Goal: Task Accomplishment & Management: Manage account settings

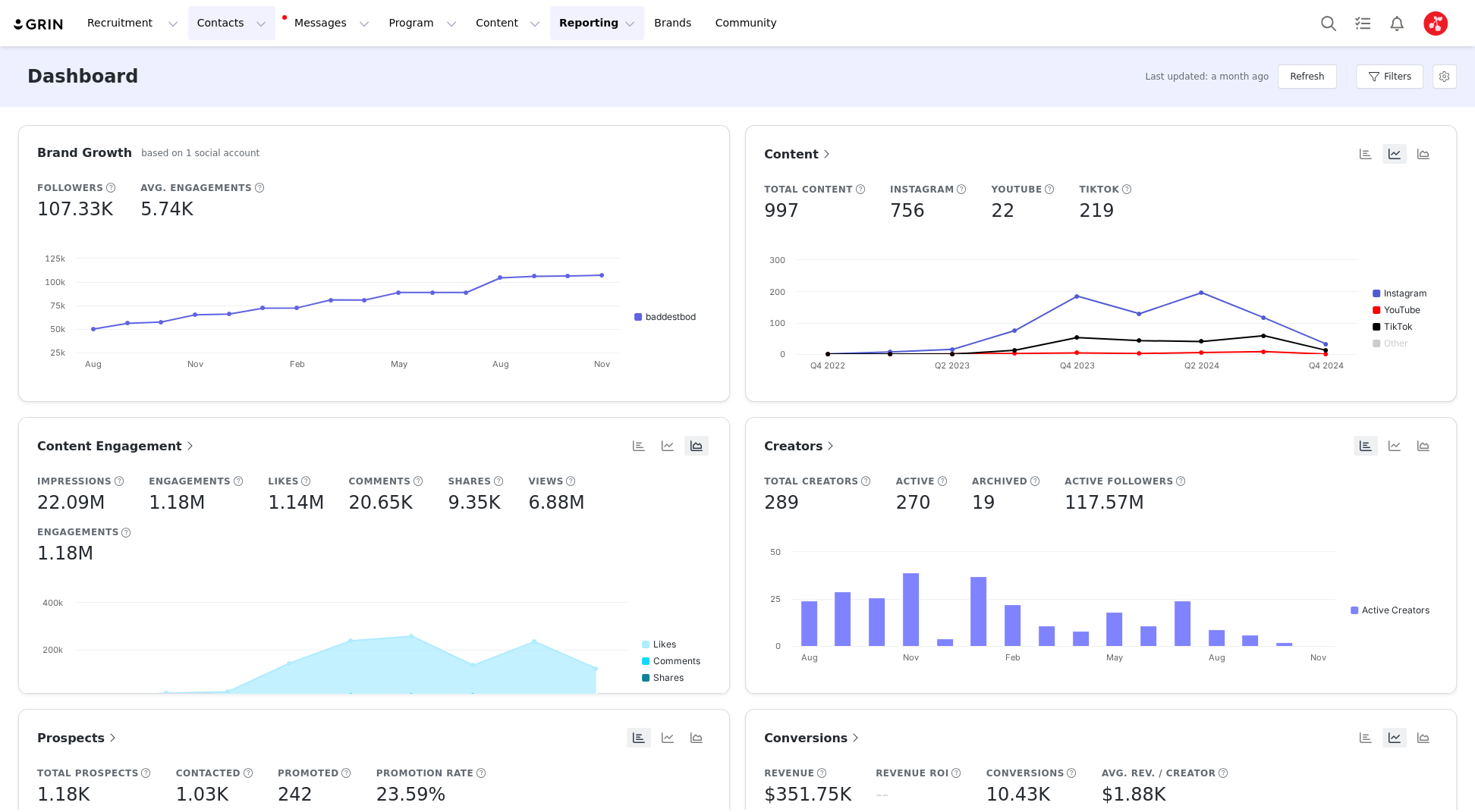
click at [219, 27] on button "Contacts Contacts" at bounding box center [232, 22] width 87 height 34
click at [222, 101] on p "Prospects" at bounding box center [214, 95] width 51 height 16
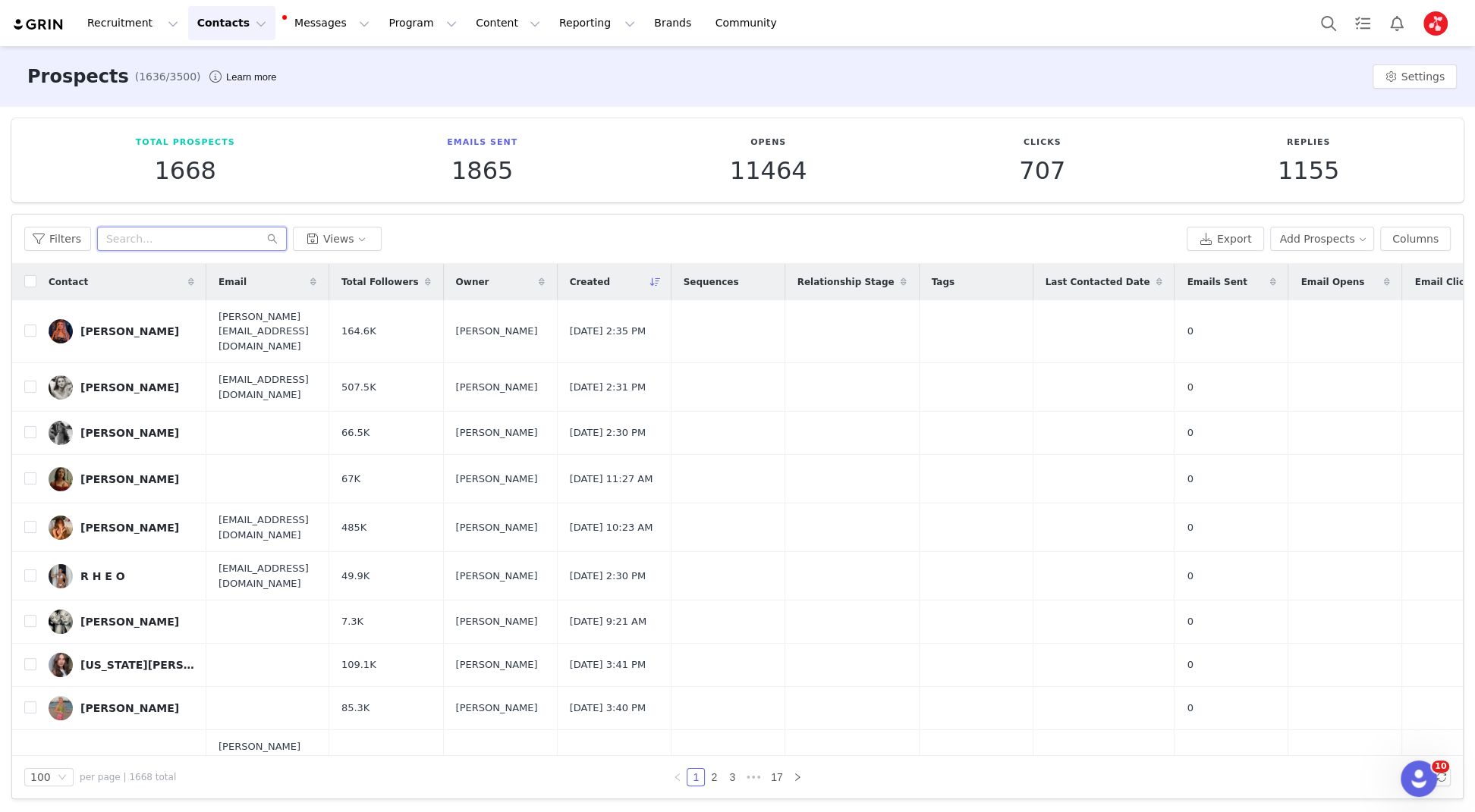
click at [173, 236] on input "text" at bounding box center [192, 238] width 189 height 24
paste input "[EMAIL_ADDRESS][DOMAIN_NAME]"
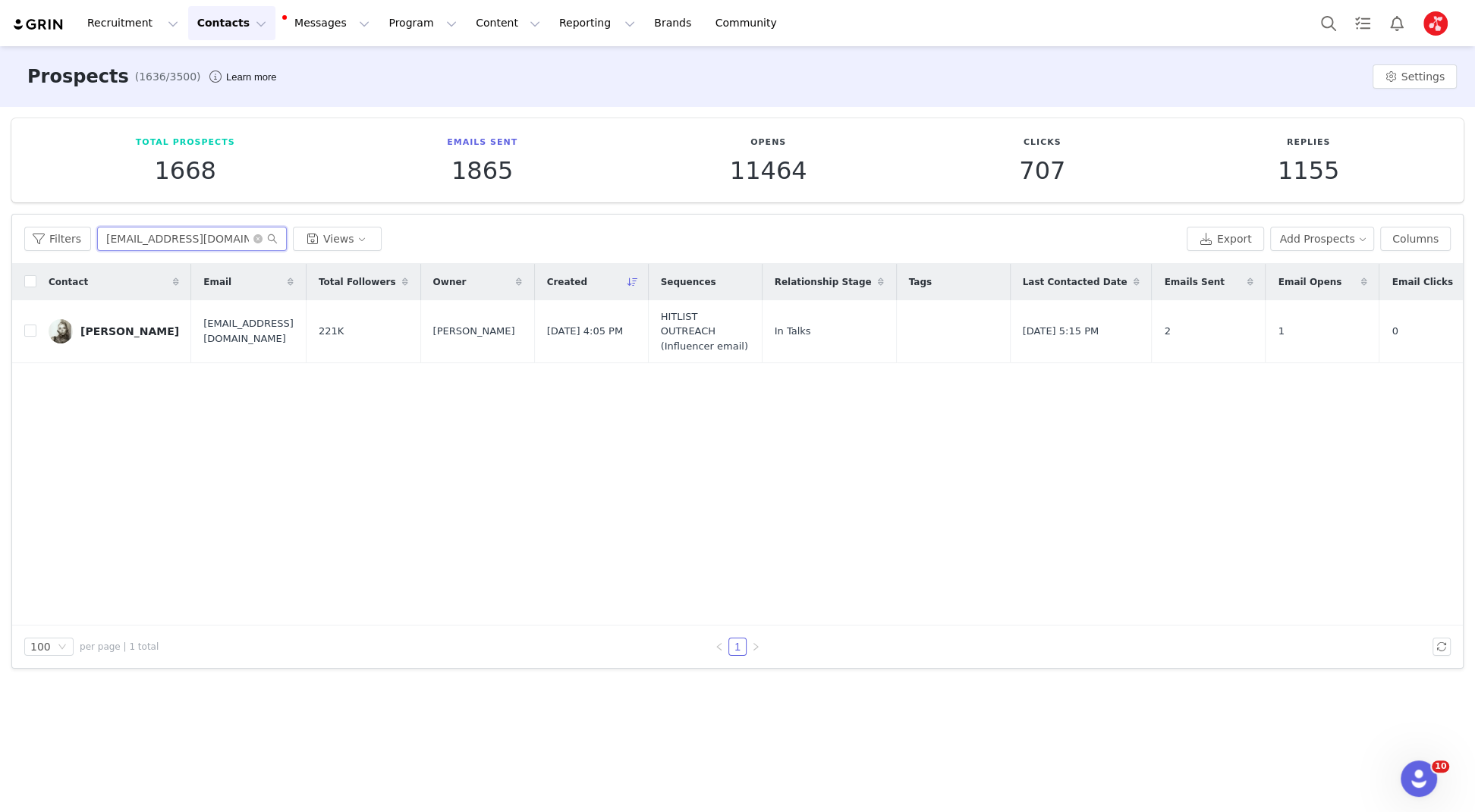
type input "[EMAIL_ADDRESS][DOMAIN_NAME]"
click at [259, 236] on icon "icon: close-circle" at bounding box center [257, 238] width 9 height 9
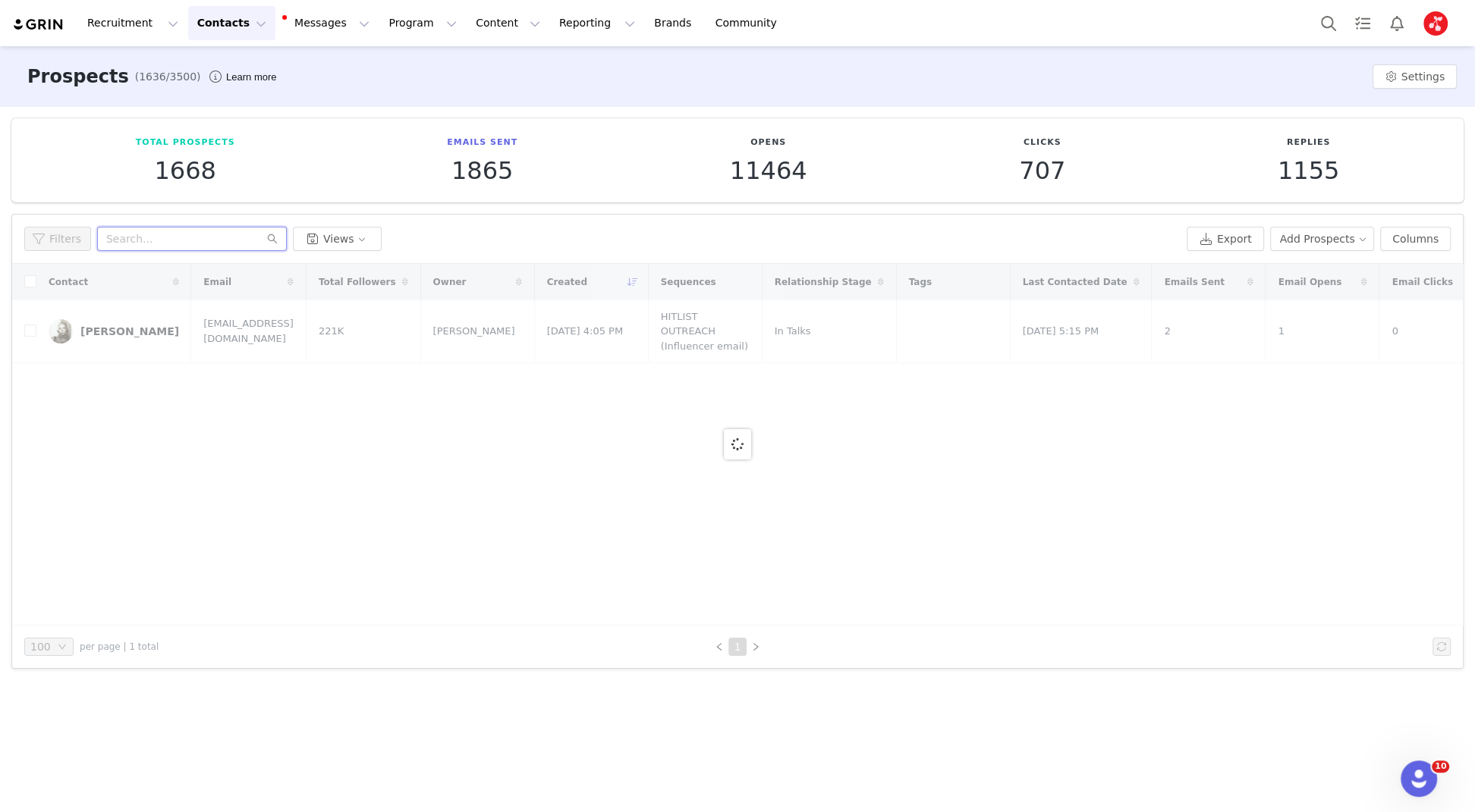
click at [152, 237] on input "text" at bounding box center [192, 238] width 189 height 24
type input "d"
type input "i"
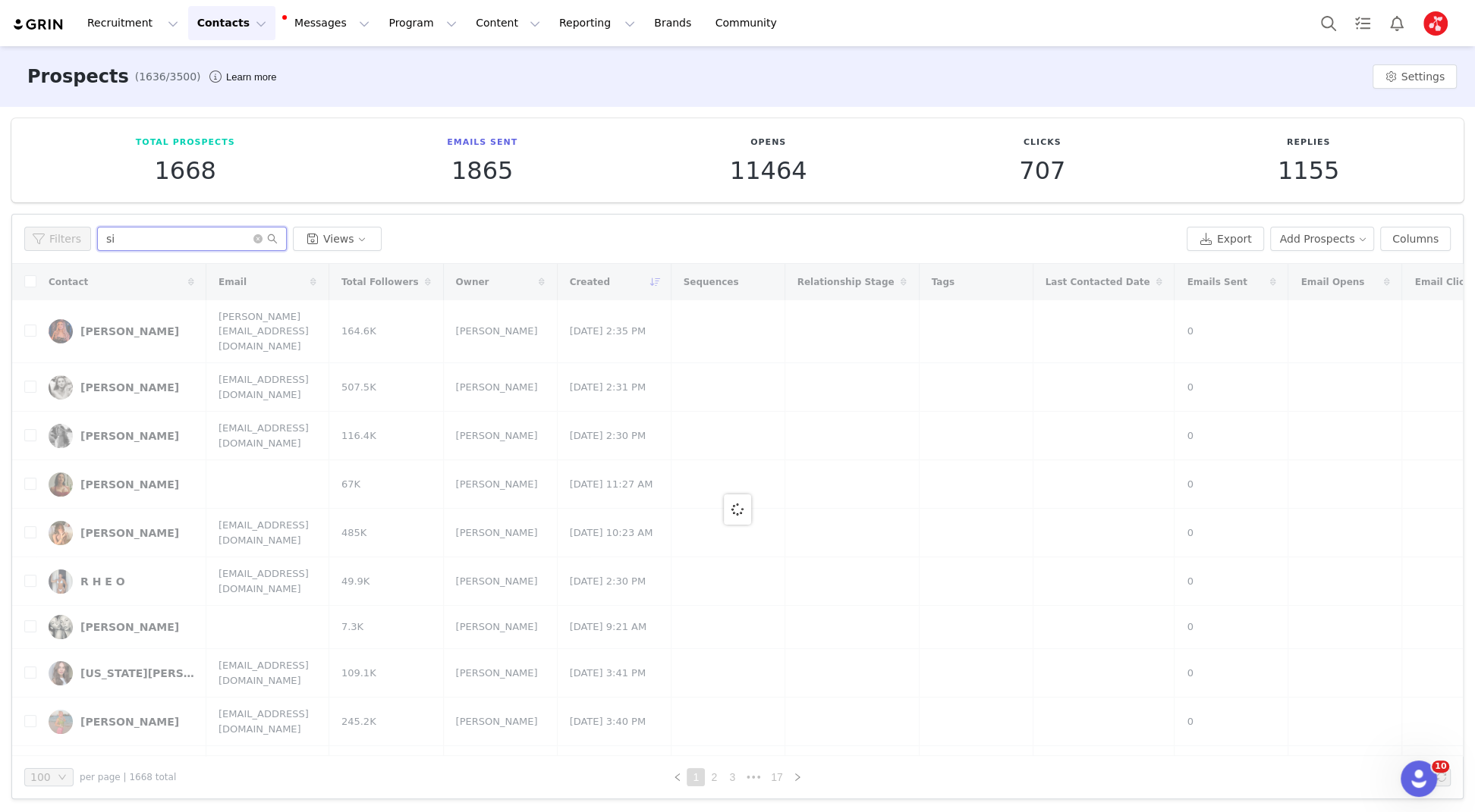
type input "s"
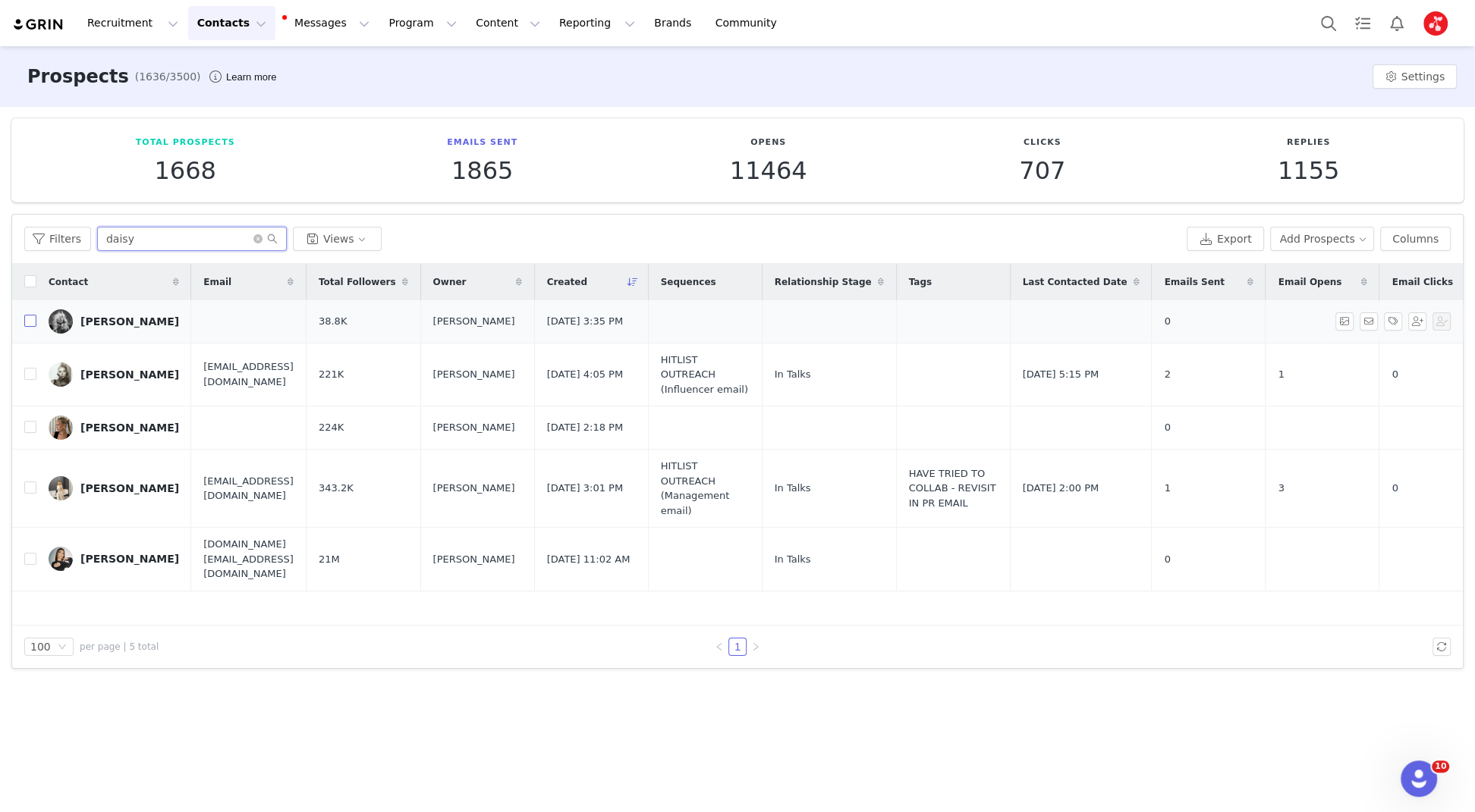
type input "daisy"
click at [26, 322] on input "checkbox" at bounding box center [30, 320] width 12 height 12
checkbox input "true"
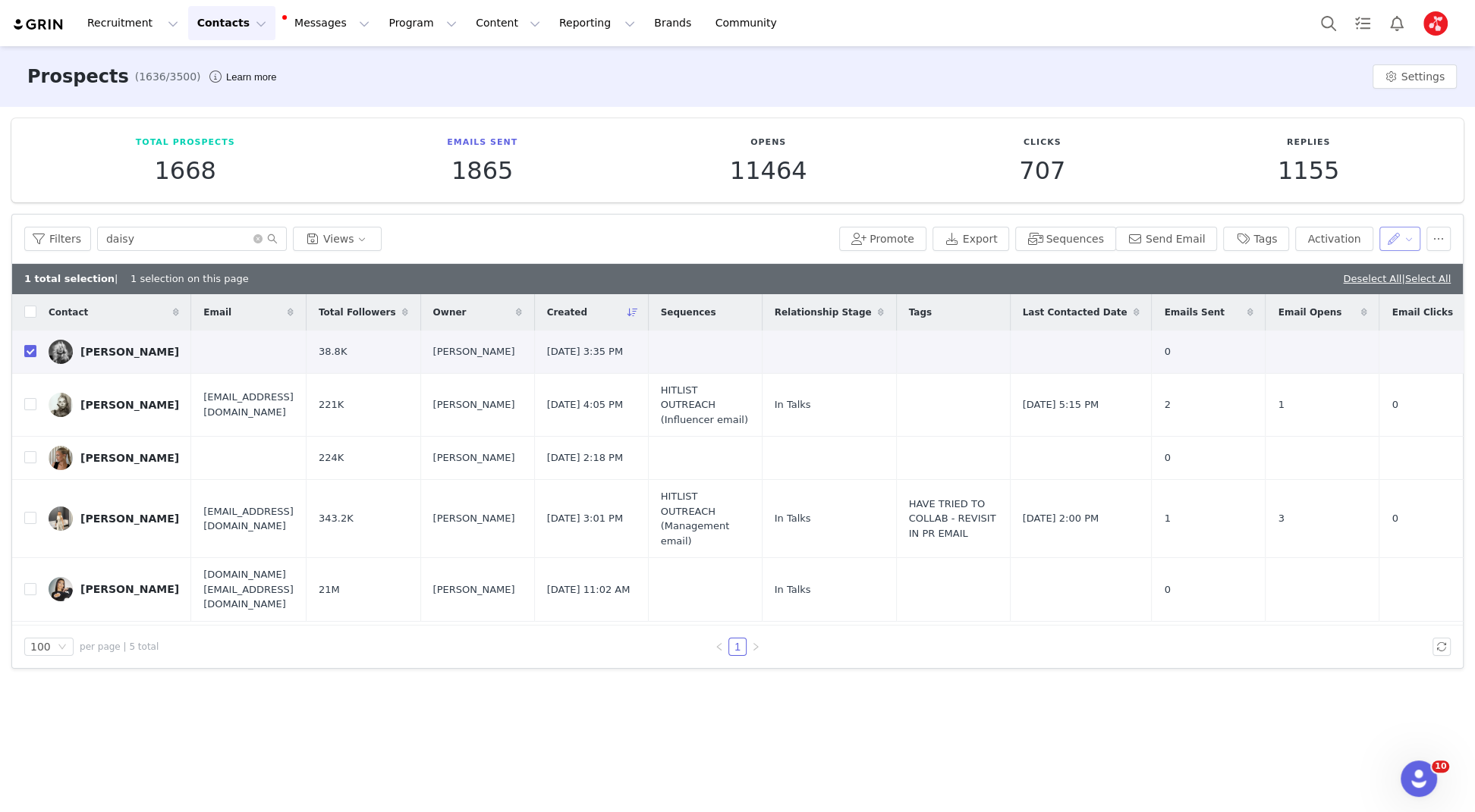
click at [1406, 242] on button "button" at bounding box center [1400, 238] width 42 height 24
click at [1439, 237] on button "button" at bounding box center [1438, 238] width 24 height 24
click at [1362, 355] on li "Delete" at bounding box center [1391, 365] width 133 height 24
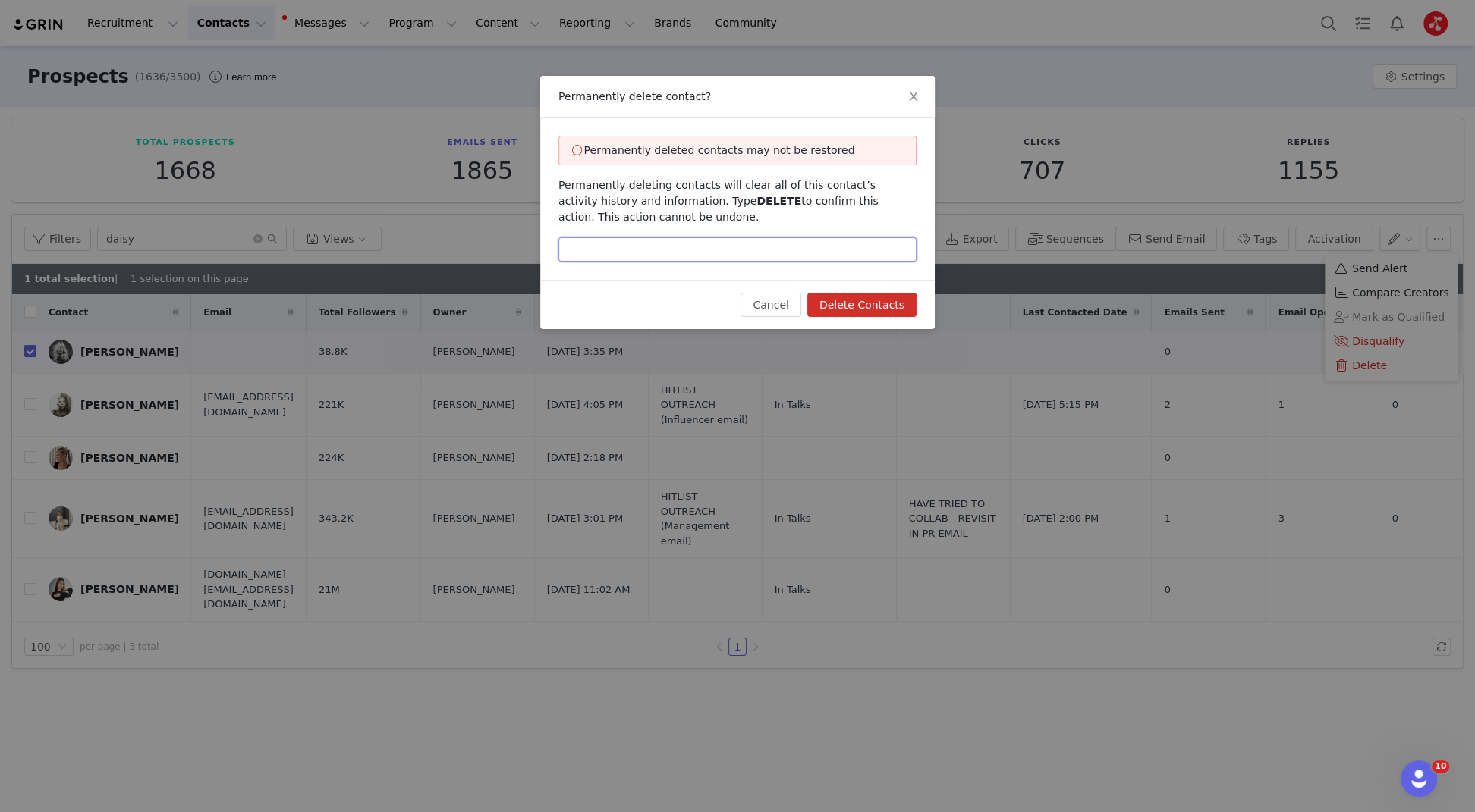
click at [852, 247] on input "text" at bounding box center [737, 249] width 358 height 24
type input "delete"
drag, startPoint x: 782, startPoint y: 301, endPoint x: 801, endPoint y: 298, distance: 19.2
click at [783, 301] on button "Cancel" at bounding box center [771, 305] width 60 height 24
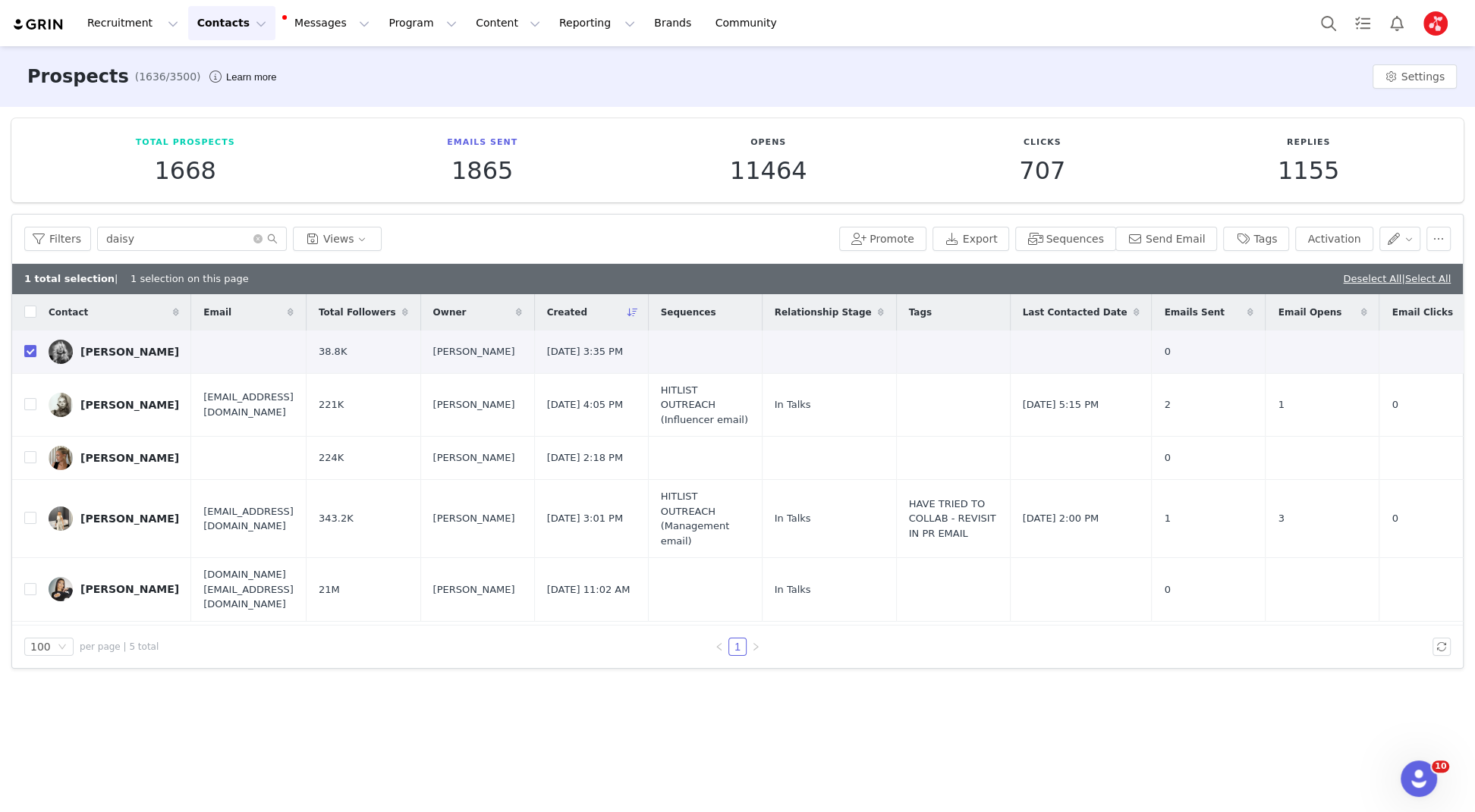
click at [1454, 236] on div "Filters daisy Views Promote Export Sequences Send Email Tags Activation" at bounding box center [738, 239] width 1451 height 49
click at [1448, 237] on button "button" at bounding box center [1438, 238] width 24 height 24
click at [1373, 362] on span "Delete" at bounding box center [1370, 365] width 35 height 17
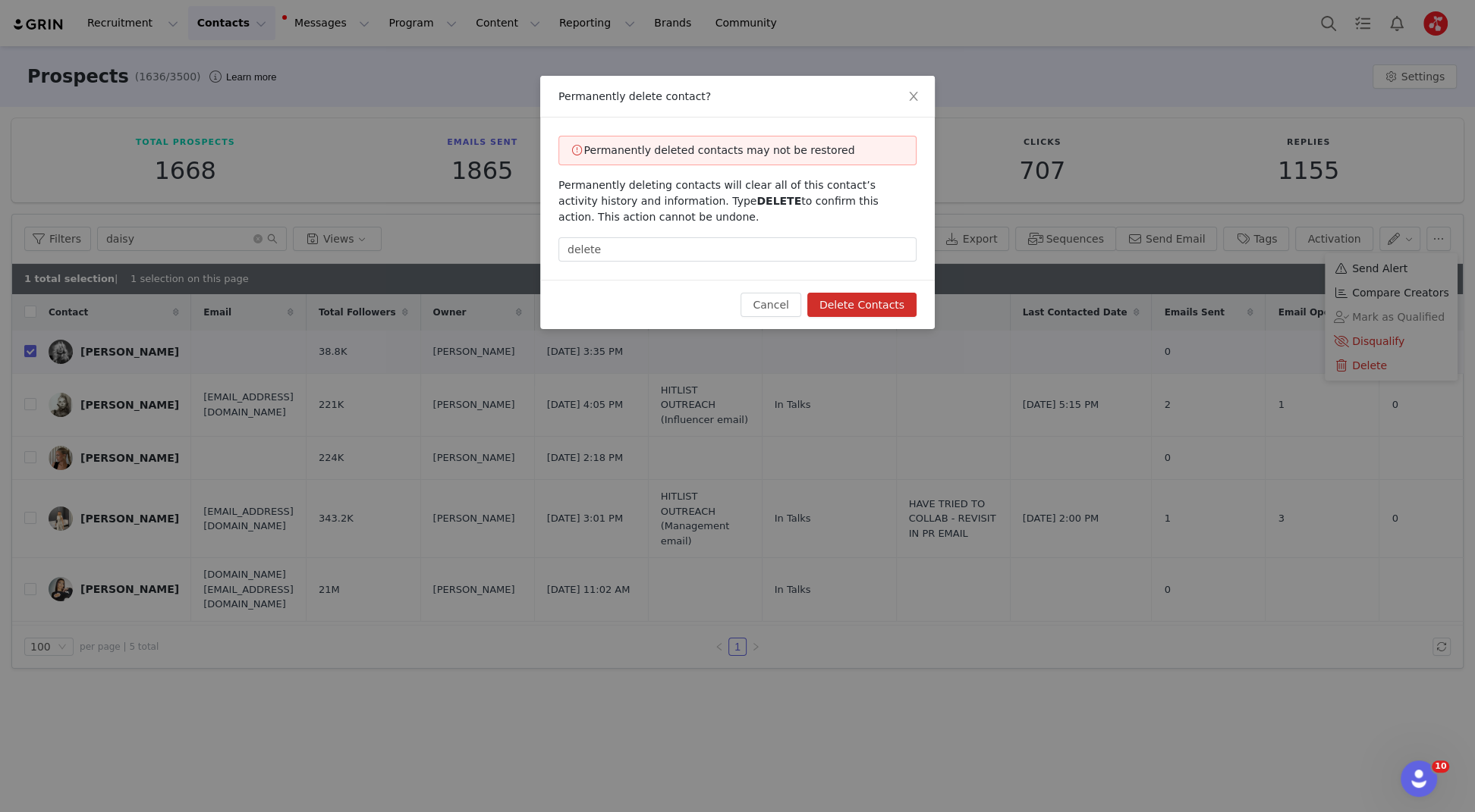
click at [861, 311] on button "Delete Contacts" at bounding box center [862, 305] width 110 height 24
checkbox input "false"
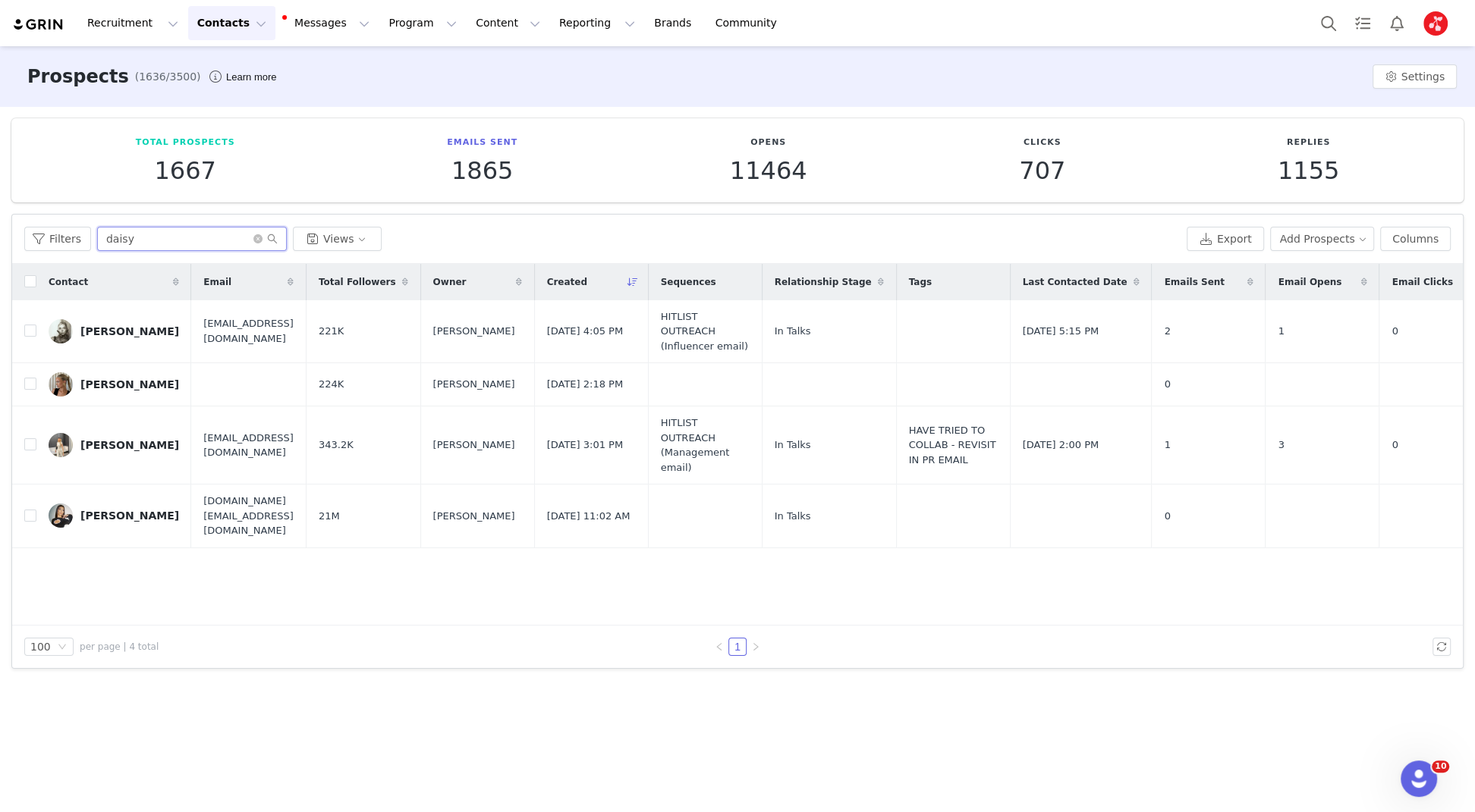
click at [250, 244] on input "daisy" at bounding box center [192, 238] width 189 height 24
click at [254, 241] on icon "icon: close-circle" at bounding box center [257, 238] width 9 height 9
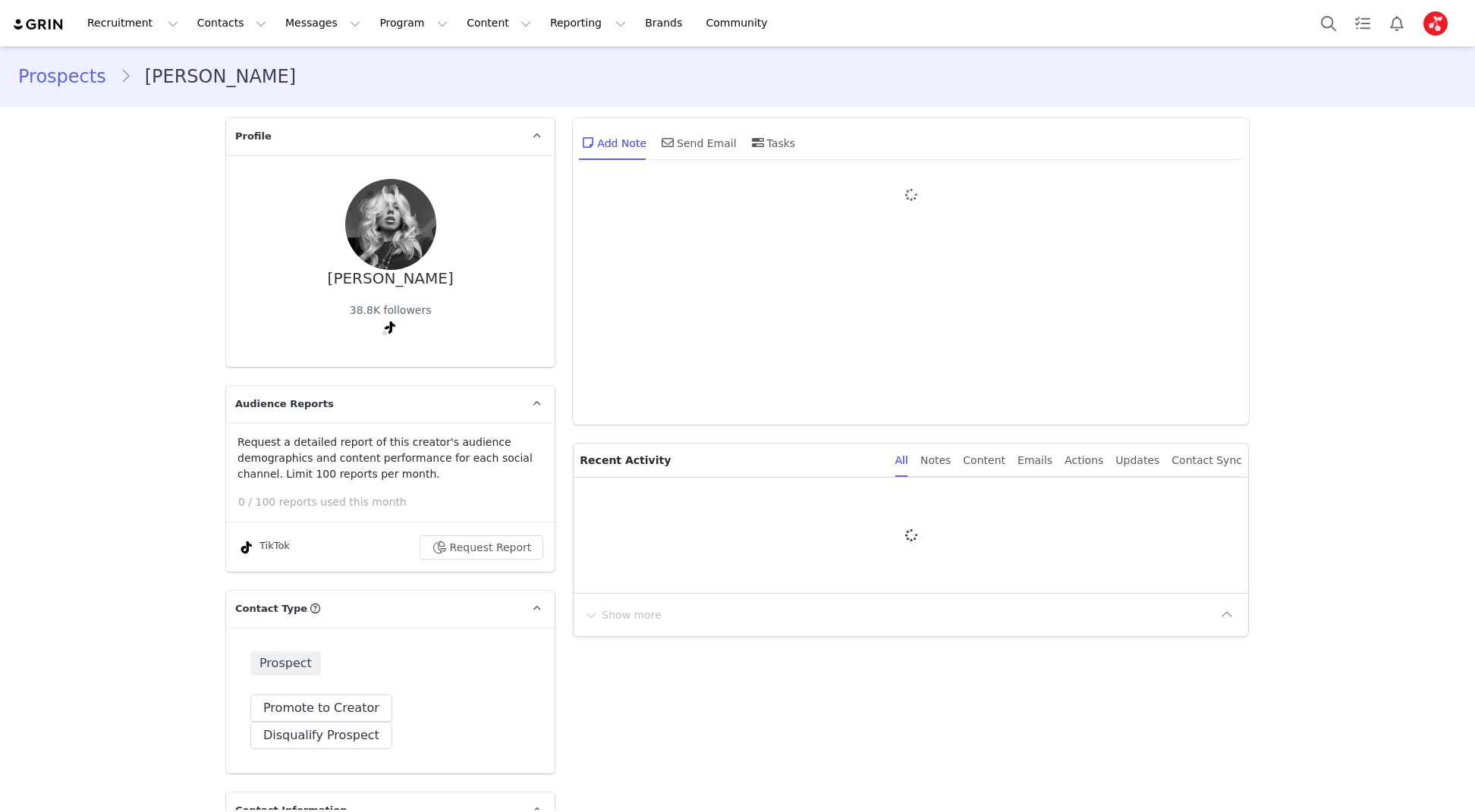
type input "+1 ([GEOGRAPHIC_DATA])"
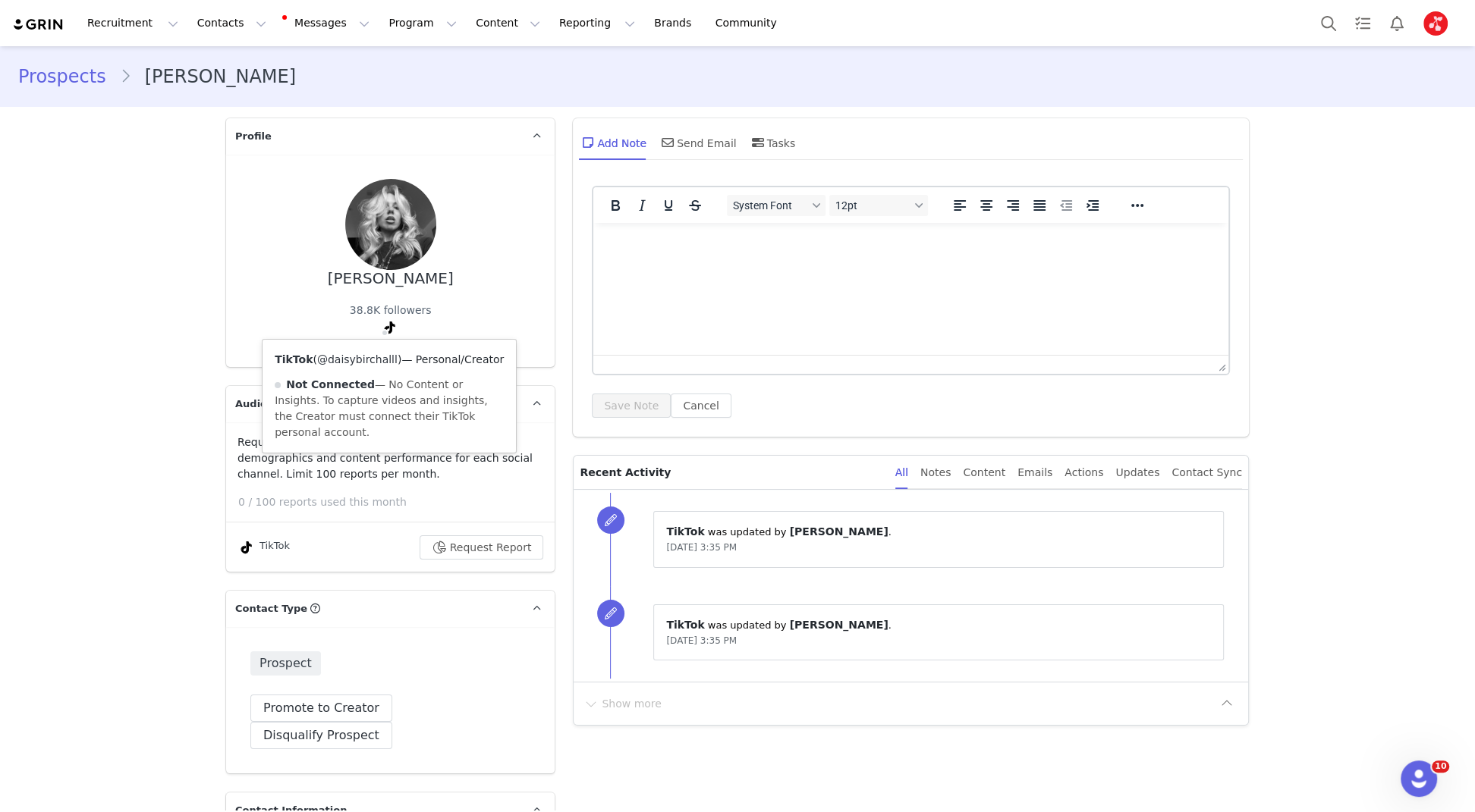
click at [376, 363] on link "@daisybirchalll" at bounding box center [357, 360] width 81 height 12
drag, startPoint x: 149, startPoint y: 345, endPoint x: 168, endPoint y: 340, distance: 19.6
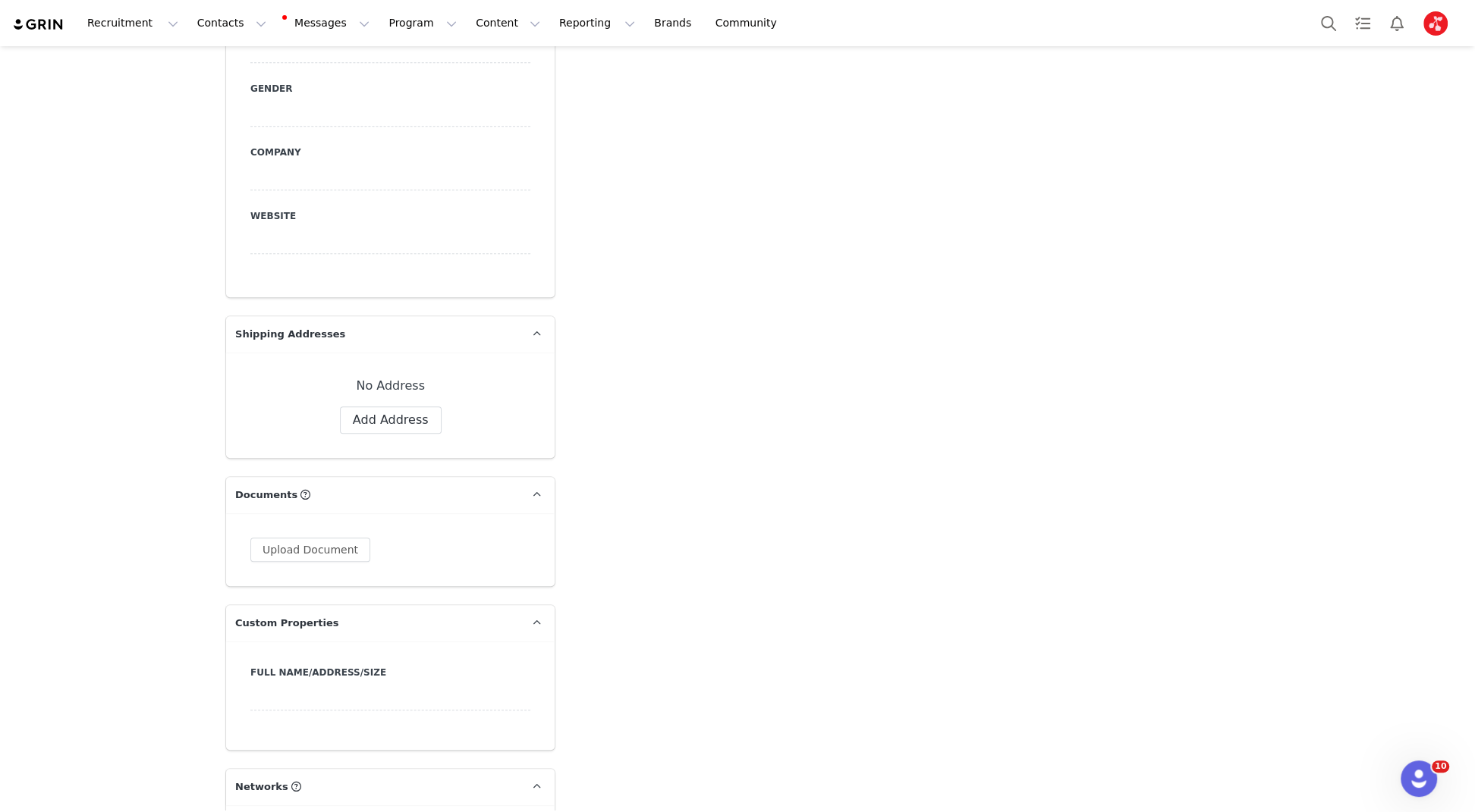
scroll to position [1803, 0]
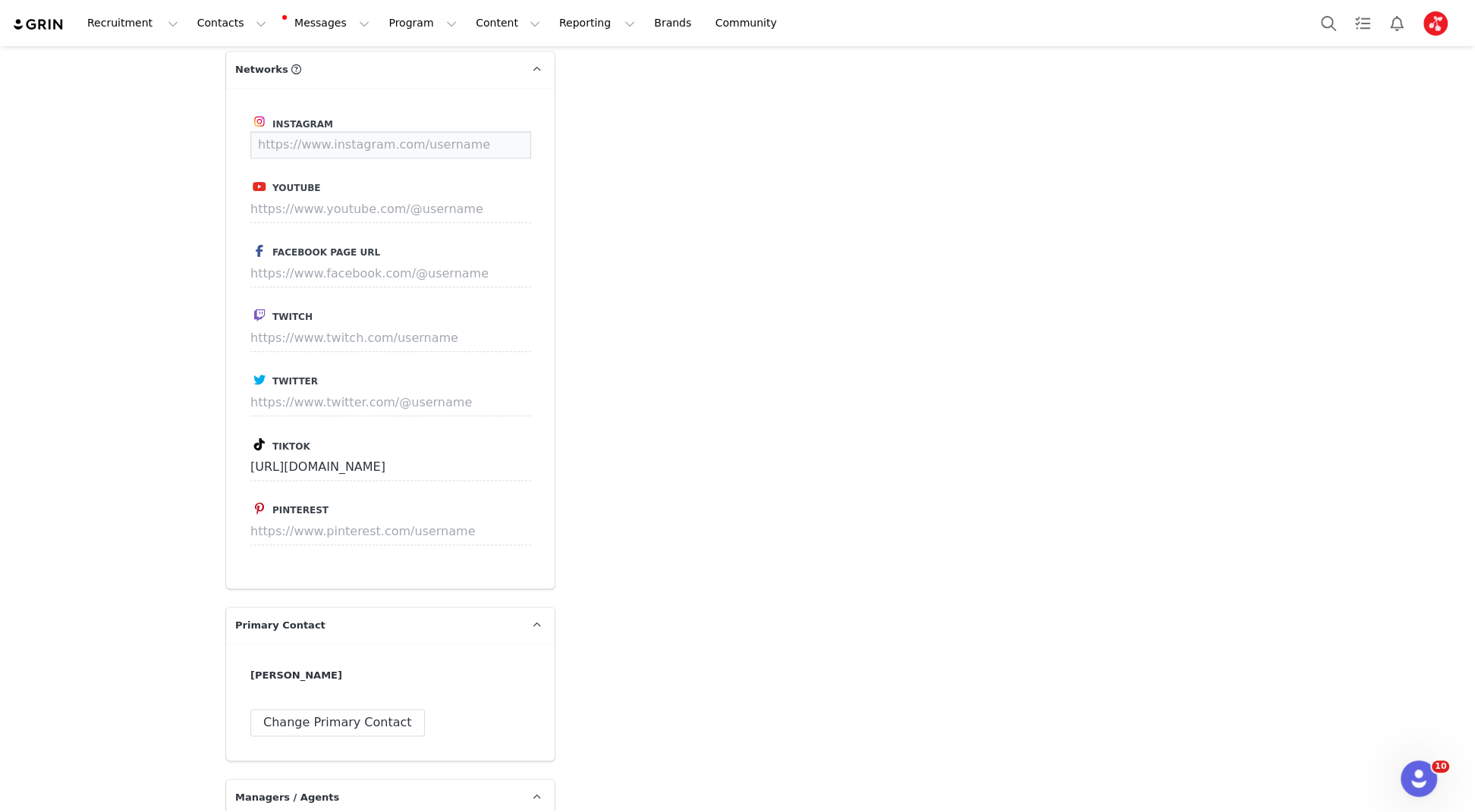
click at [437, 131] on input at bounding box center [390, 144] width 281 height 27
paste input "[EMAIL_ADDRESS][DOMAIN_NAME]"
type input "https://www.instagram.com/daisy.birchall@me.com"
click at [515, 131] on button "Save" at bounding box center [502, 144] width 56 height 27
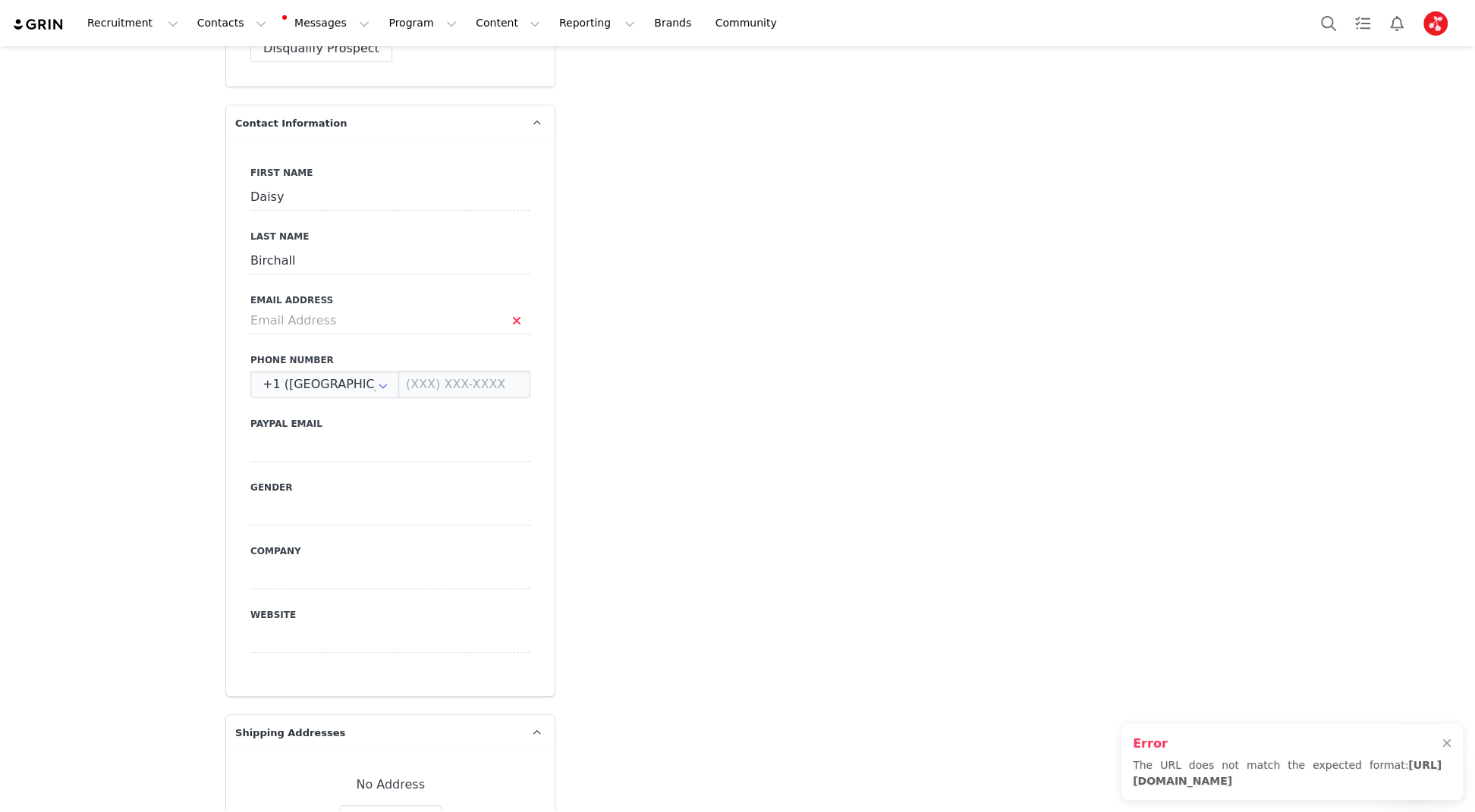
scroll to position [680, 0]
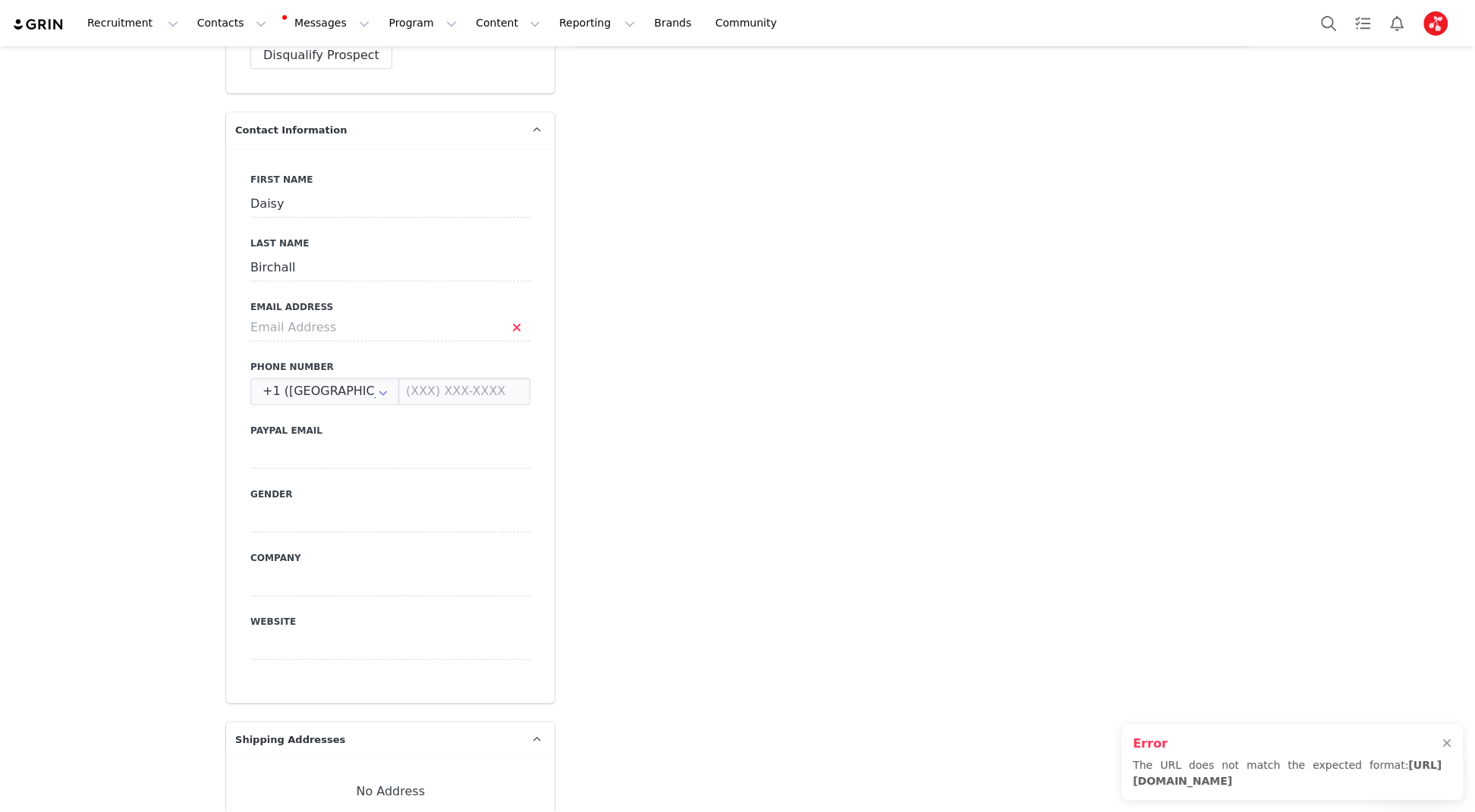
click at [375, 301] on label "Email Address" at bounding box center [390, 307] width 280 height 13
drag, startPoint x: 394, startPoint y: 296, endPoint x: 402, endPoint y: 296, distance: 8.0
click at [394, 314] on input at bounding box center [390, 327] width 280 height 27
paste input "daisy.birchall@me.com"
type input "daisy.birchall@me.com"
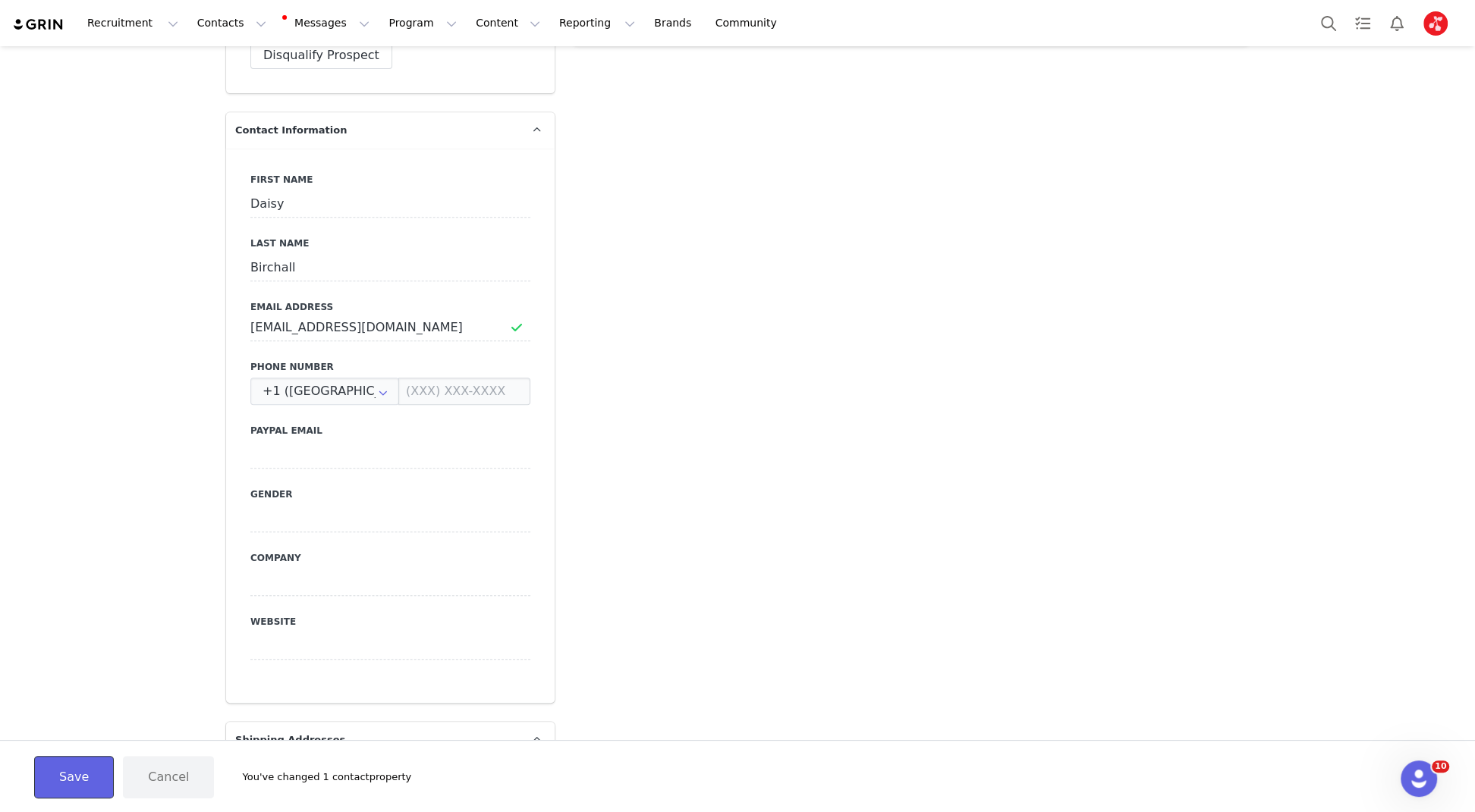
click at [65, 783] on button "Save" at bounding box center [74, 777] width 80 height 42
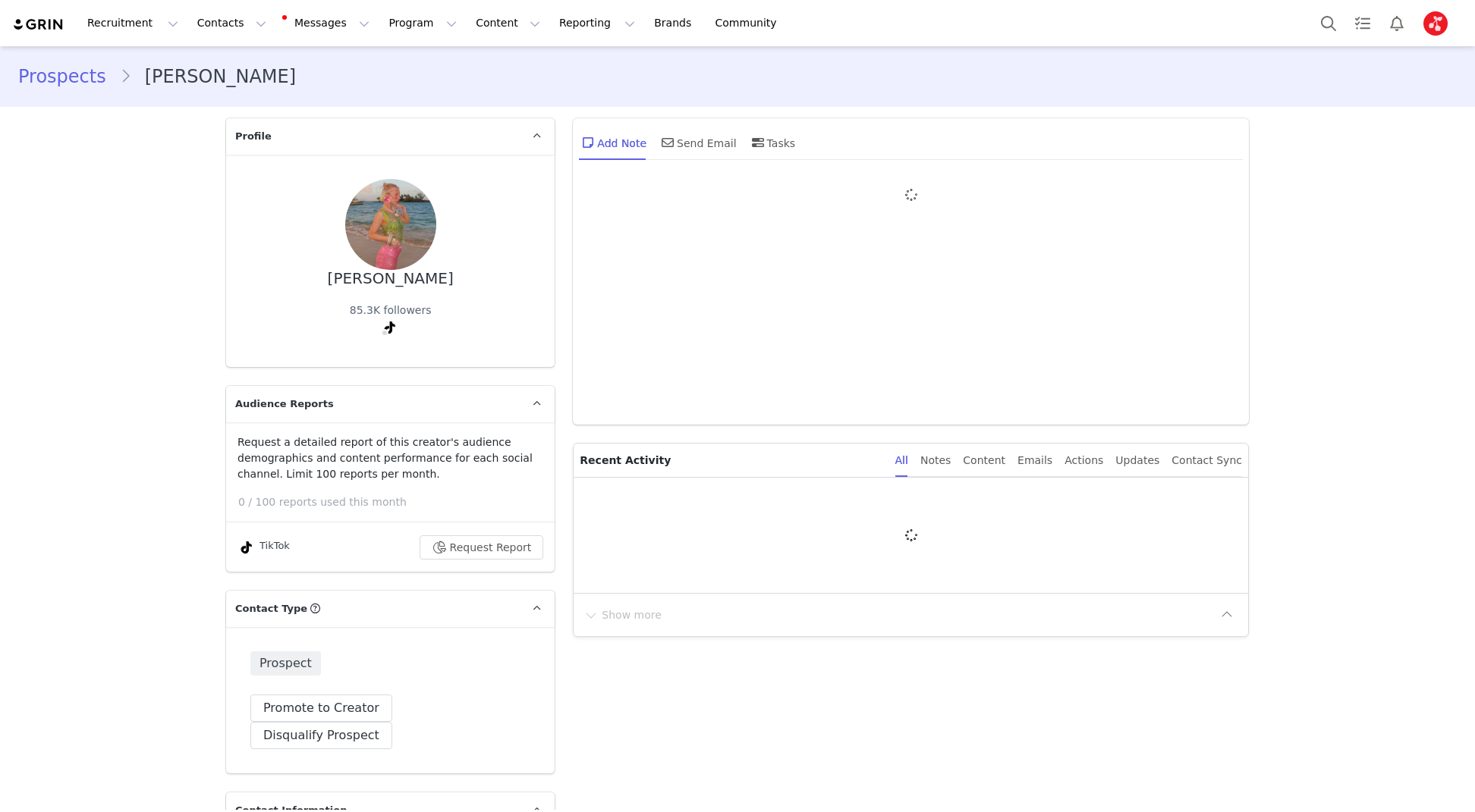
type input "+1 ([GEOGRAPHIC_DATA])"
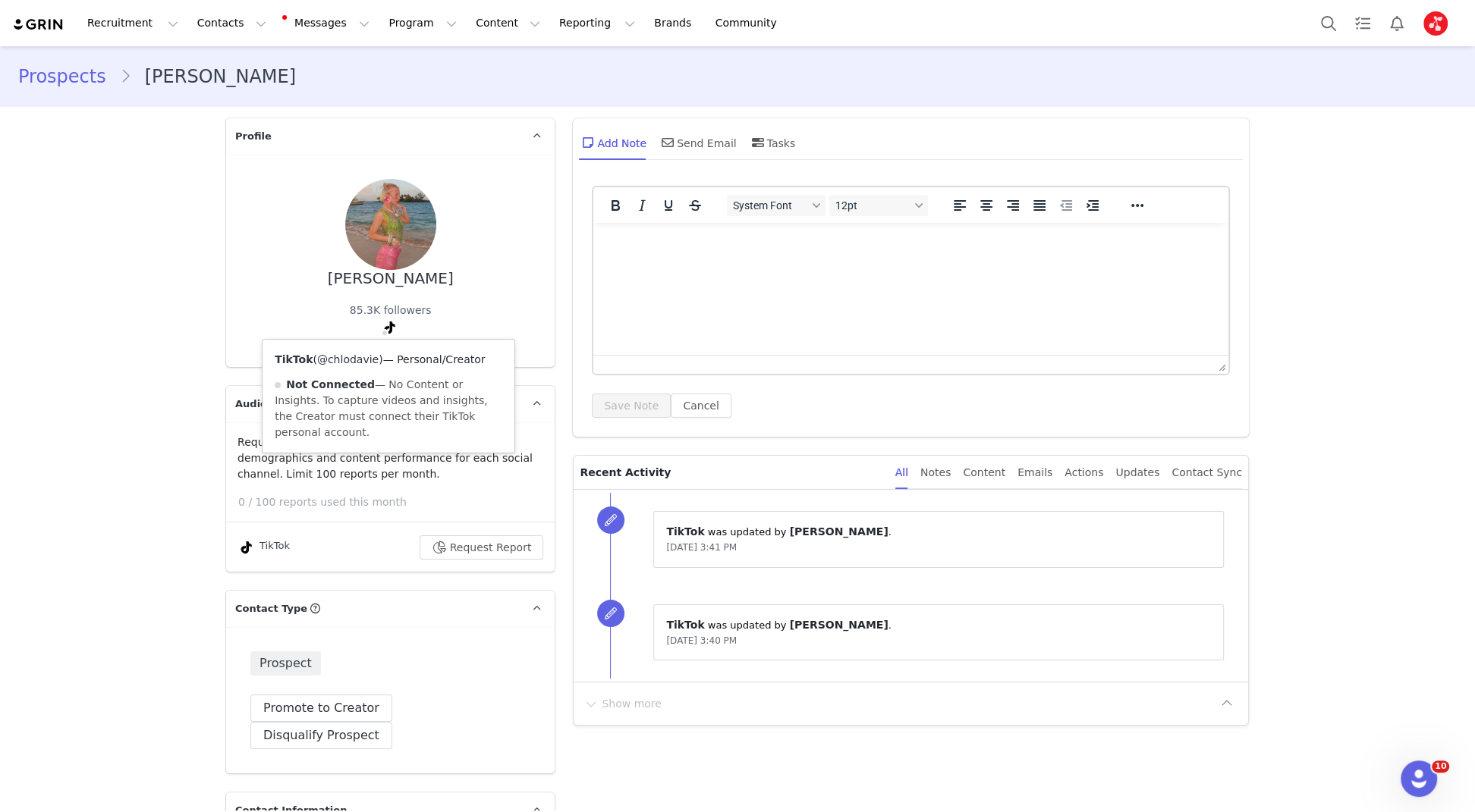
click at [360, 360] on link "@chlodavie" at bounding box center [348, 360] width 61 height 12
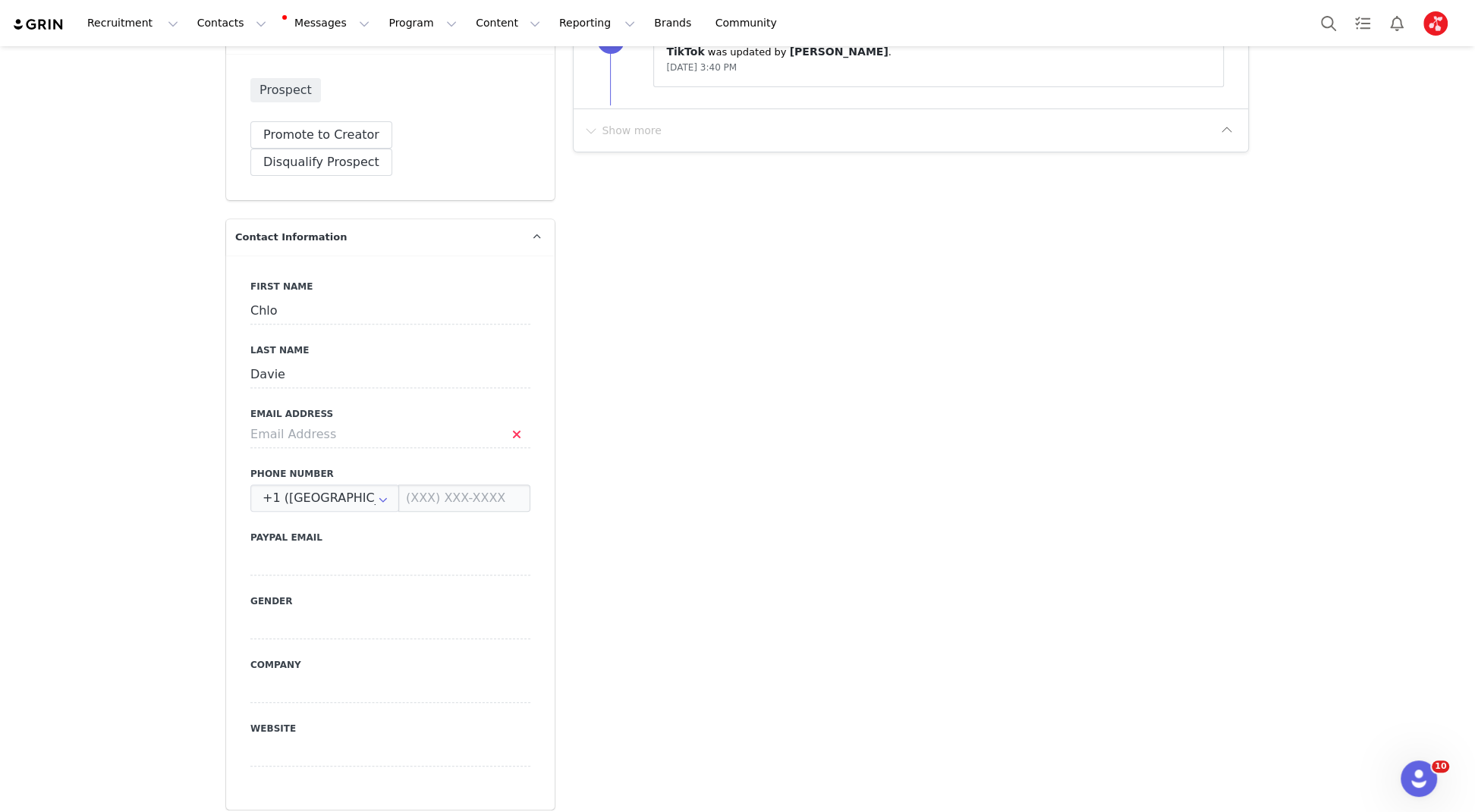
scroll to position [609, 0]
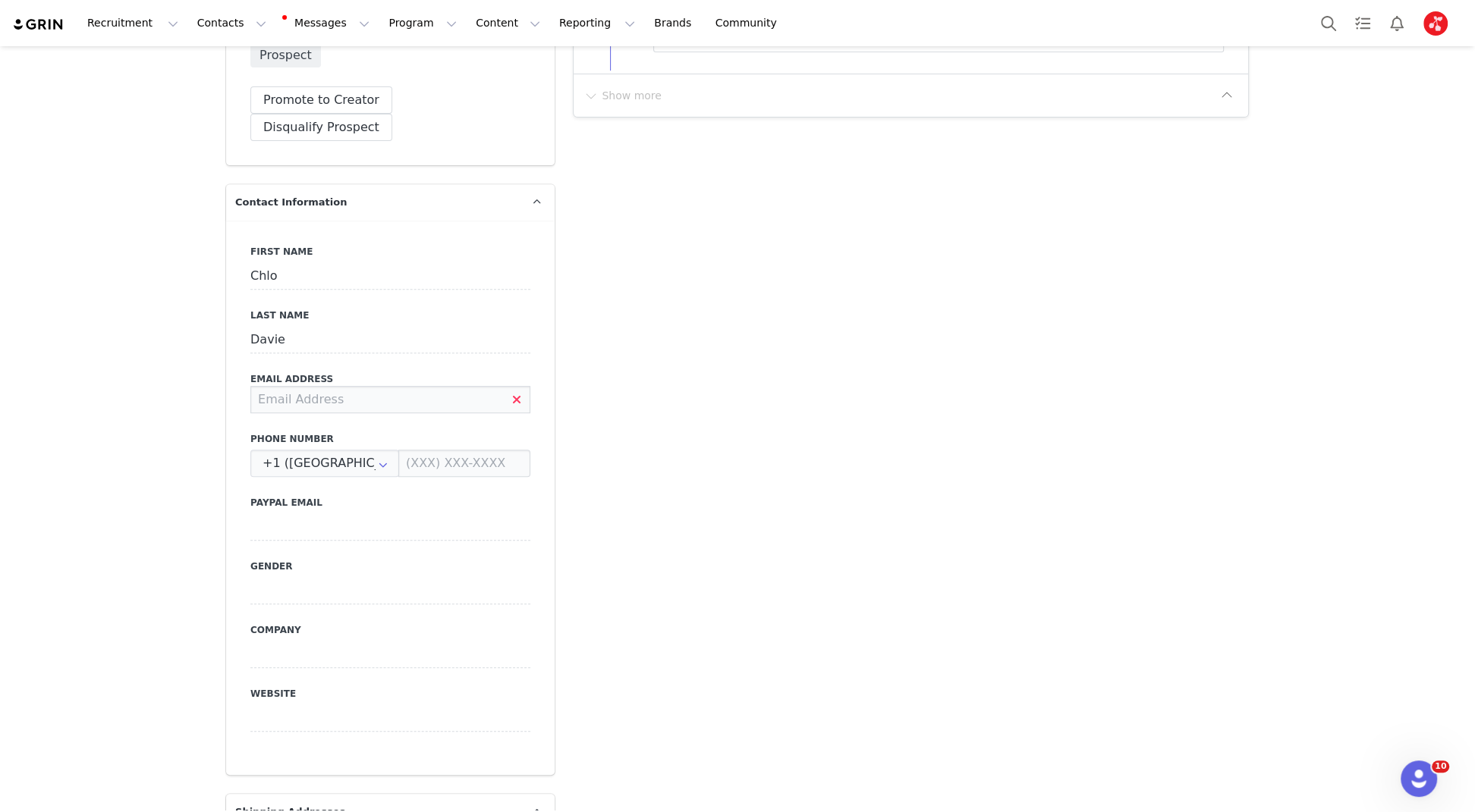
click at [370, 386] on input at bounding box center [390, 399] width 280 height 27
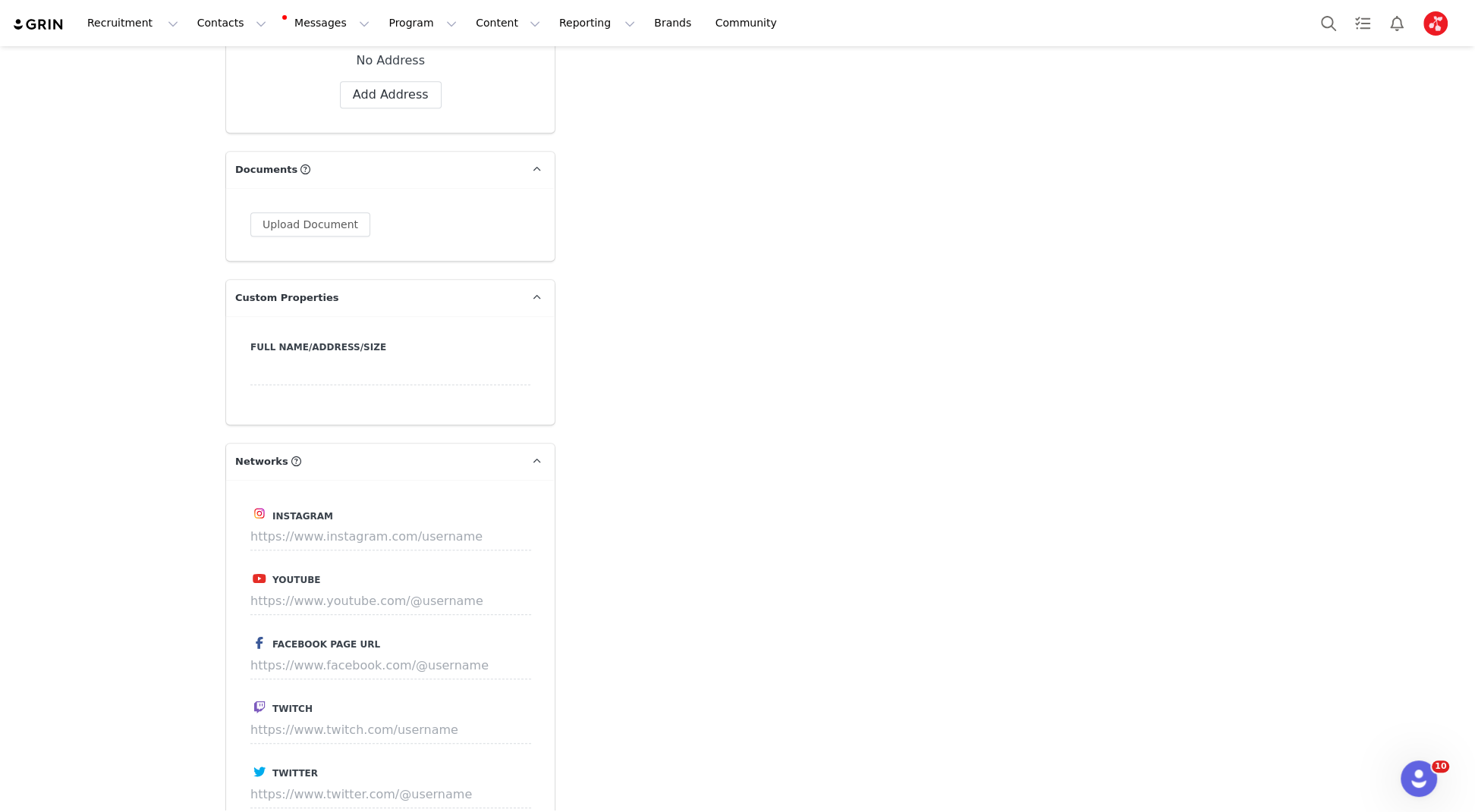
scroll to position [1787, 0]
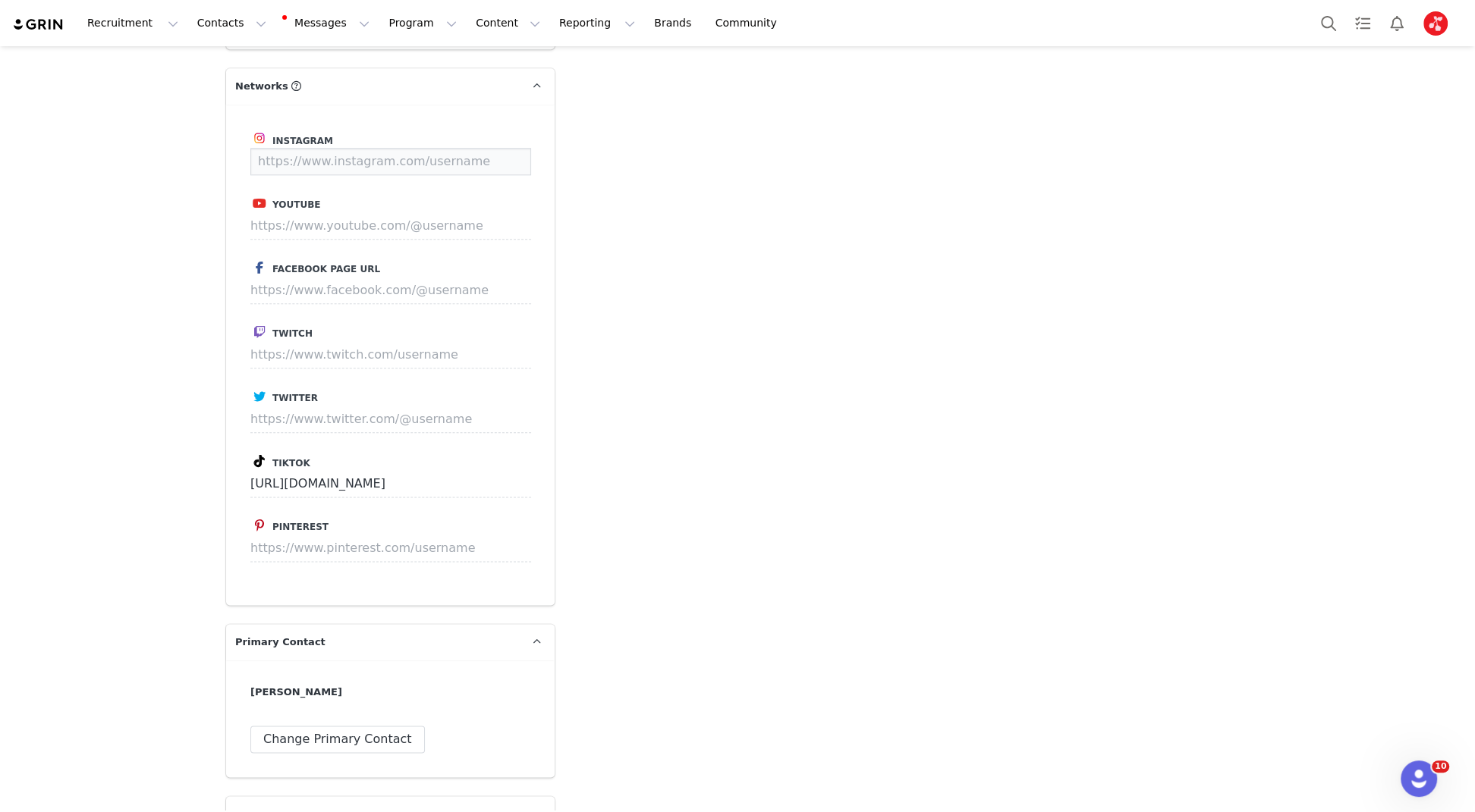
click at [414, 148] on input at bounding box center [390, 161] width 281 height 27
paste input "https://www.instagram.com/chlodavie/"
type input "https://www.instagram.com/chlodavie/"
click at [507, 148] on button "Save" at bounding box center [502, 161] width 56 height 27
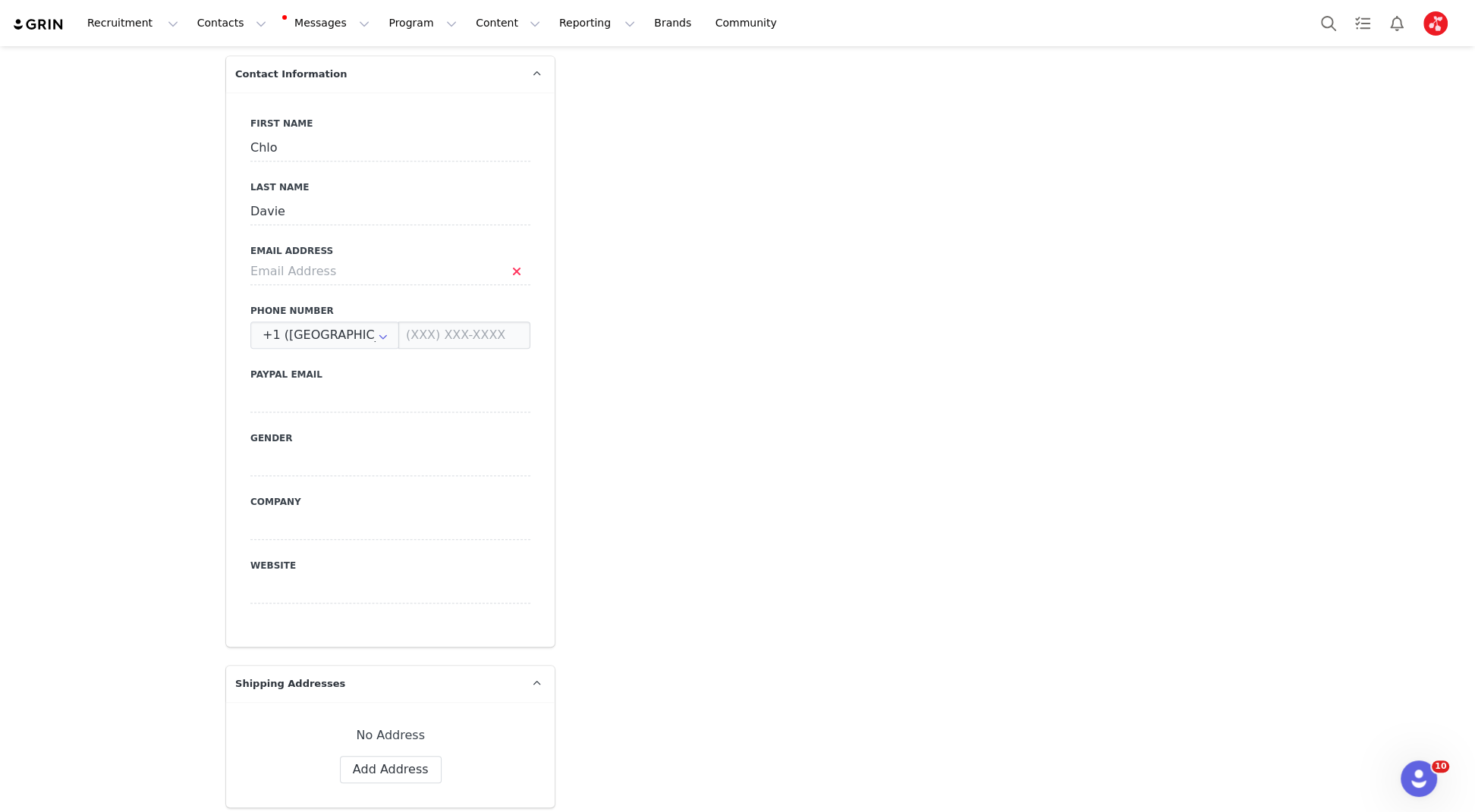
scroll to position [736, 0]
click at [334, 258] on input at bounding box center [390, 271] width 280 height 27
paste input "[EMAIL_ADDRESS][DOMAIN_NAME]"
type input "[EMAIL_ADDRESS][DOMAIN_NAME]"
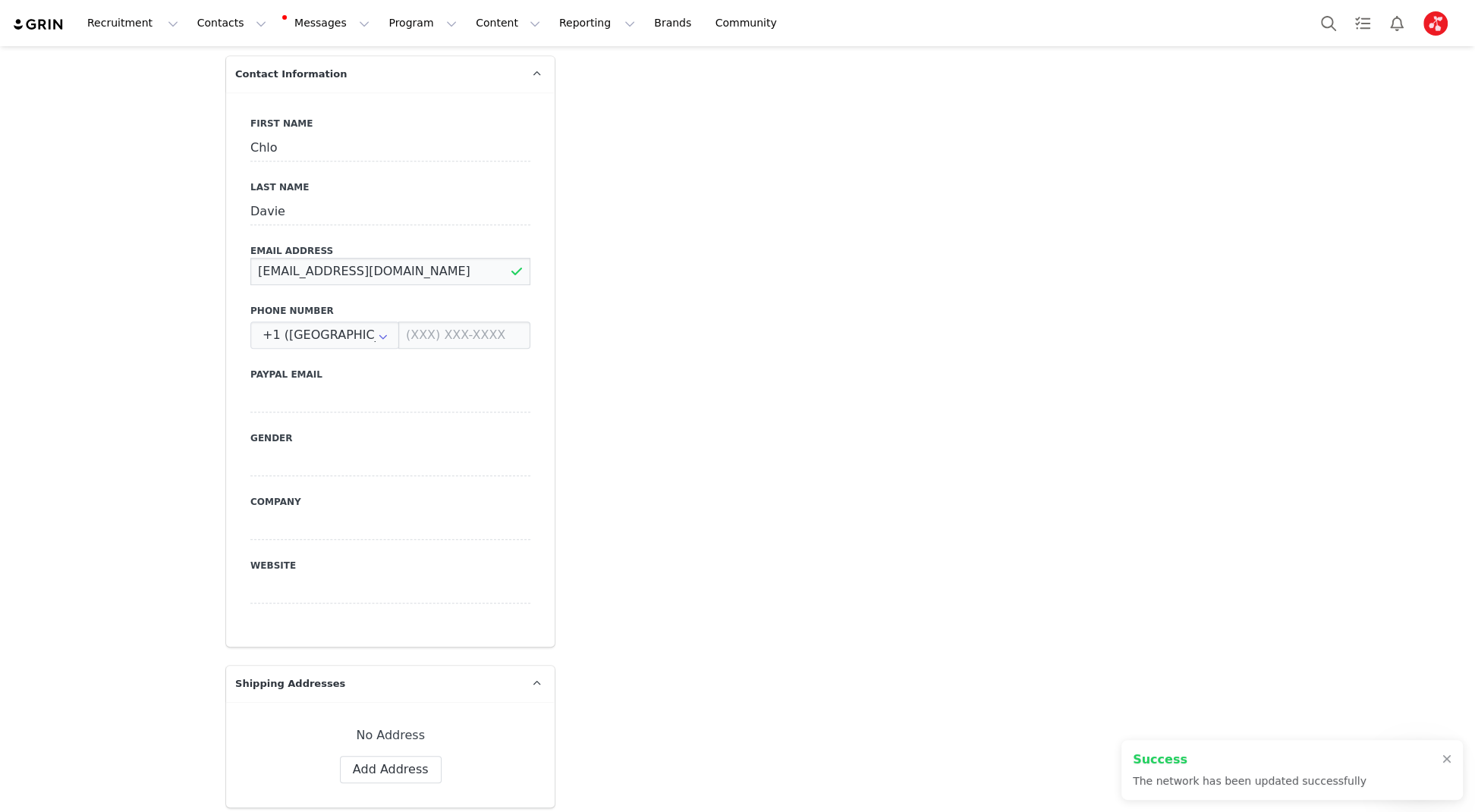
type input "https://www.instagram.com/chlodavie"
type input "[EMAIL_ADDRESS][DOMAIN_NAME]"
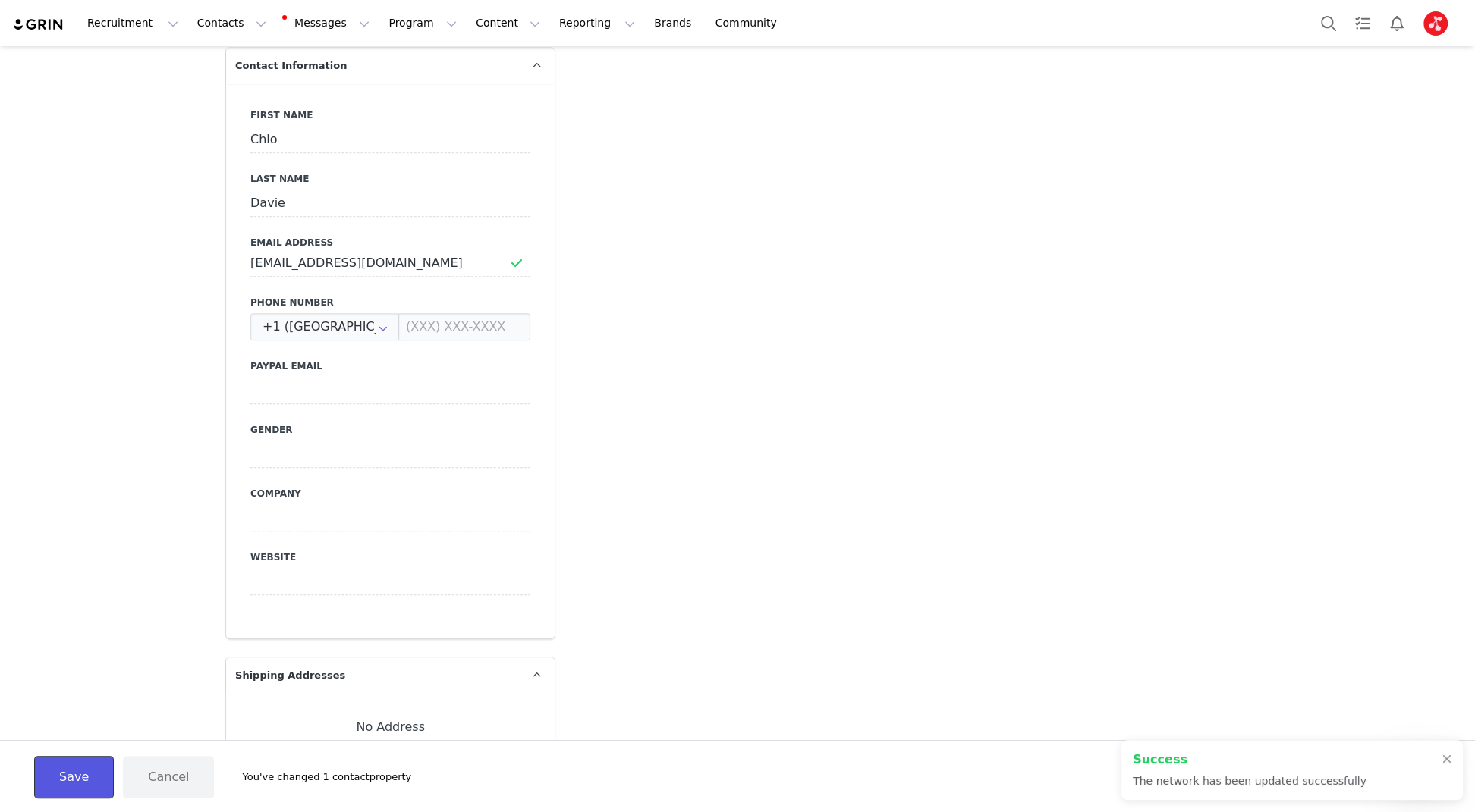
click at [98, 778] on button "Save" at bounding box center [74, 777] width 80 height 42
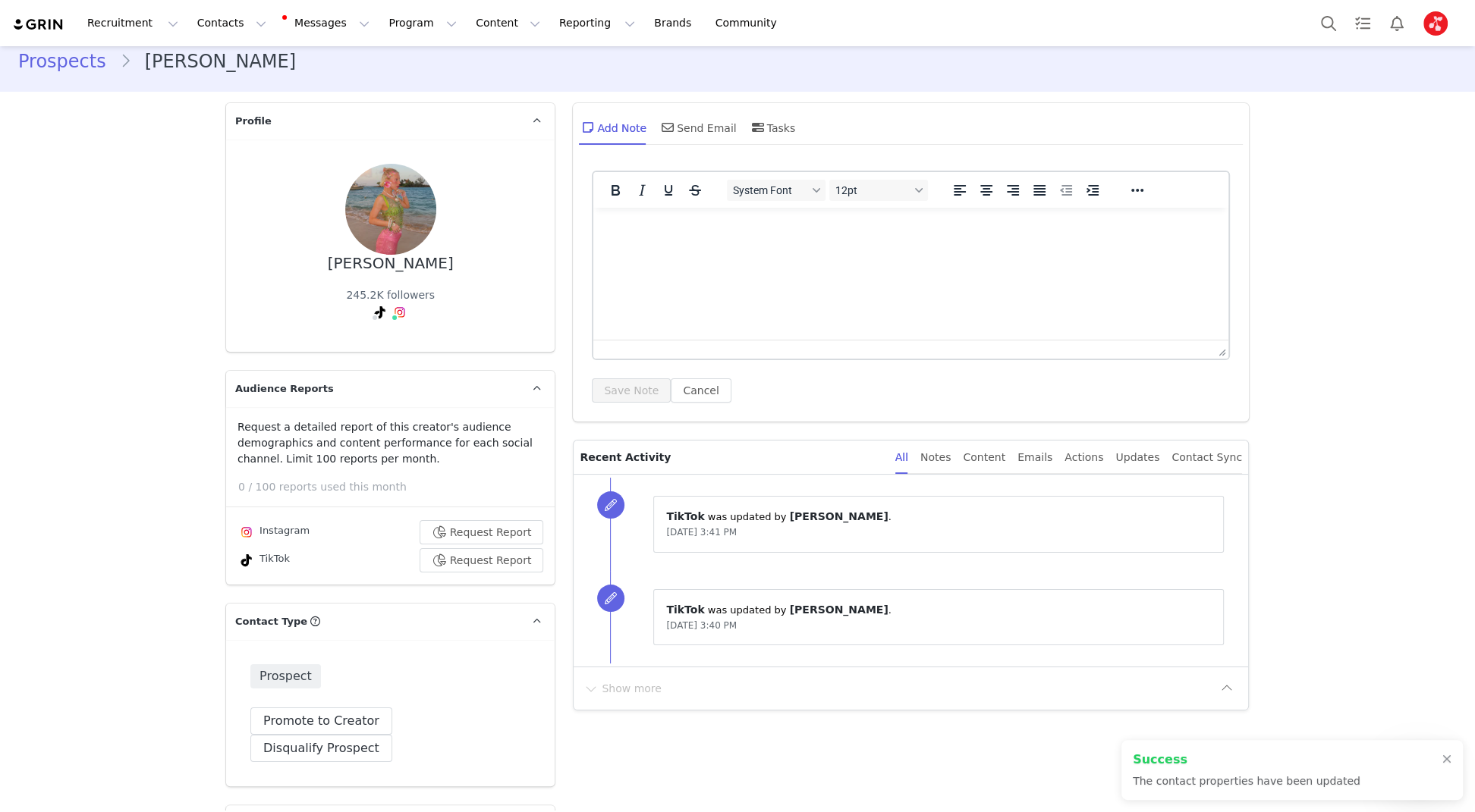
scroll to position [0, 0]
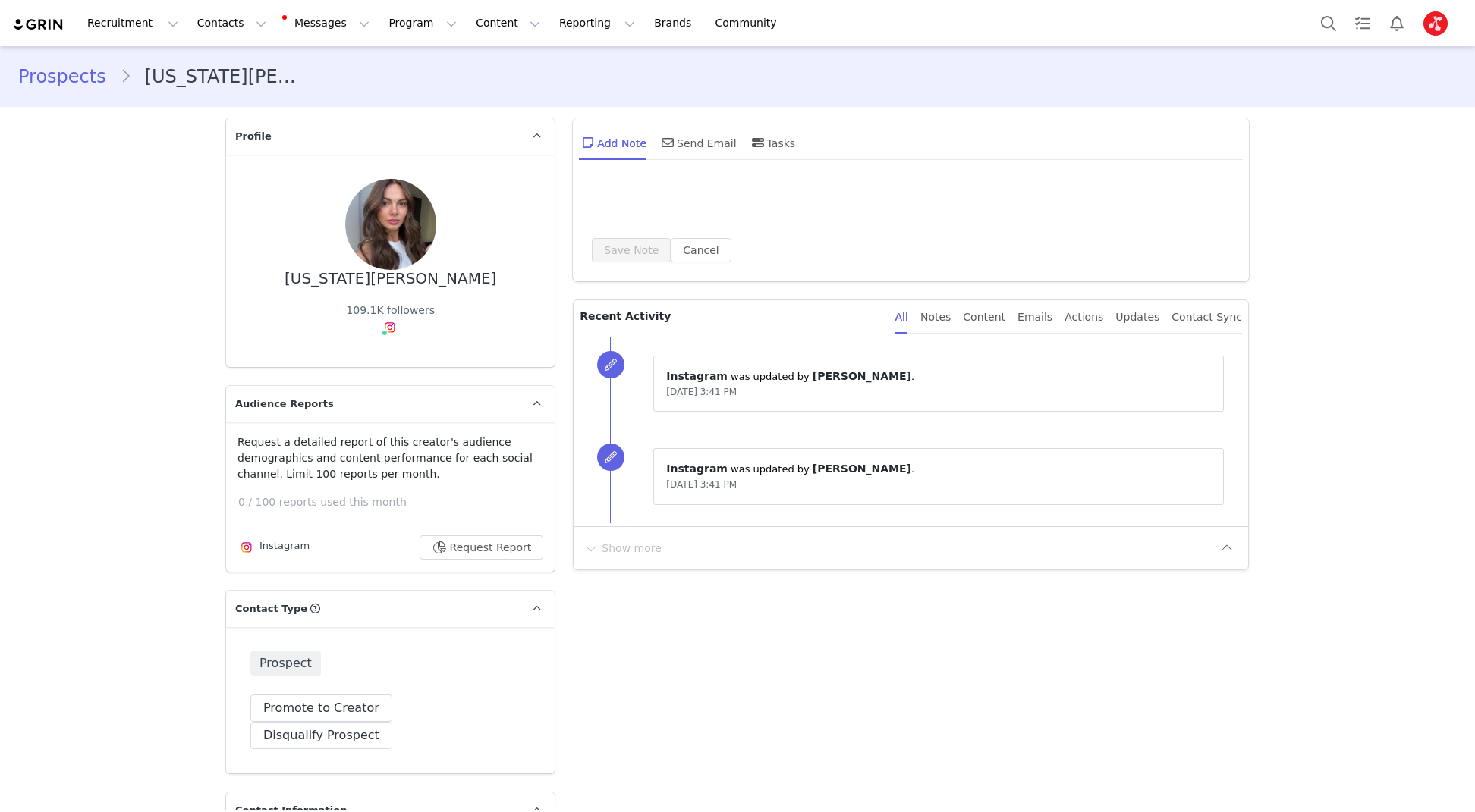
type input "+1 ([GEOGRAPHIC_DATA])"
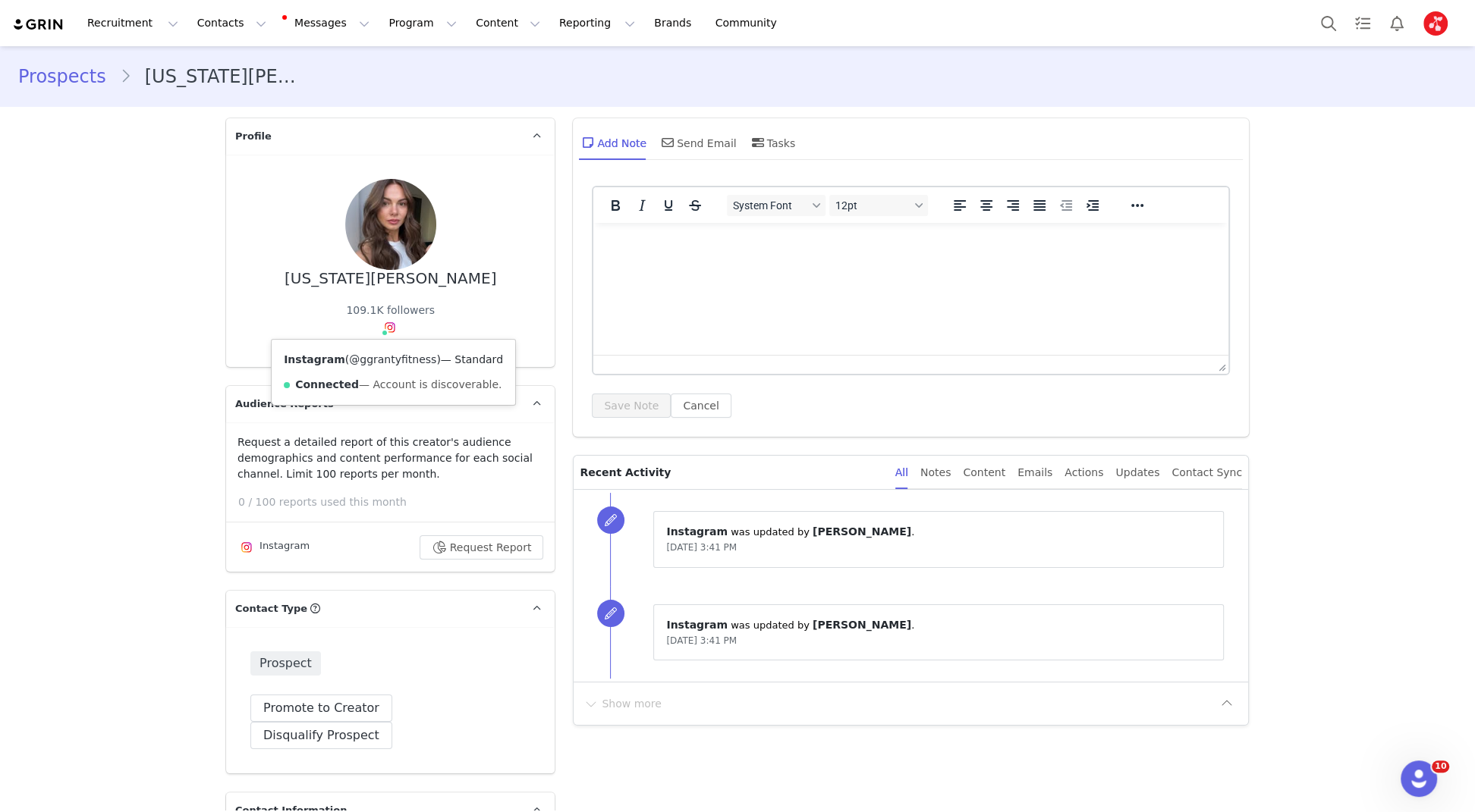
click at [383, 358] on link "@ggrantyfitness" at bounding box center [392, 360] width 87 height 12
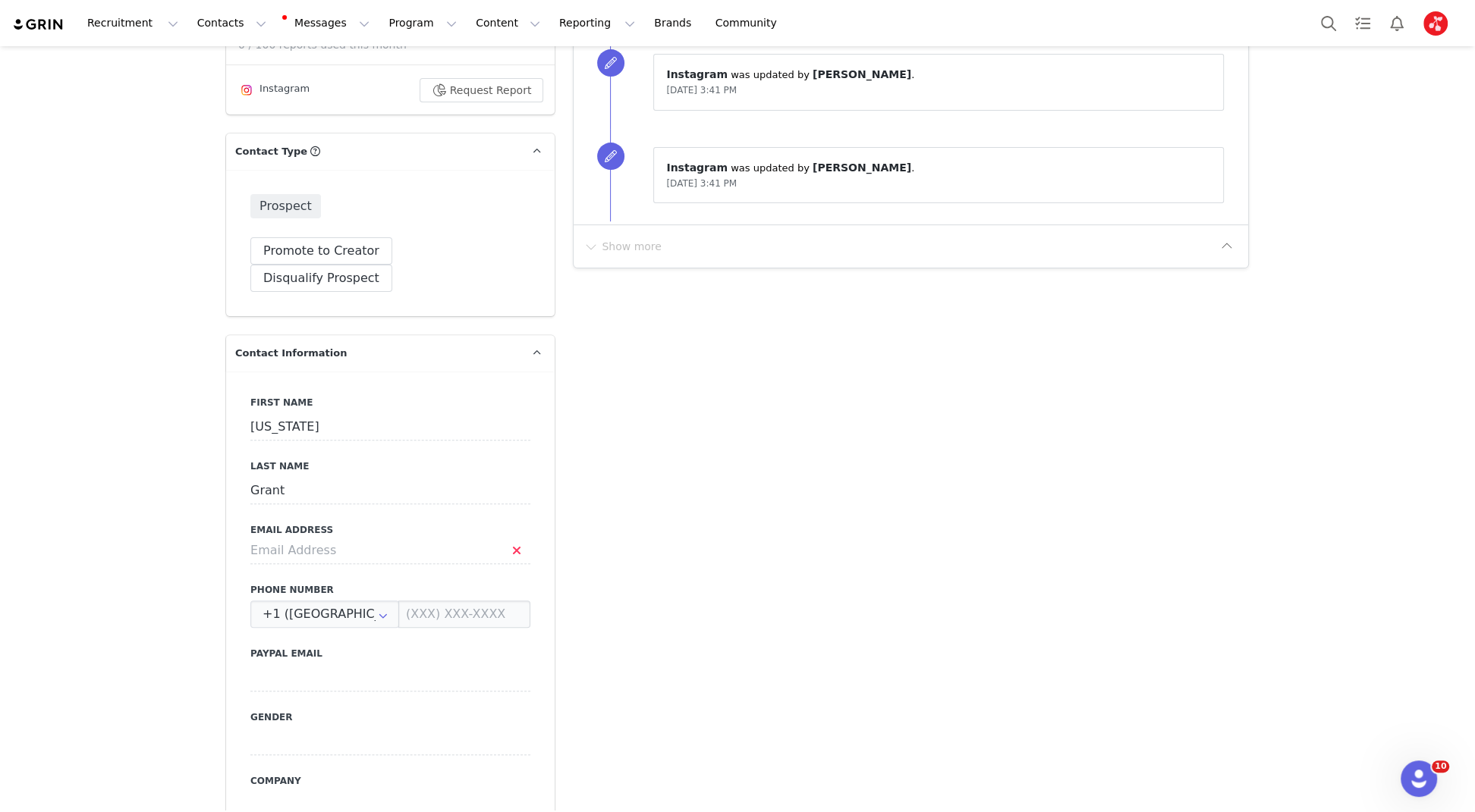
scroll to position [605, 0]
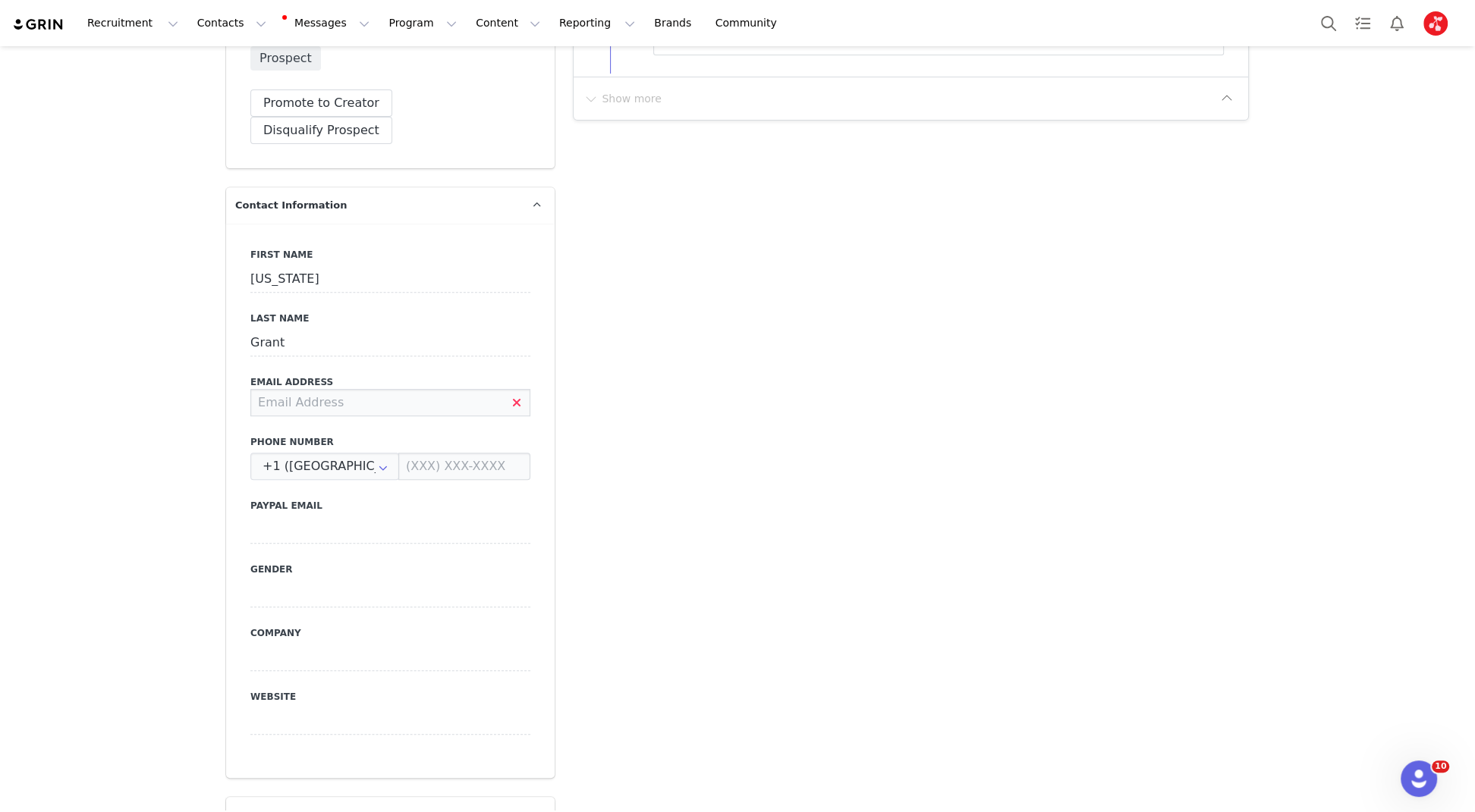
click at [350, 389] on input at bounding box center [390, 403] width 280 height 27
type input "[EMAIL_ADDRESS][DOMAIN_NAME]"
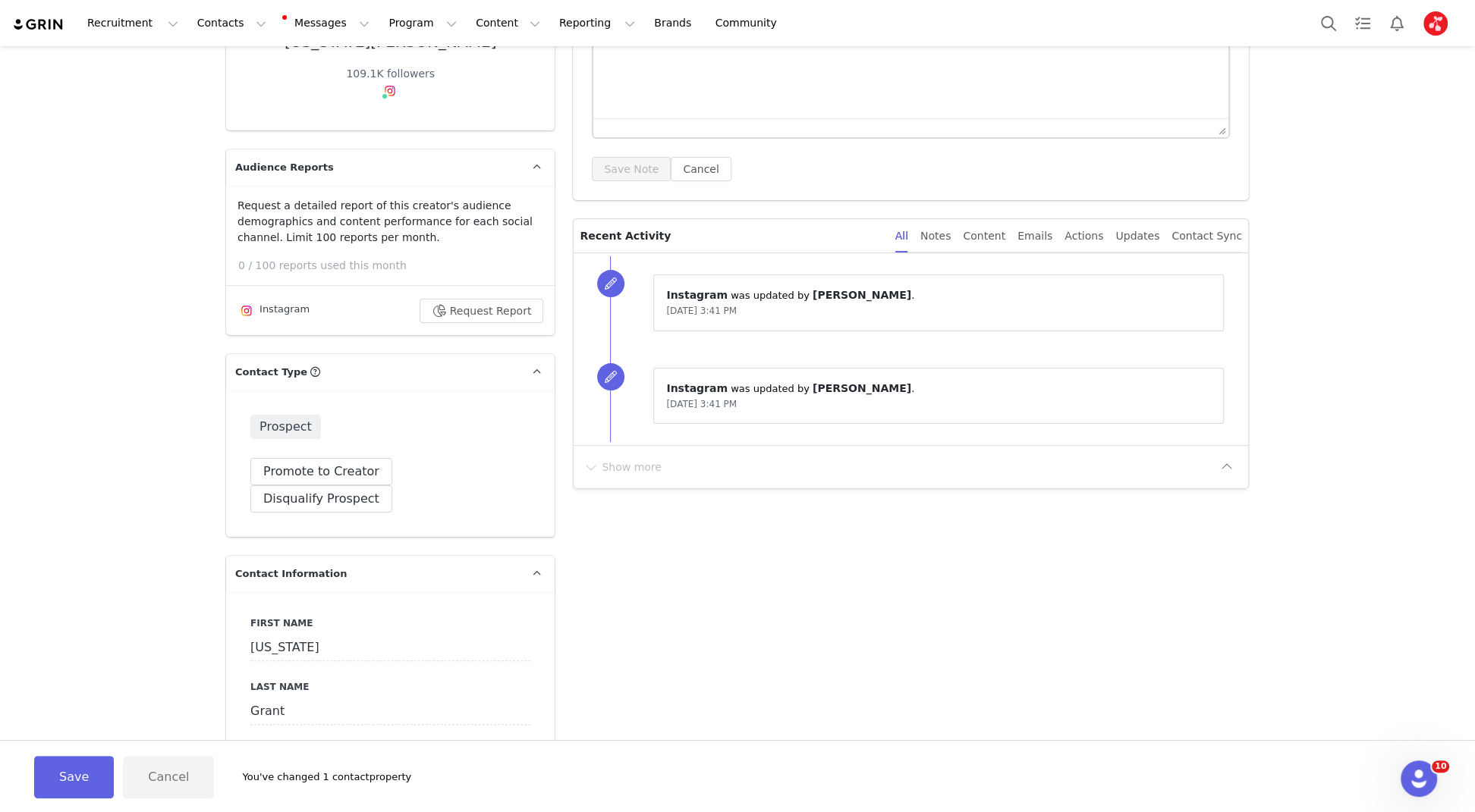
scroll to position [215, 0]
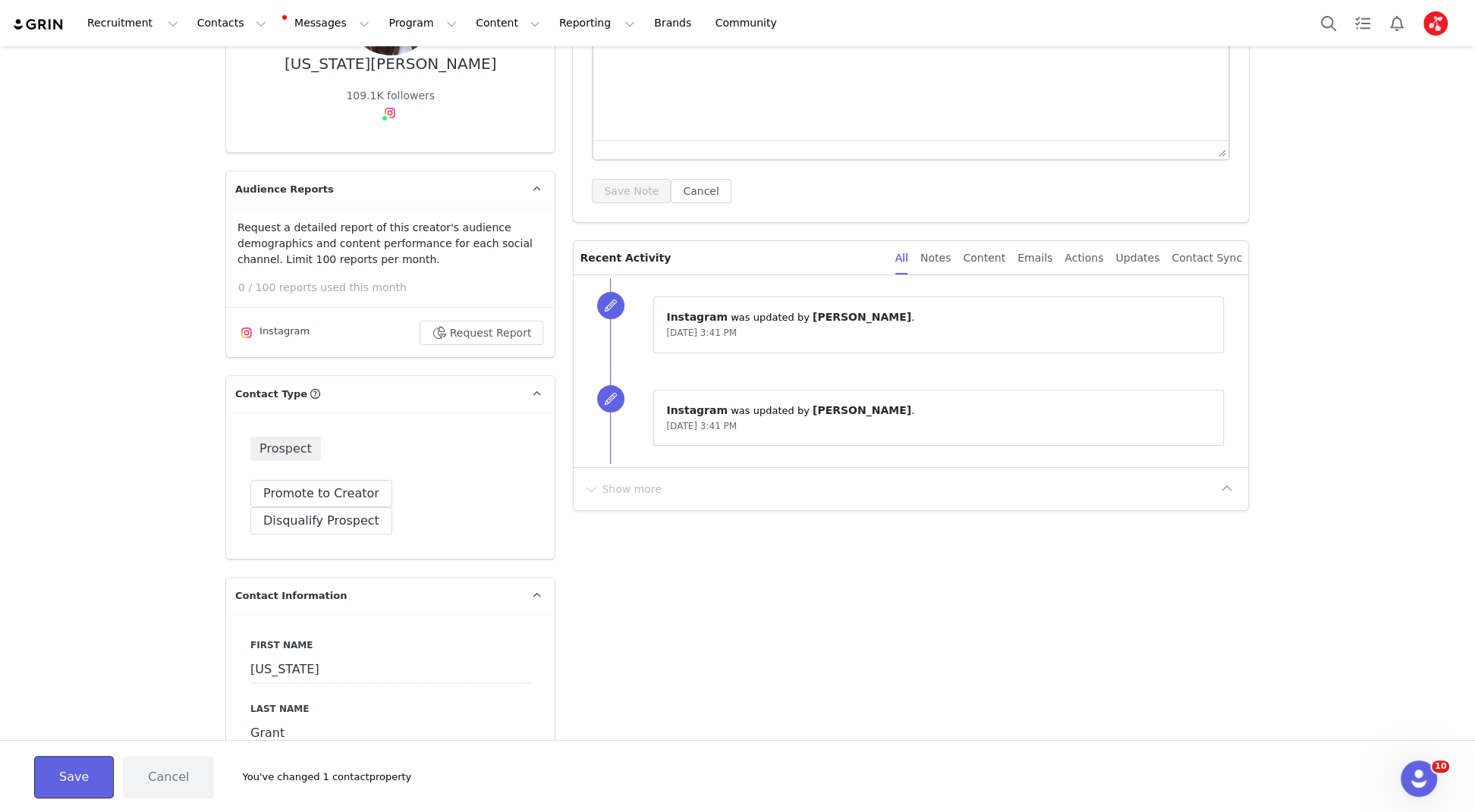
click at [66, 765] on button "Save" at bounding box center [74, 777] width 80 height 42
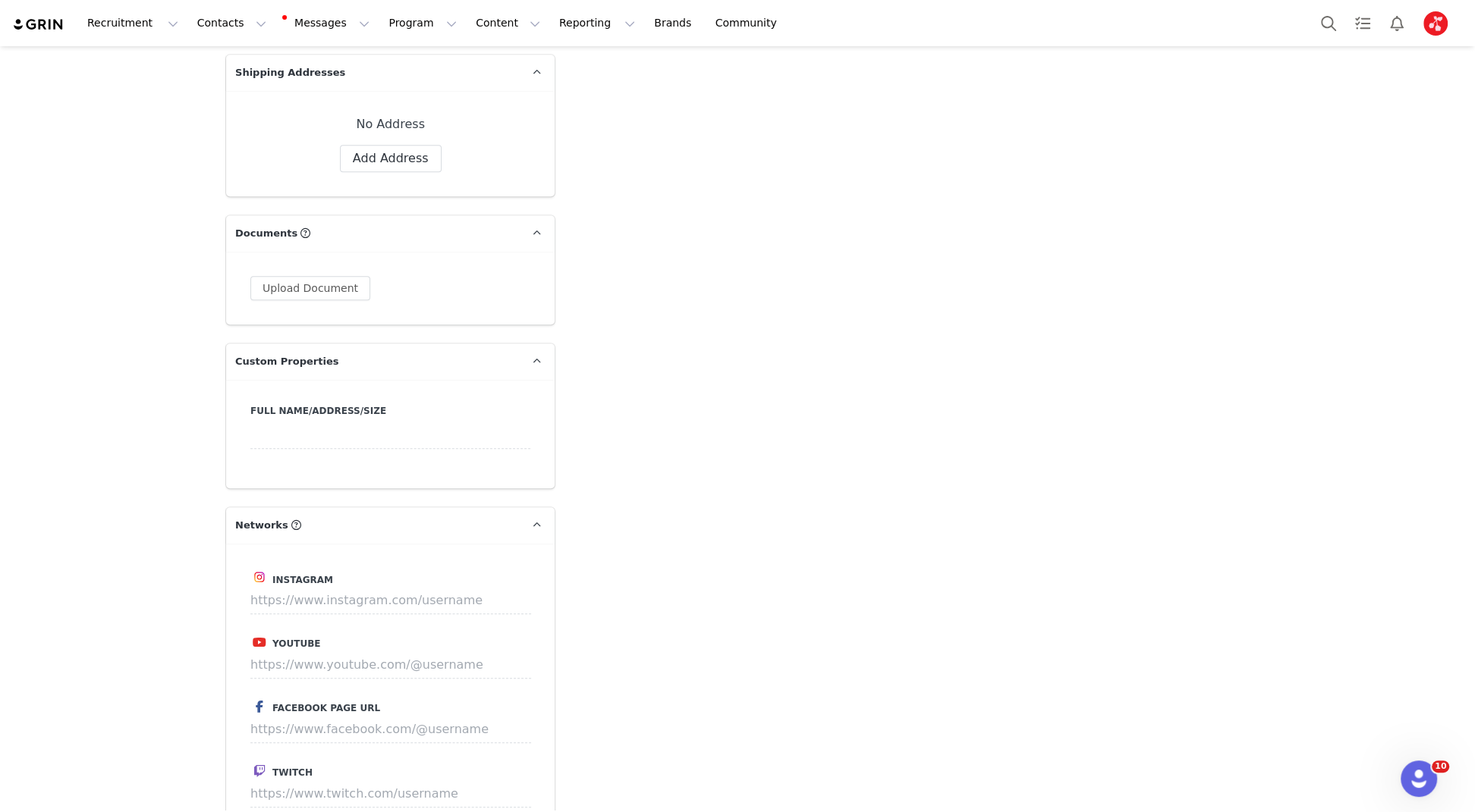
scroll to position [1517, 0]
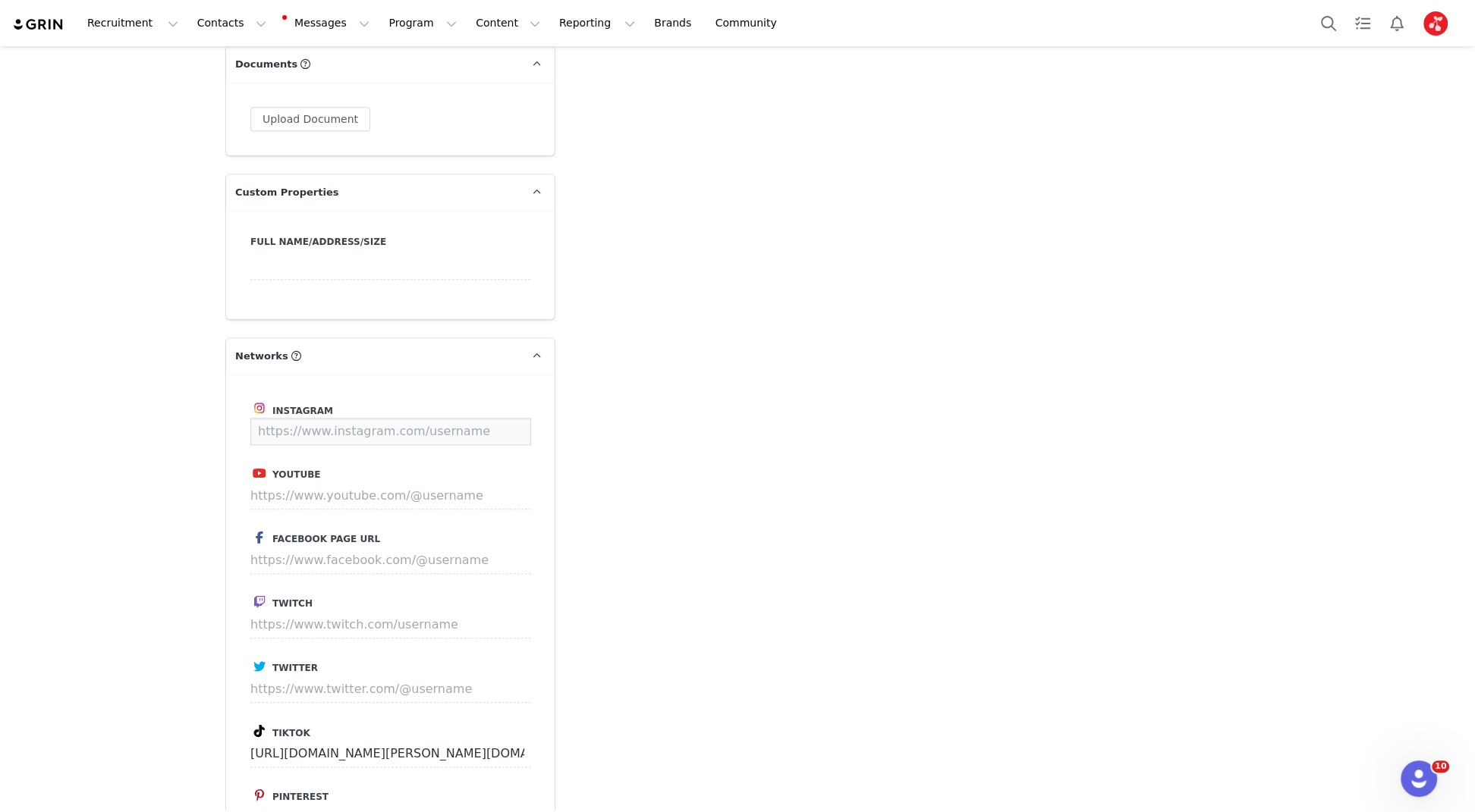
drag, startPoint x: 375, startPoint y: 402, endPoint x: 451, endPoint y: 404, distance: 76.0
click at [376, 418] on input at bounding box center [390, 431] width 281 height 27
paste input "[URL][DOMAIN_NAME]"
click at [518, 418] on button "Save" at bounding box center [502, 431] width 56 height 27
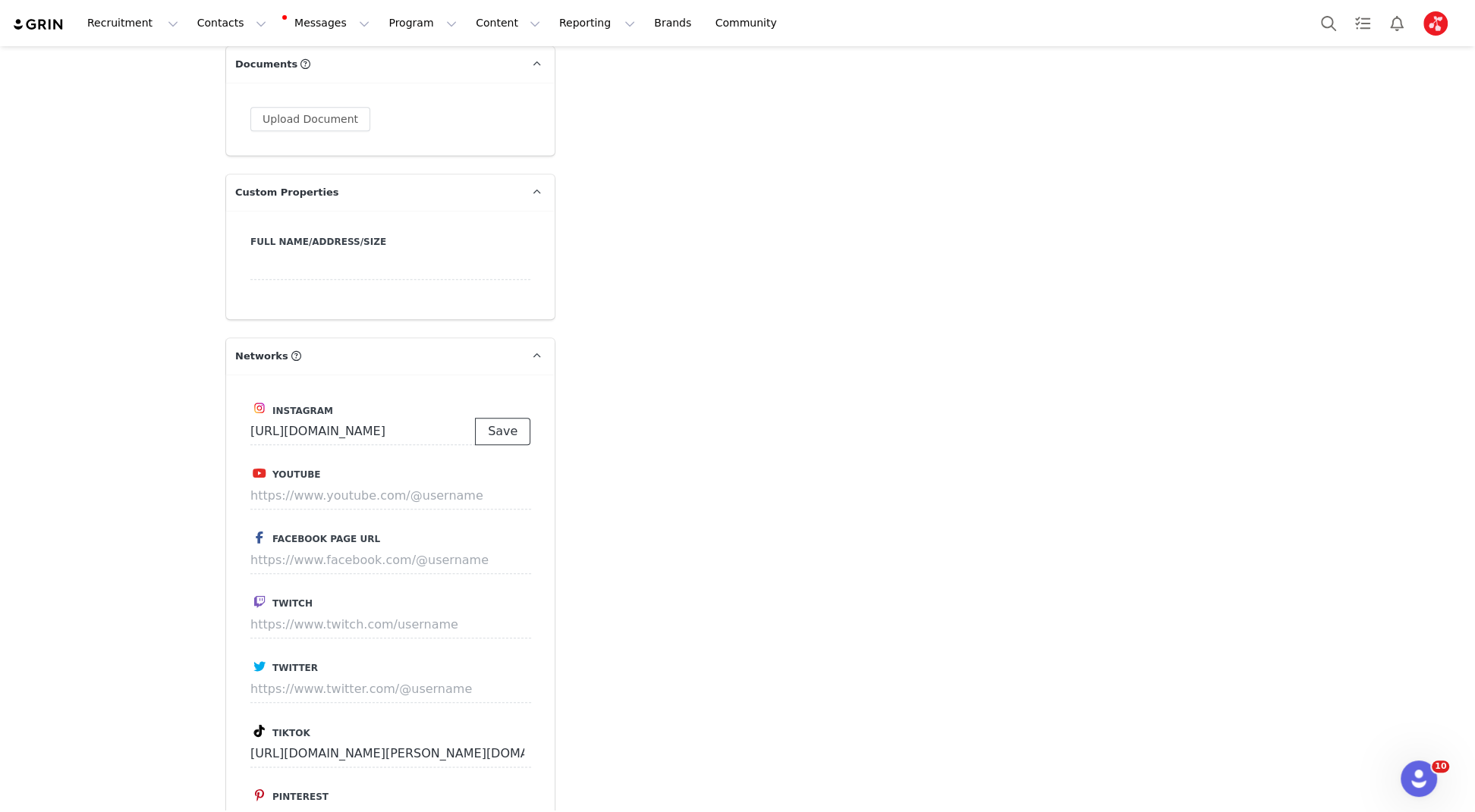
scroll to position [0, 0]
type input "[URL][DOMAIN_NAME]"
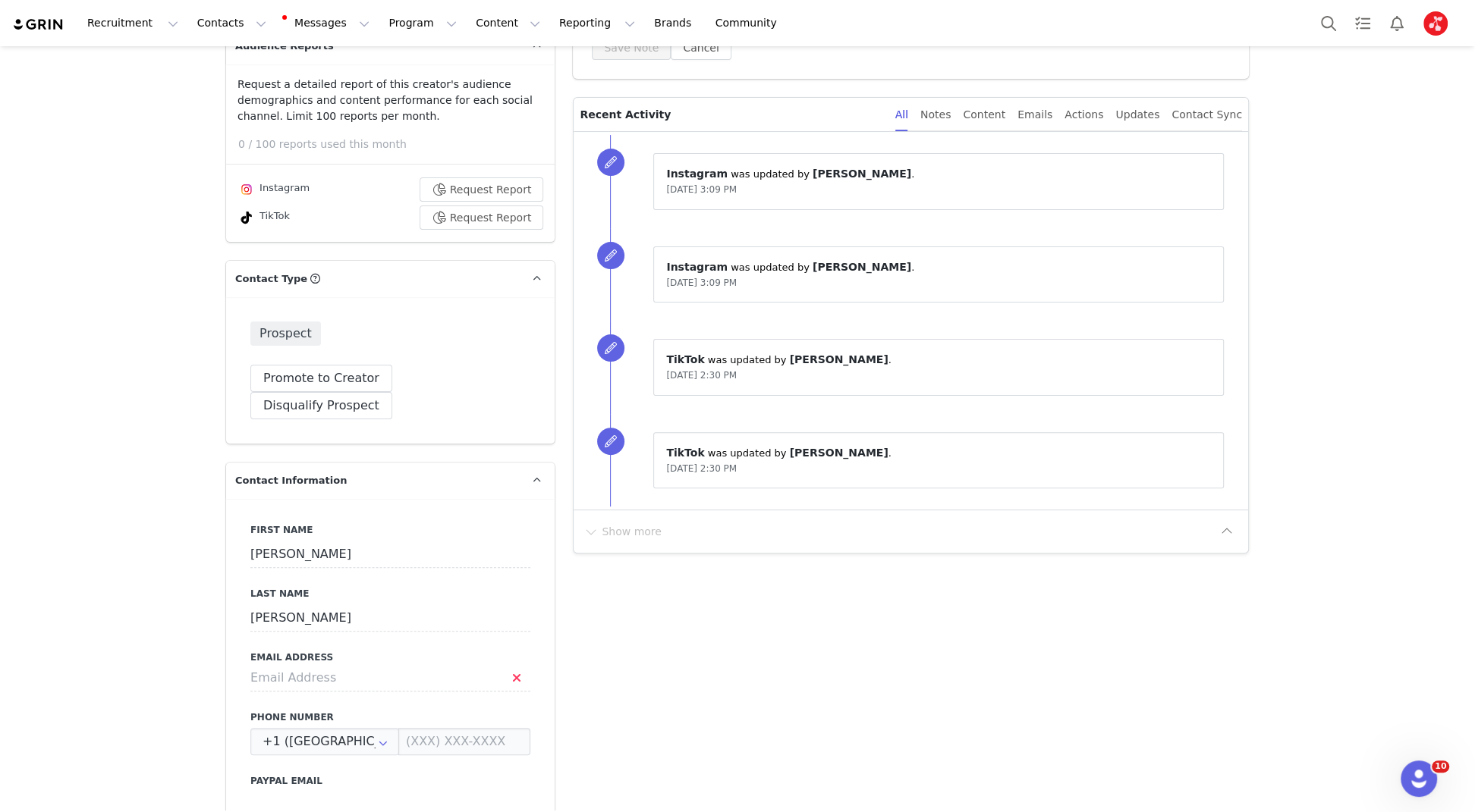
scroll to position [249, 0]
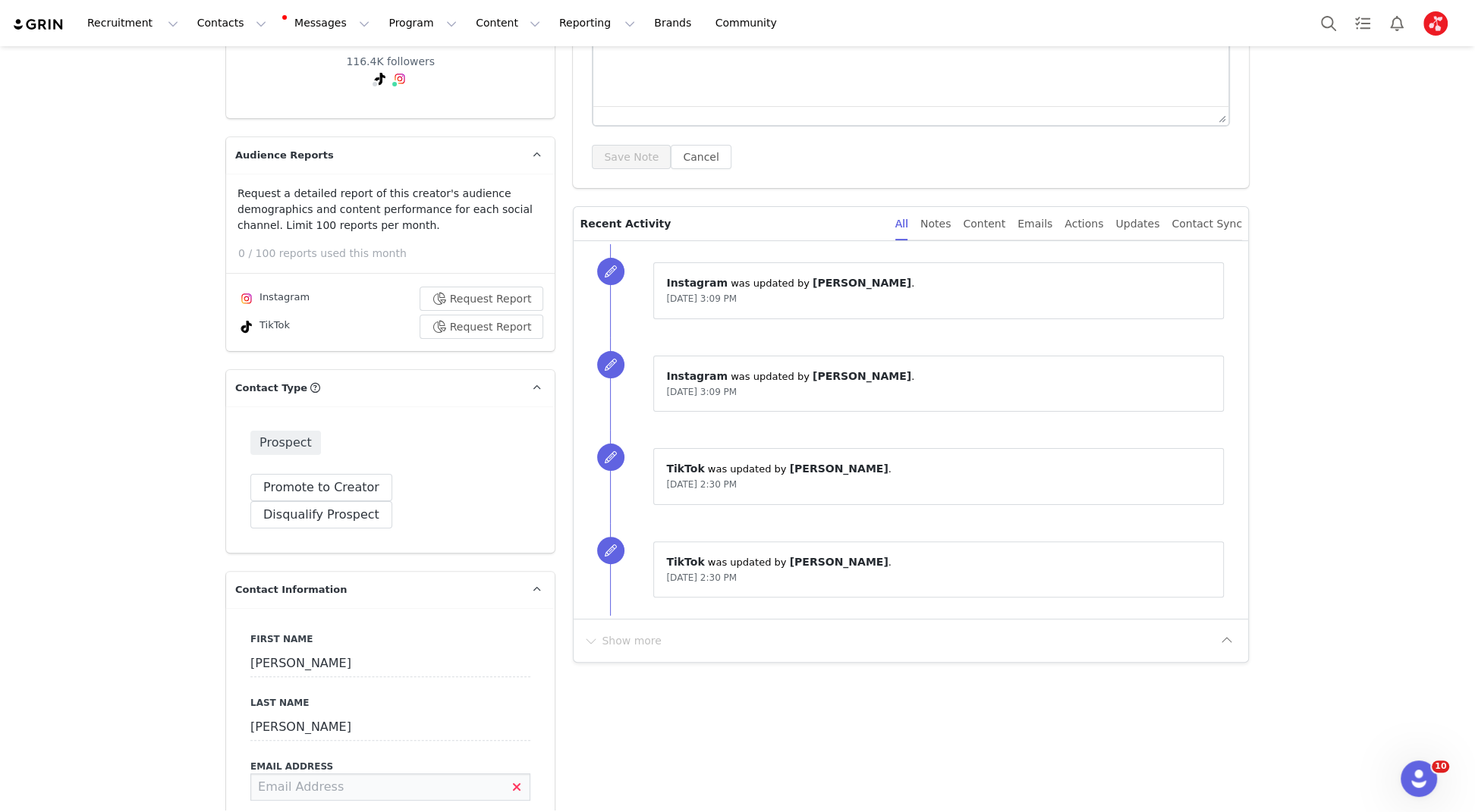
click at [346, 774] on input at bounding box center [390, 787] width 280 height 27
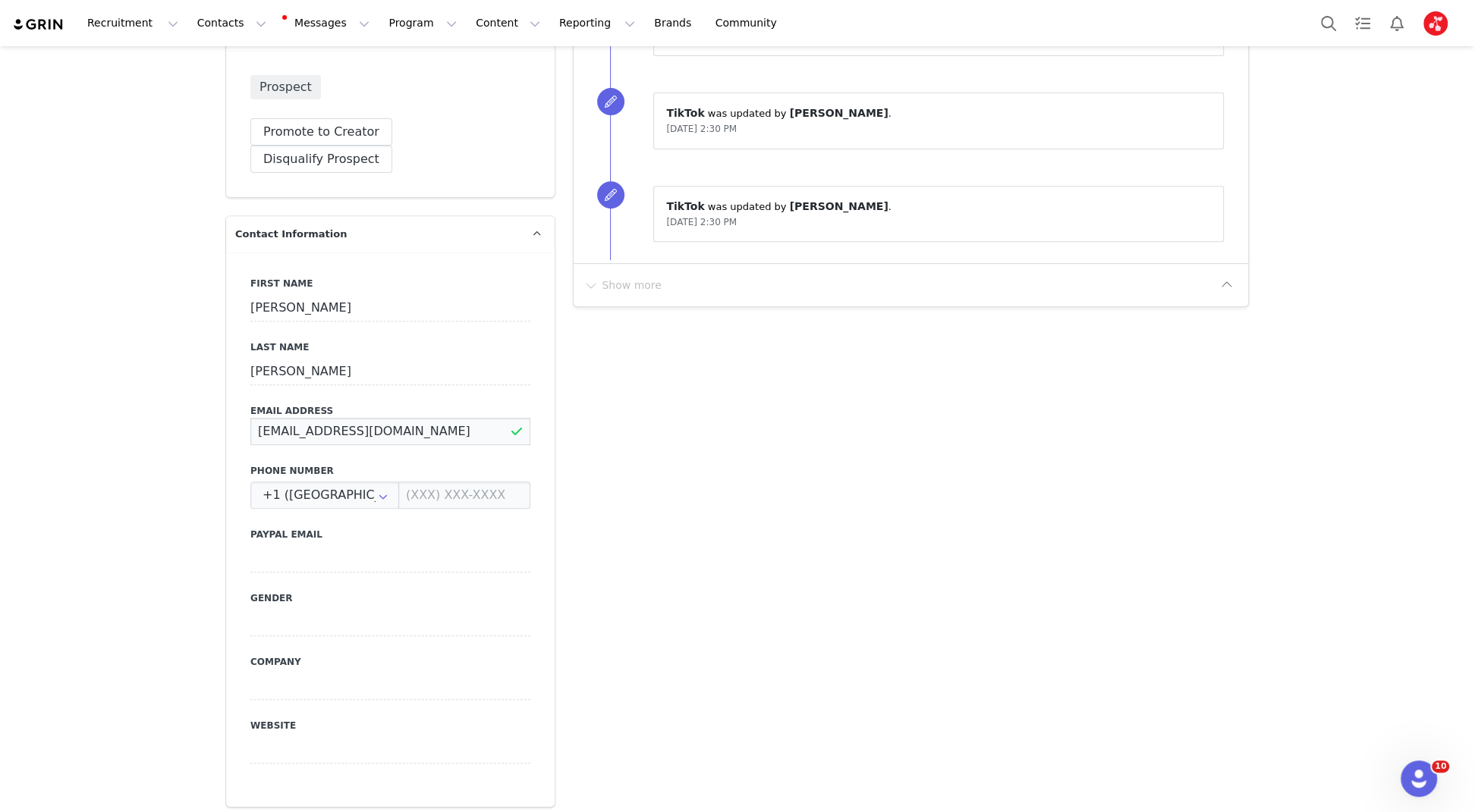
scroll to position [664, 0]
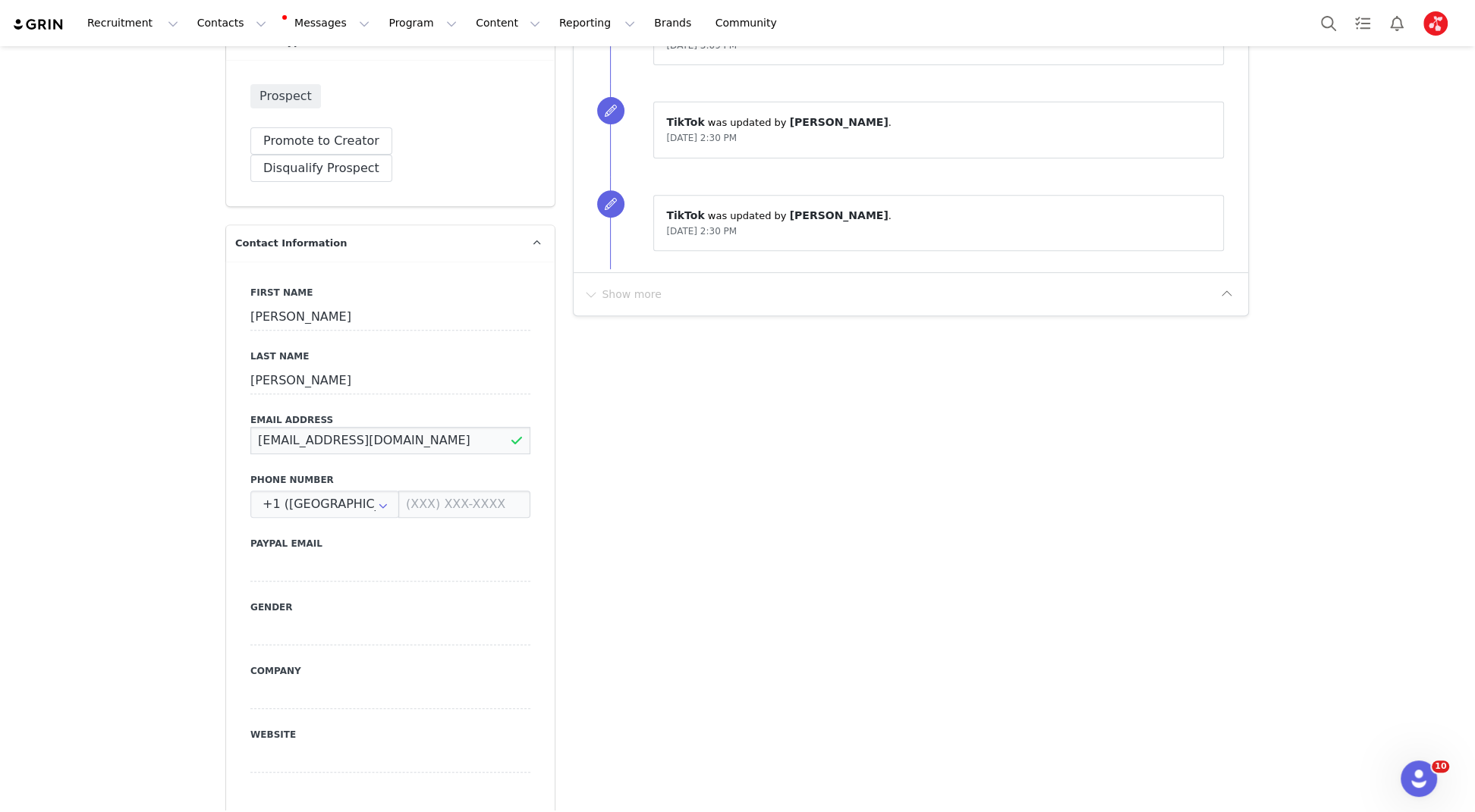
type input "[EMAIL_ADDRESS][DOMAIN_NAME]"
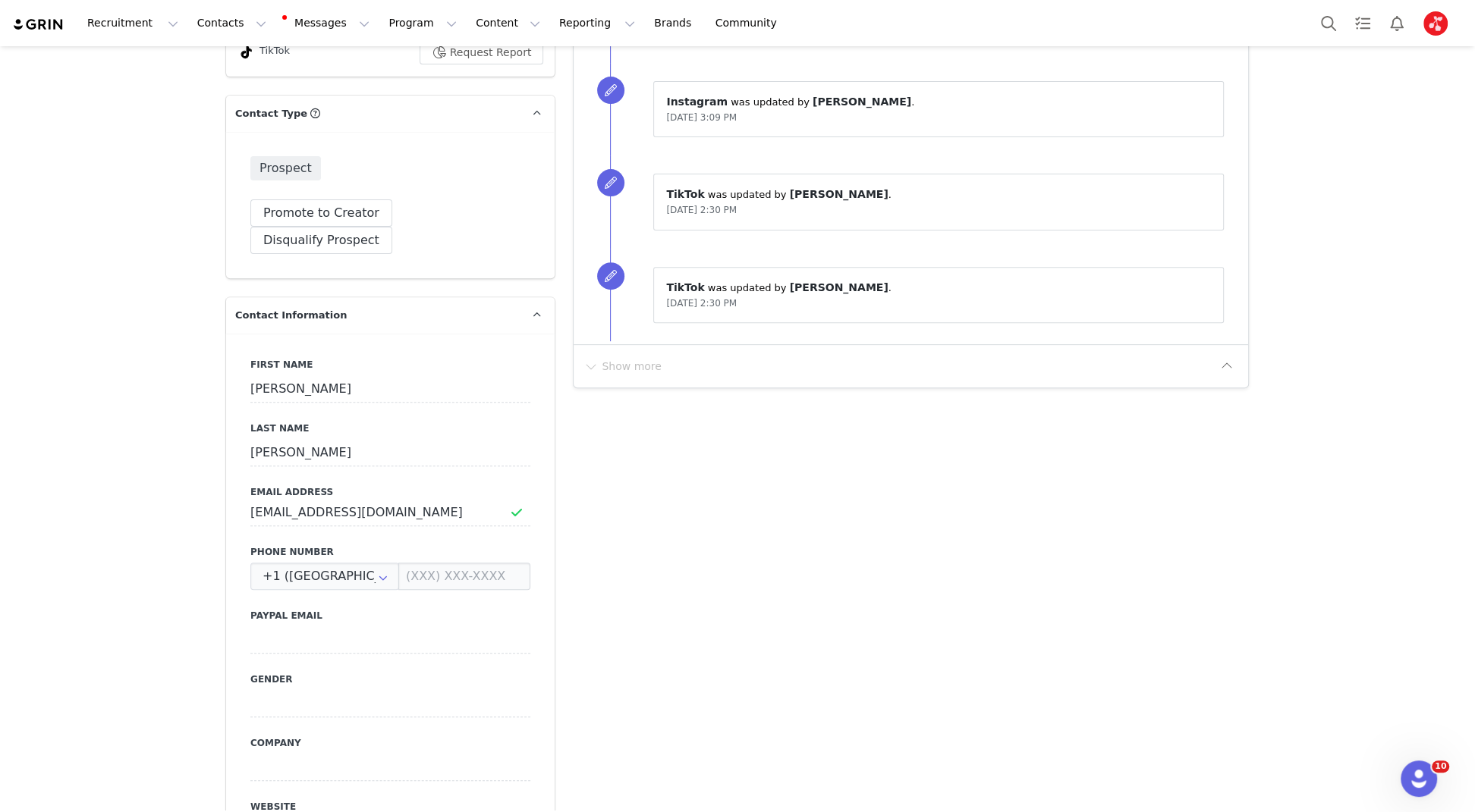
click at [59, 770] on button "Save" at bounding box center [74, 777] width 80 height 42
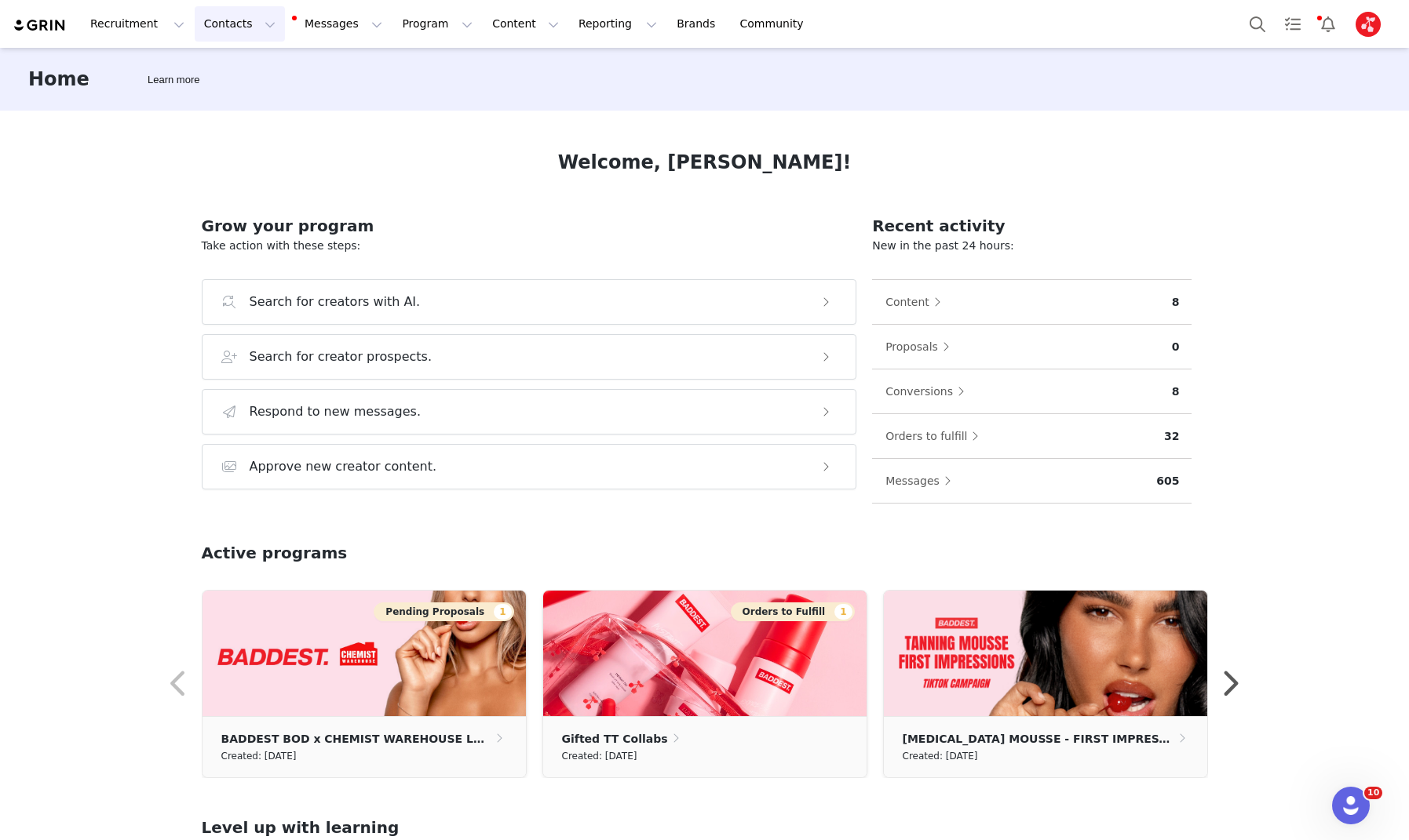
click at [241, 23] on button "Contacts Contacts" at bounding box center [240, 23] width 90 height 35
click at [216, 100] on p "Prospects" at bounding box center [222, 98] width 52 height 16
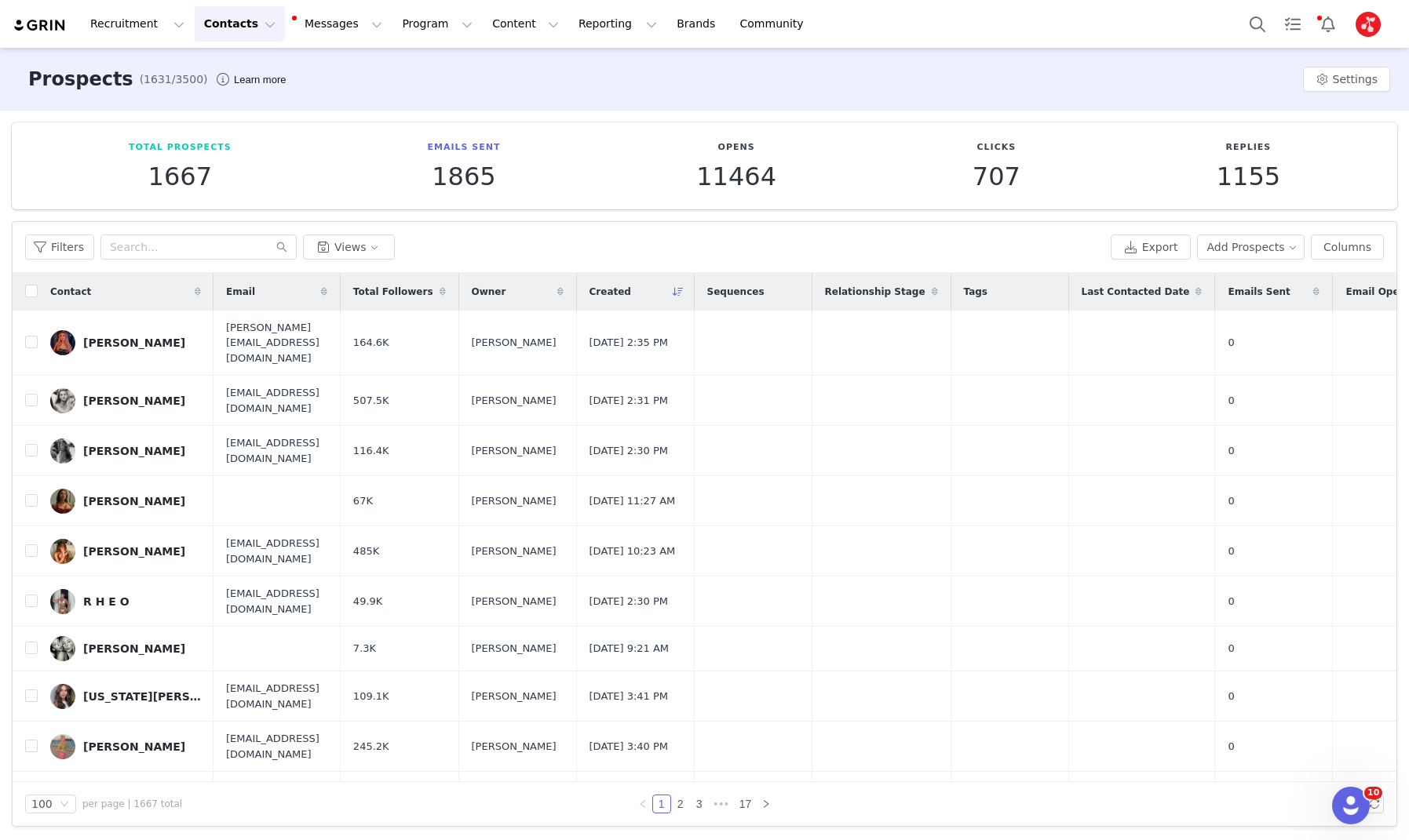
click at [451, 234] on div "Filters Views" at bounding box center [564, 247] width 1079 height 25
drag, startPoint x: 32, startPoint y: 333, endPoint x: 32, endPoint y: 380, distance: 47.0
click at [33, 336] on input "checkbox" at bounding box center [31, 342] width 13 height 13
checkbox input "true"
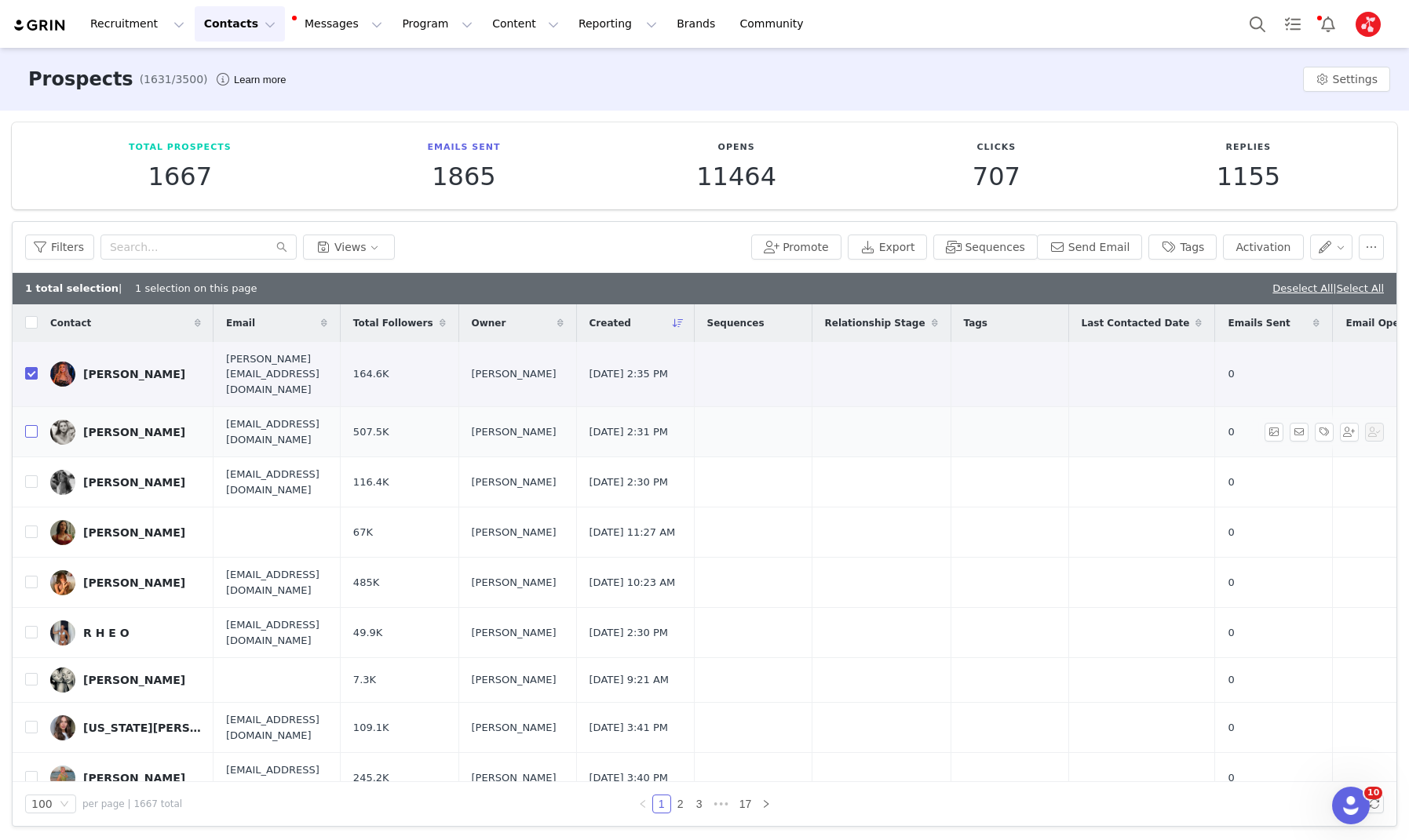
drag, startPoint x: 31, startPoint y: 413, endPoint x: 56, endPoint y: 409, distance: 25.3
click at [31, 425] on input "checkbox" at bounding box center [31, 431] width 13 height 13
checkbox input "true"
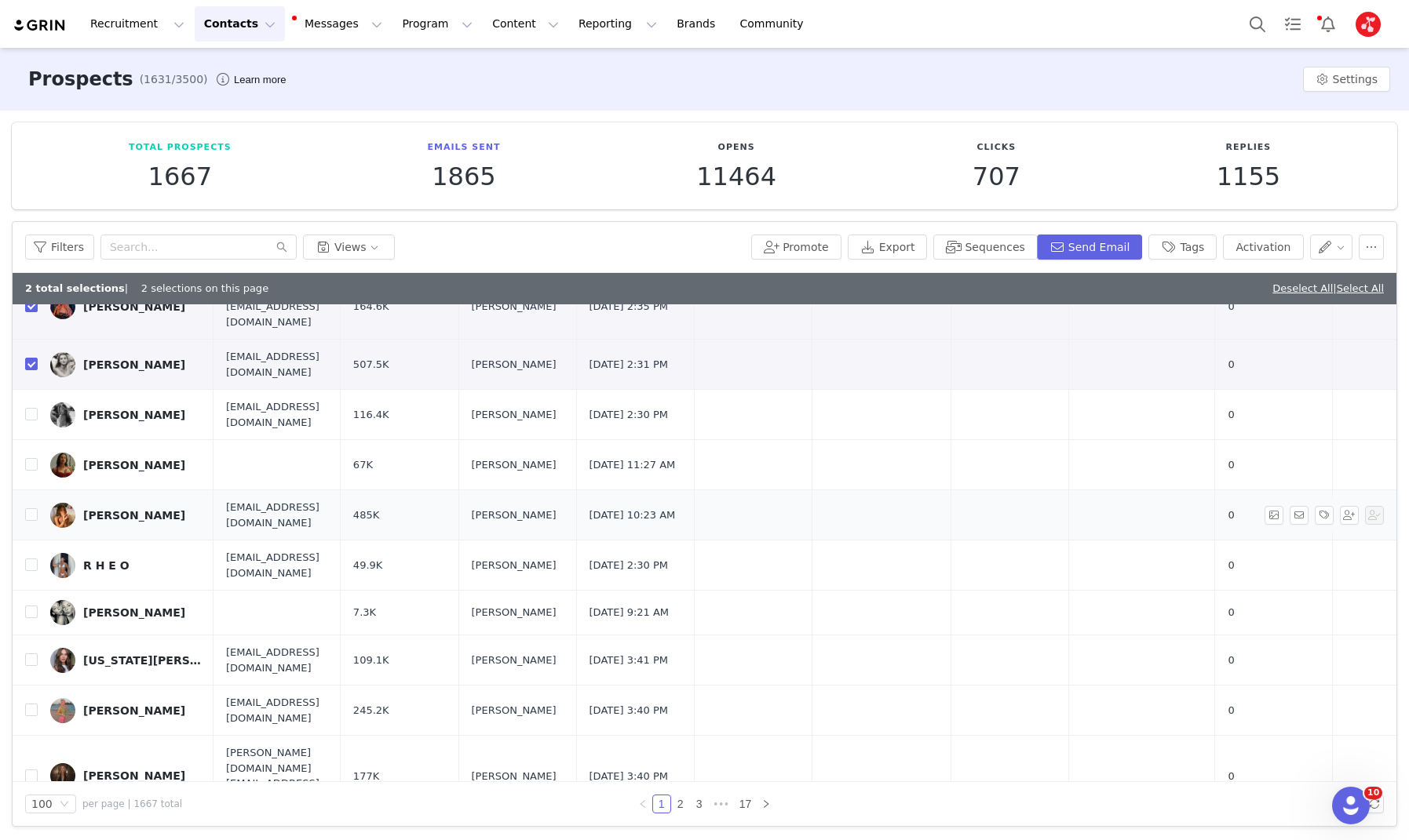
scroll to position [84, 0]
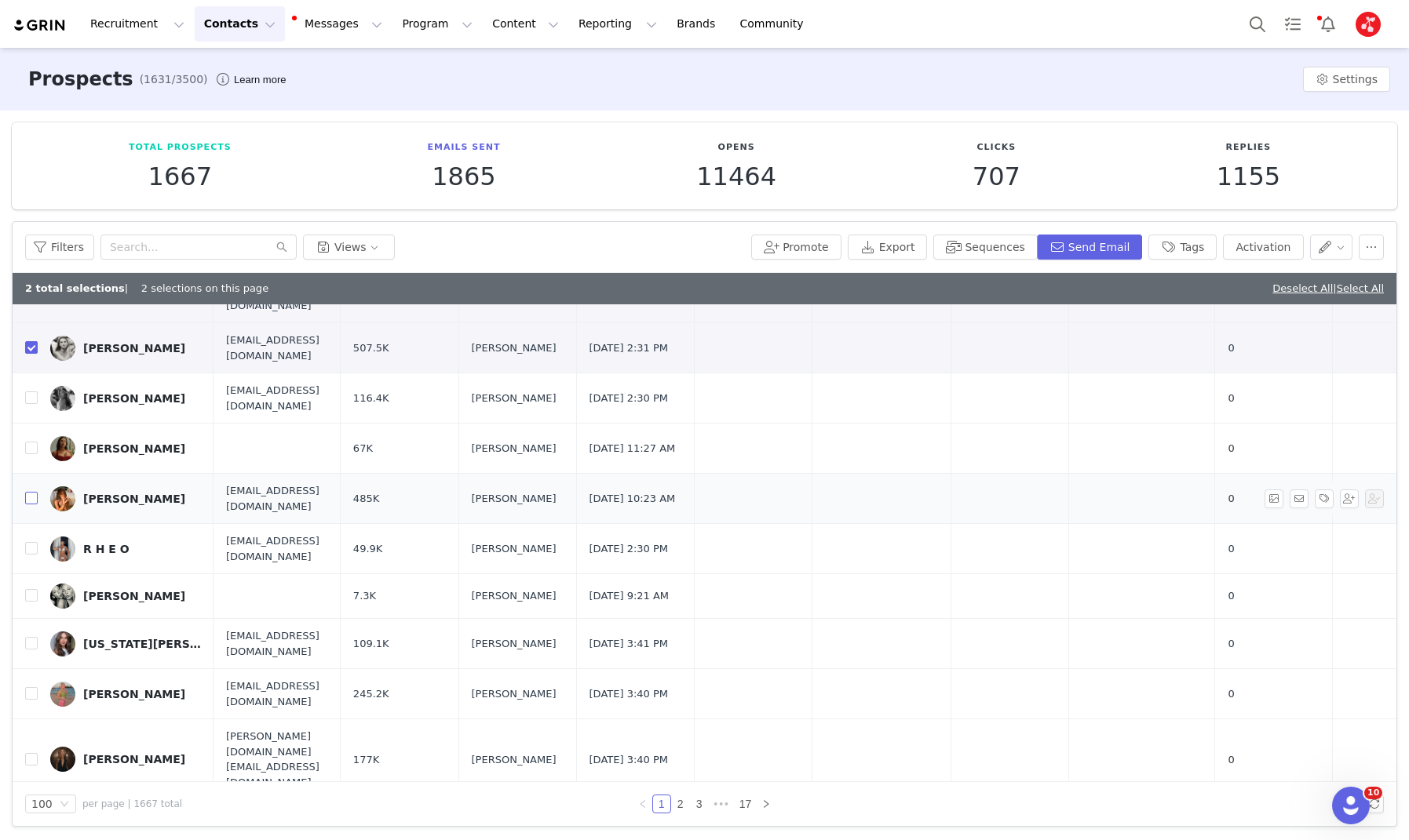
click at [32, 492] on input "checkbox" at bounding box center [31, 498] width 13 height 13
checkbox input "true"
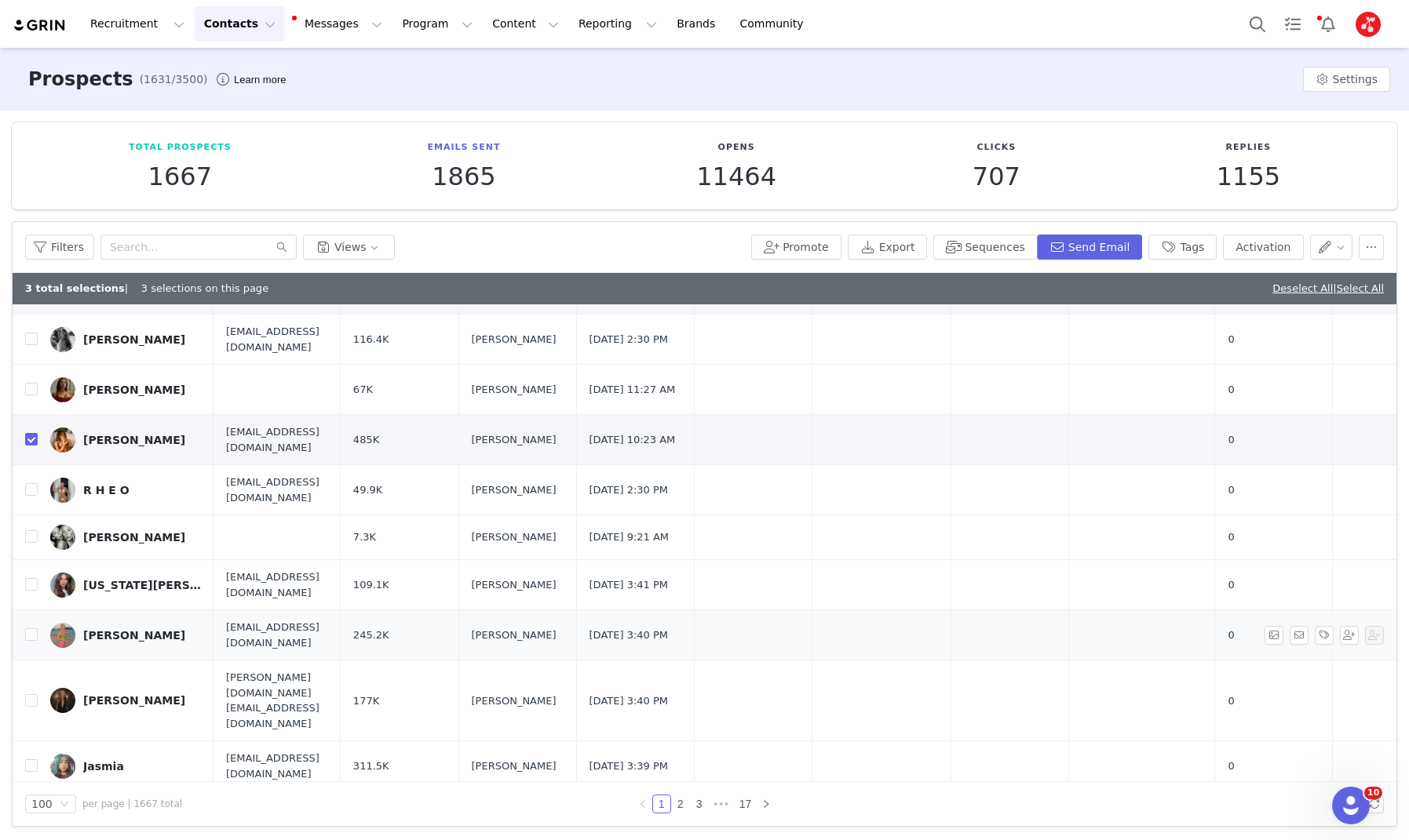
scroll to position [148, 0]
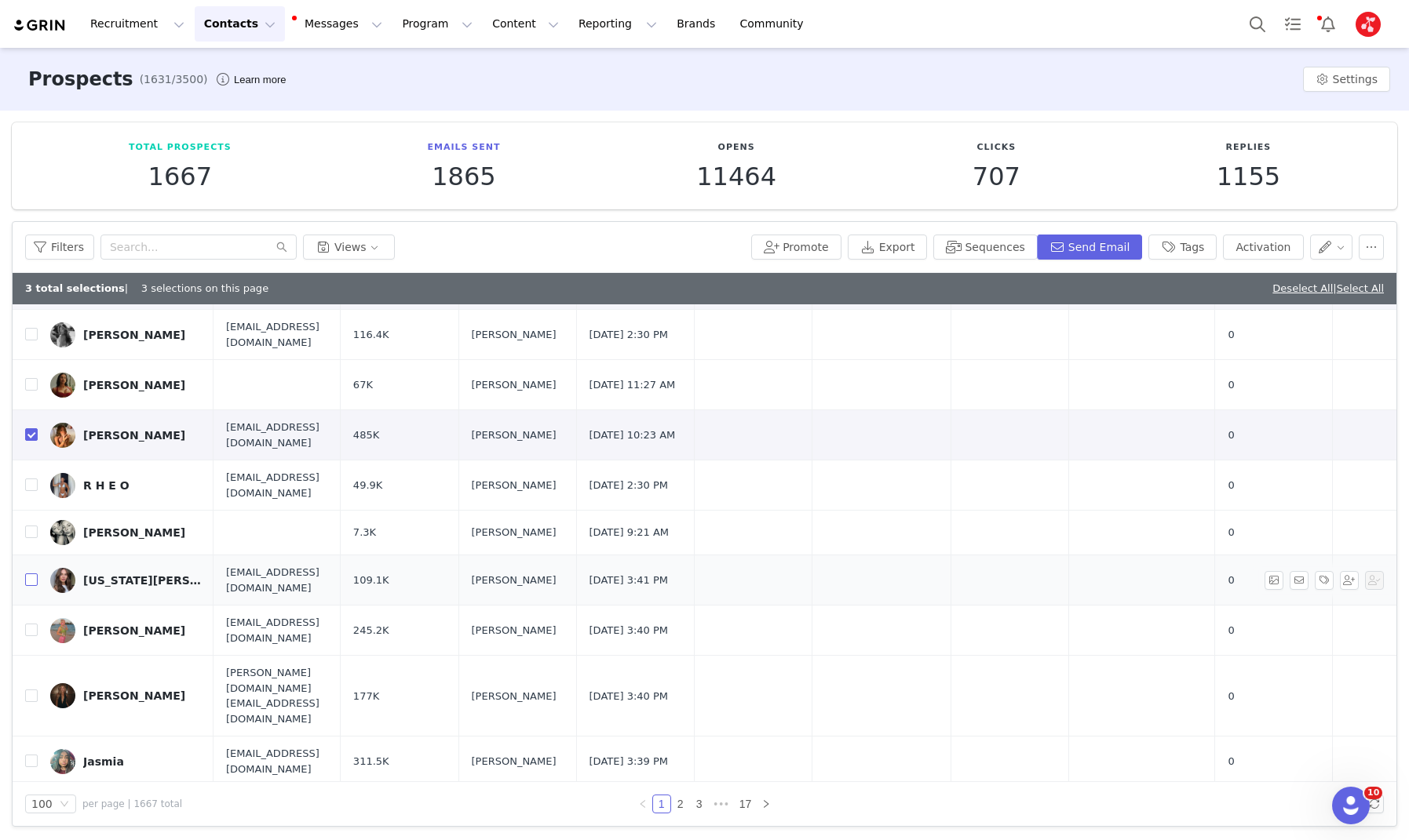
click at [35, 574] on input "checkbox" at bounding box center [31, 580] width 13 height 13
checkbox input "true"
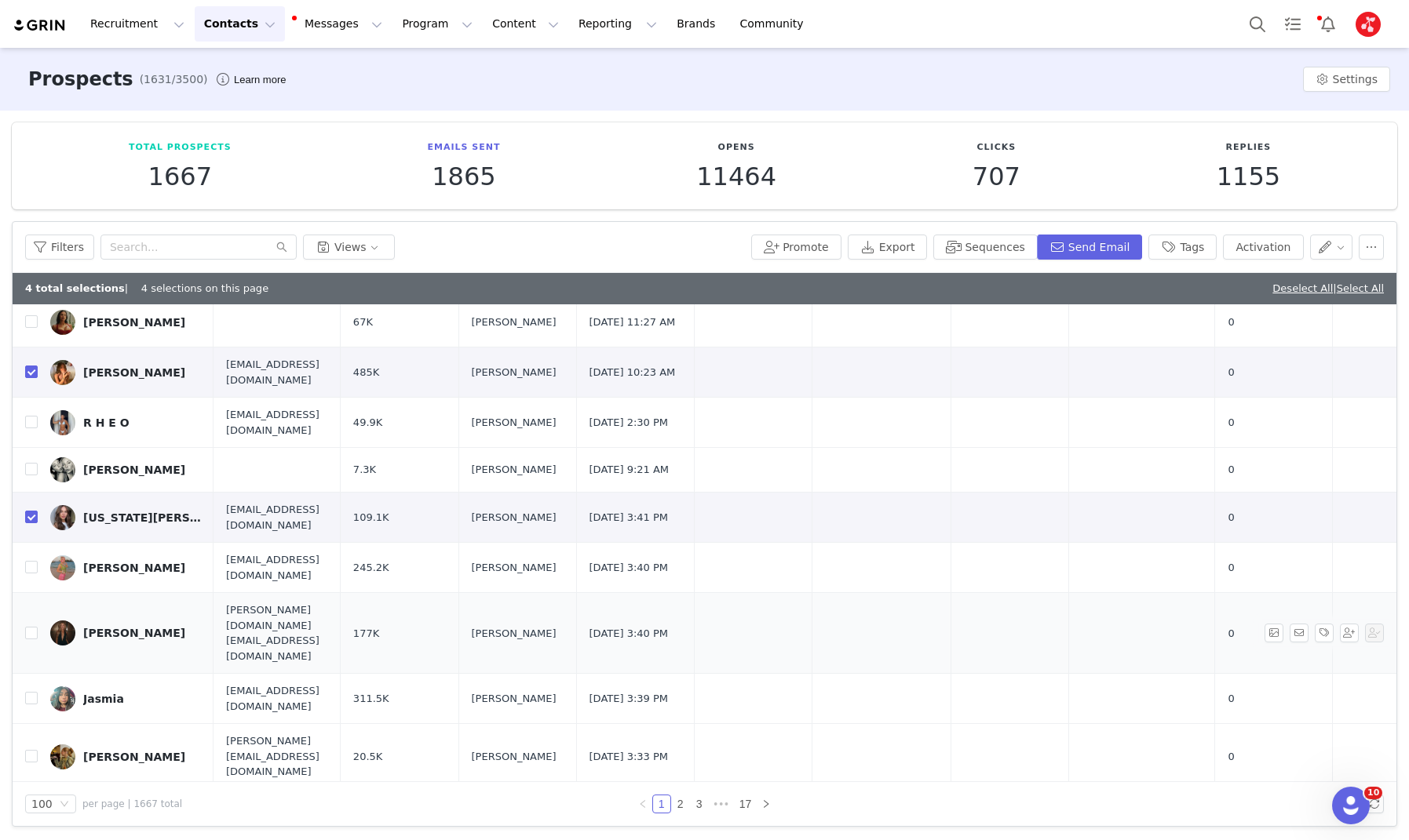
scroll to position [218, 0]
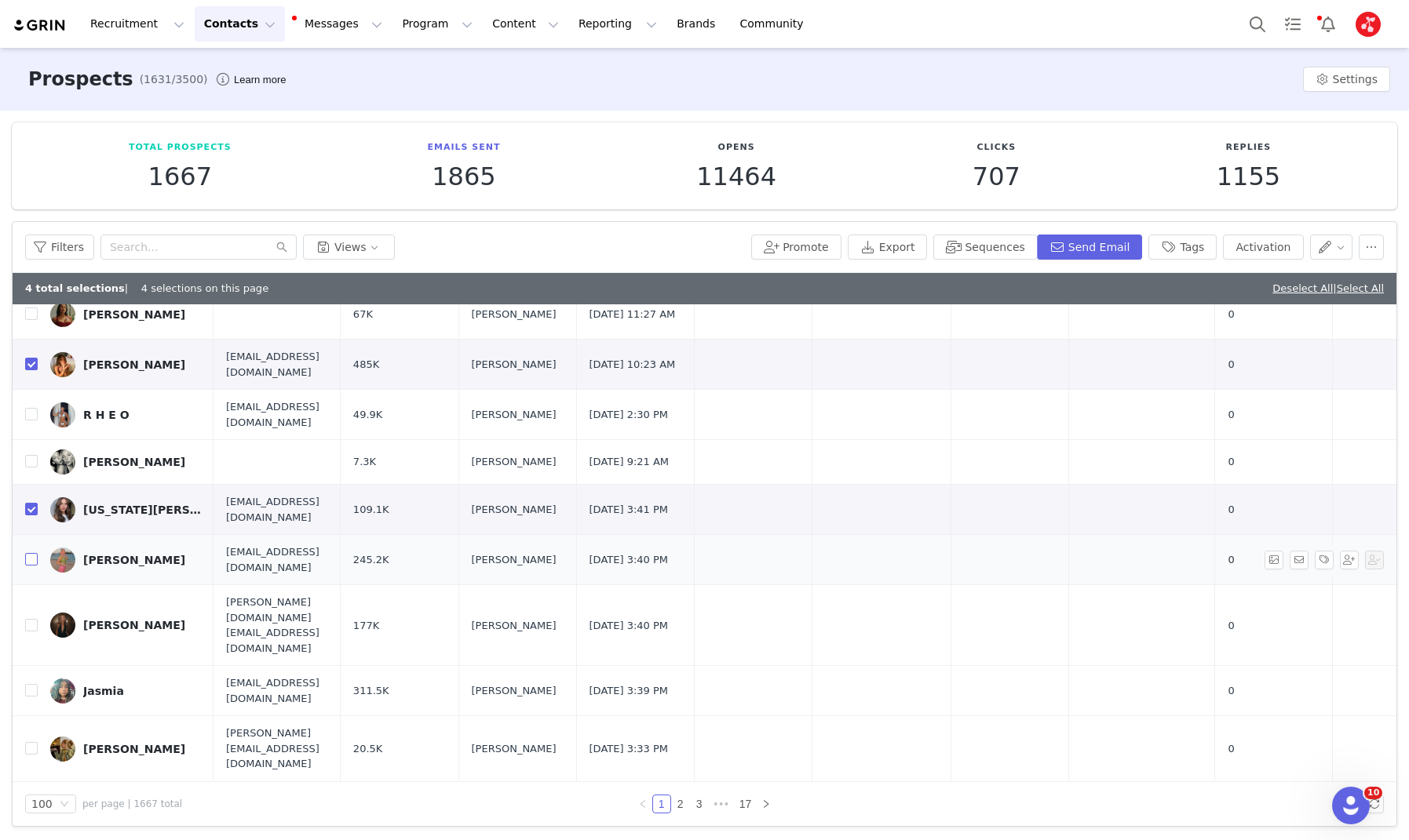
click at [30, 553] on input "checkbox" at bounding box center [31, 559] width 13 height 13
checkbox input "true"
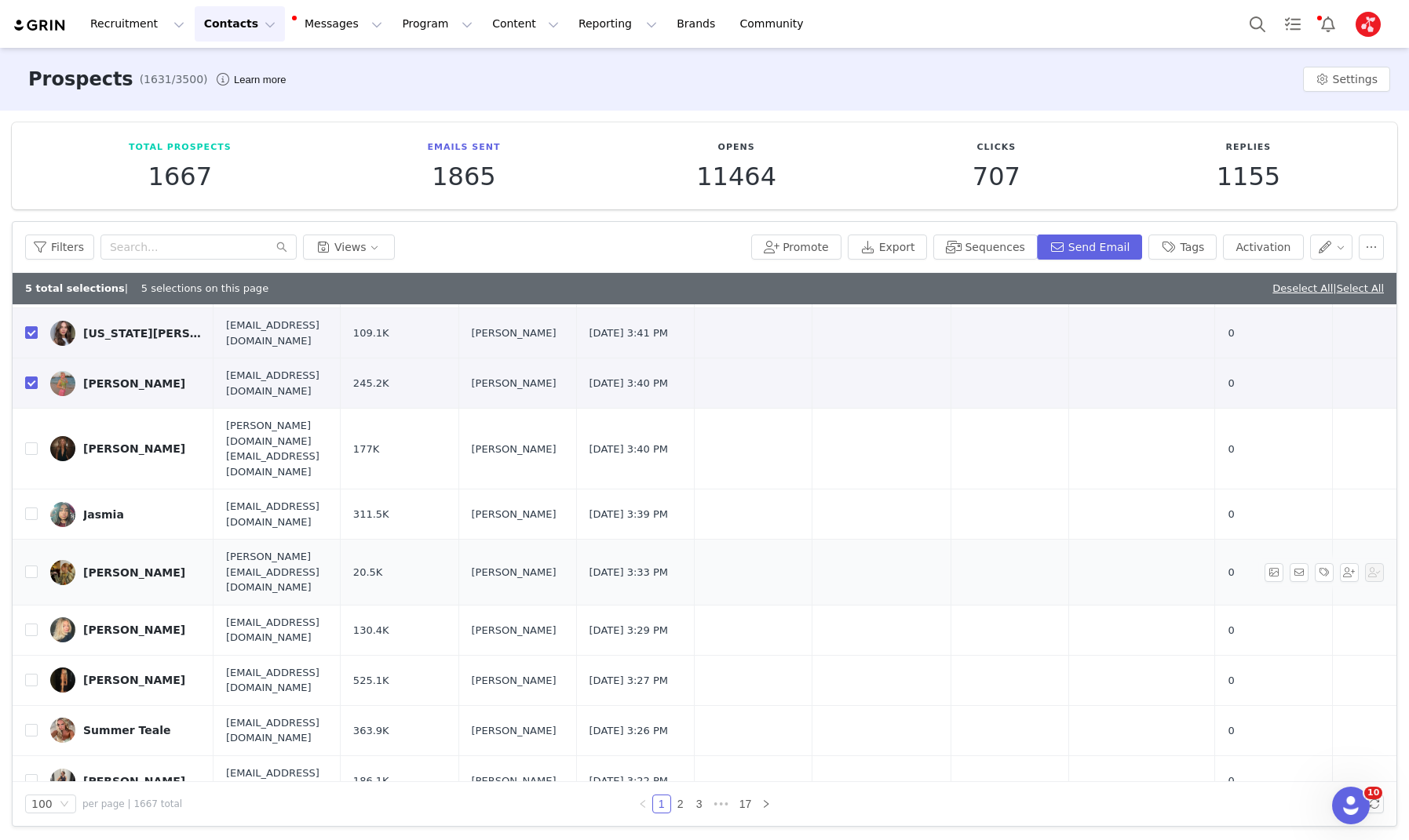
scroll to position [418, 0]
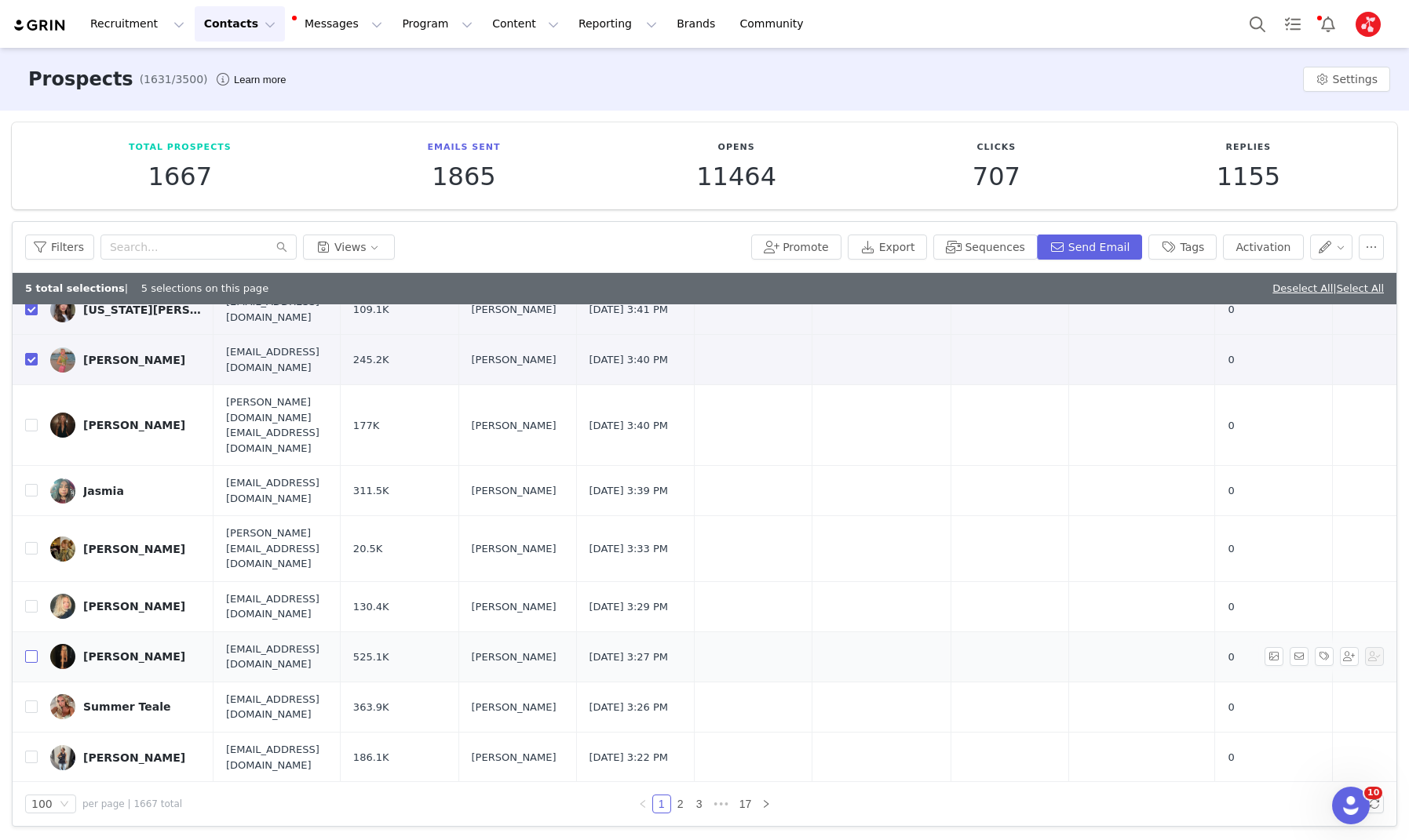
click at [27, 650] on input "checkbox" at bounding box center [31, 656] width 13 height 13
checkbox input "true"
click at [30, 600] on input "checkbox" at bounding box center [31, 606] width 13 height 13
checkbox input "true"
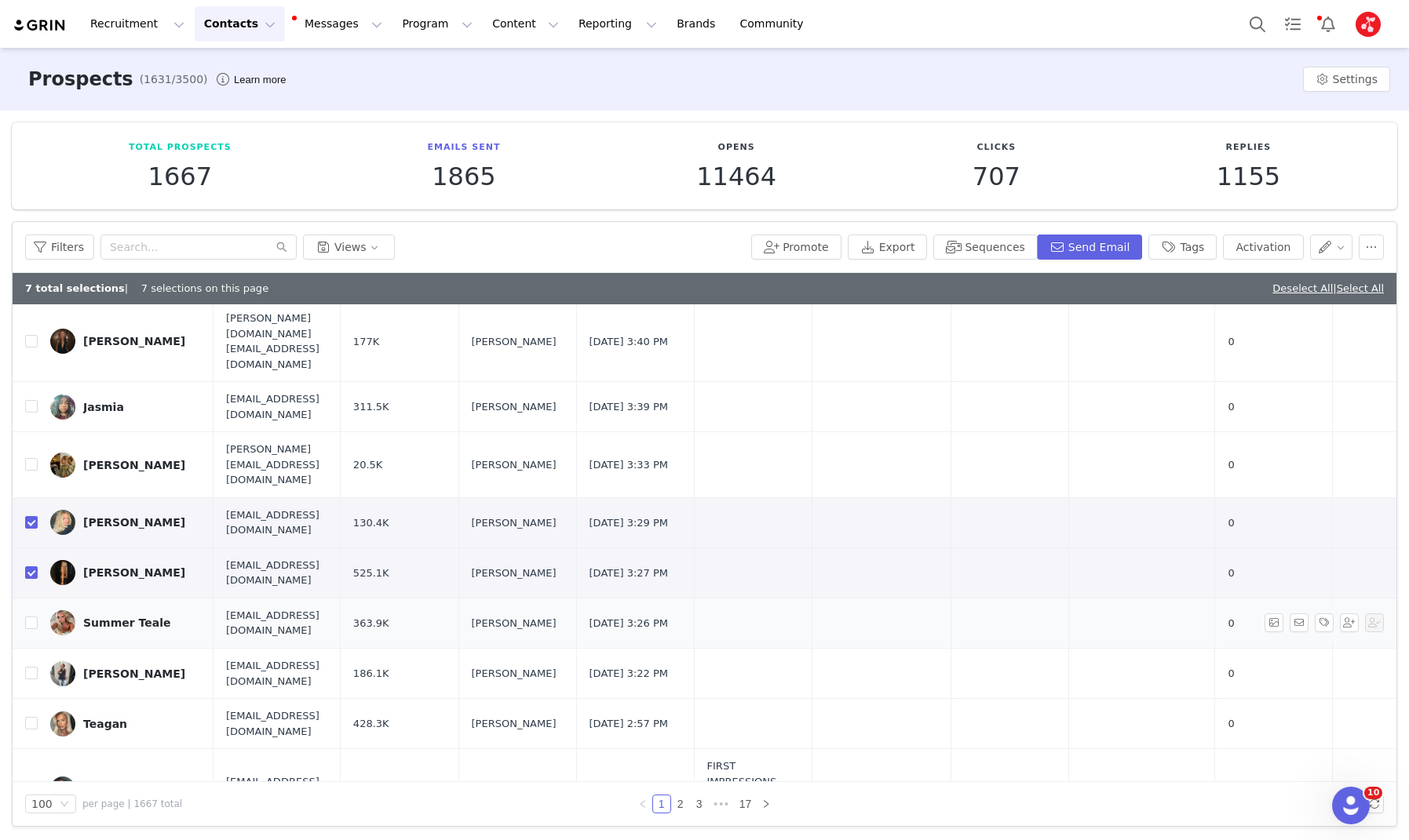
scroll to position [514, 0]
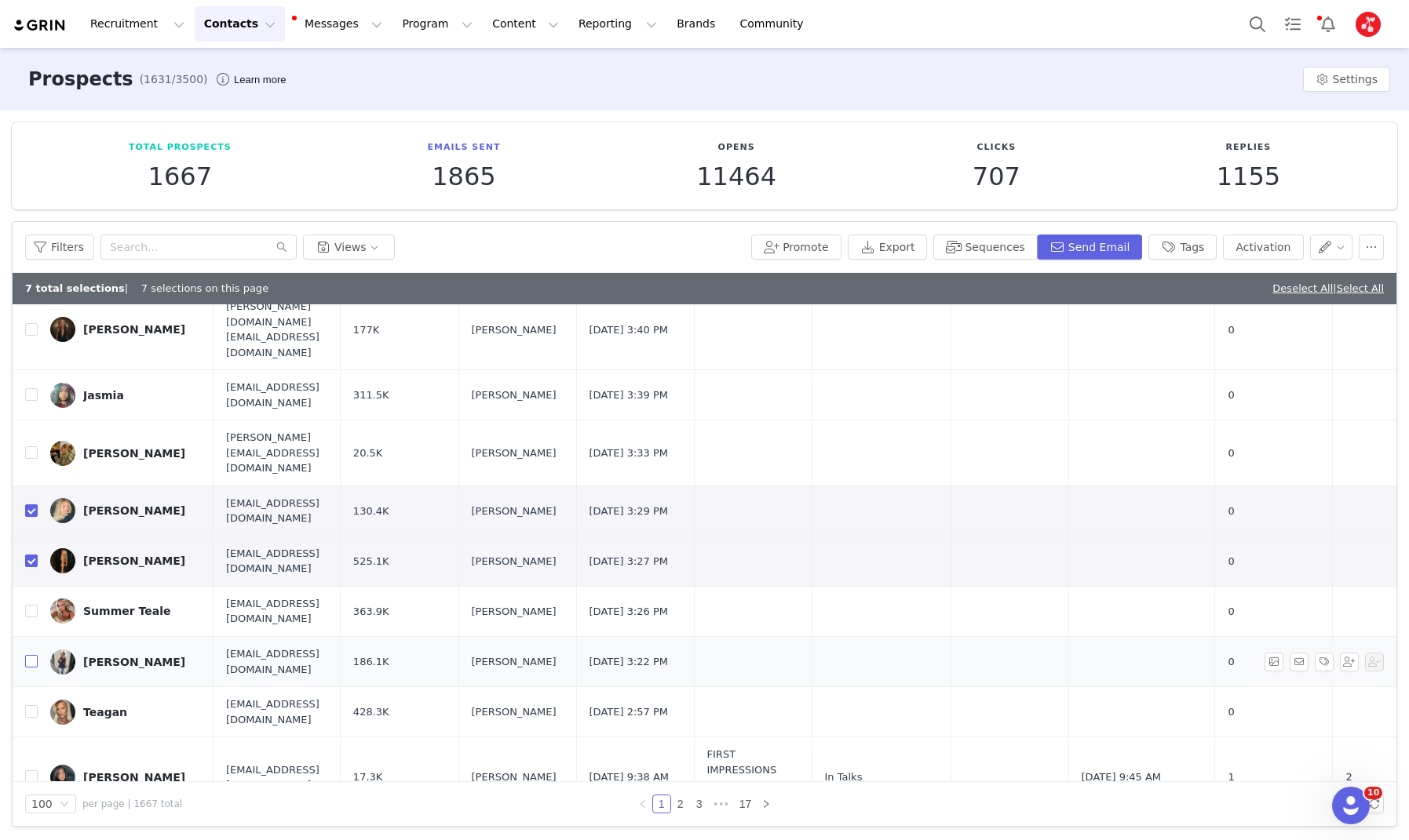
click at [29, 655] on input "checkbox" at bounding box center [31, 661] width 13 height 13
checkbox input "true"
click at [29, 705] on input "checkbox" at bounding box center [31, 711] width 13 height 13
checkbox input "true"
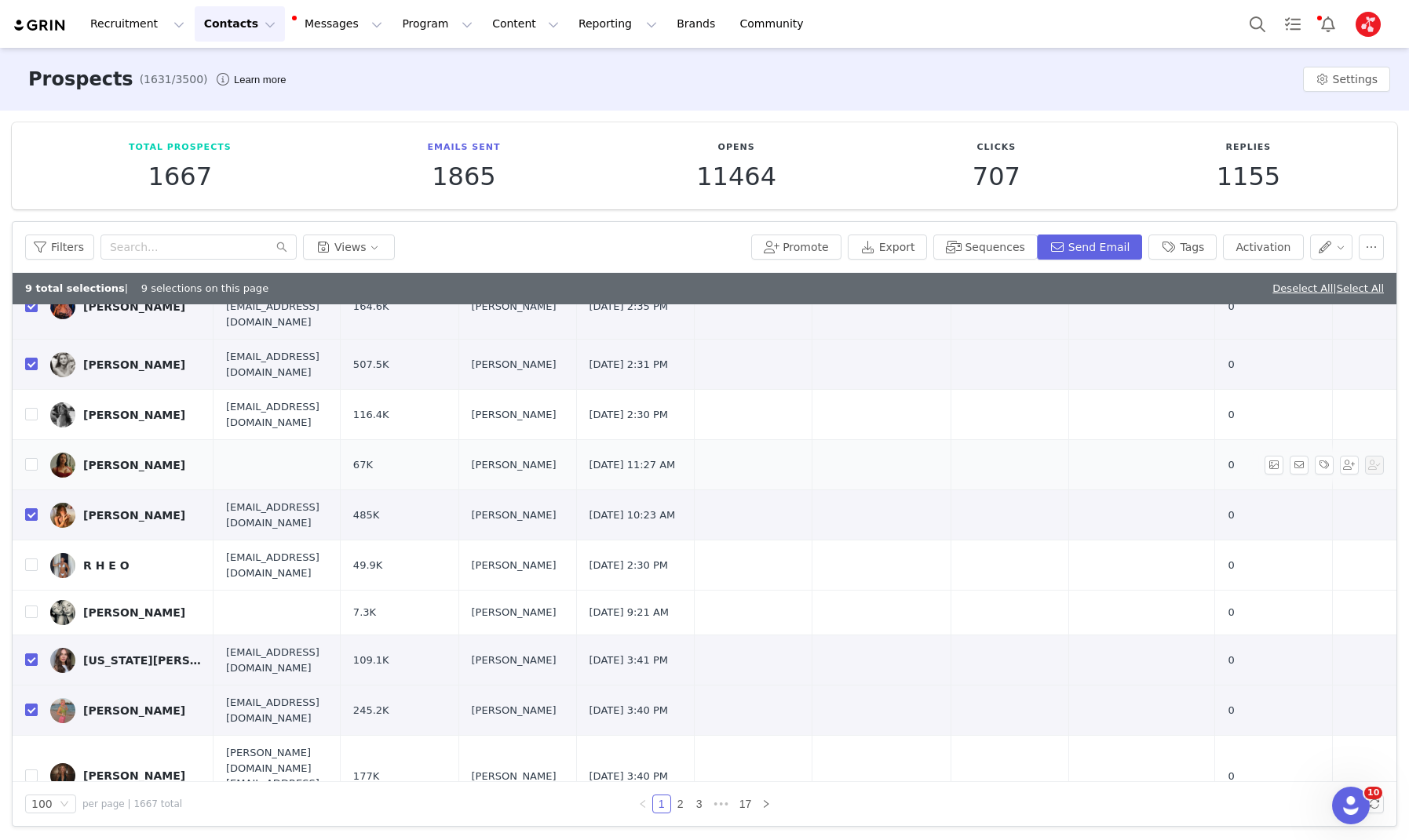
scroll to position [0, 0]
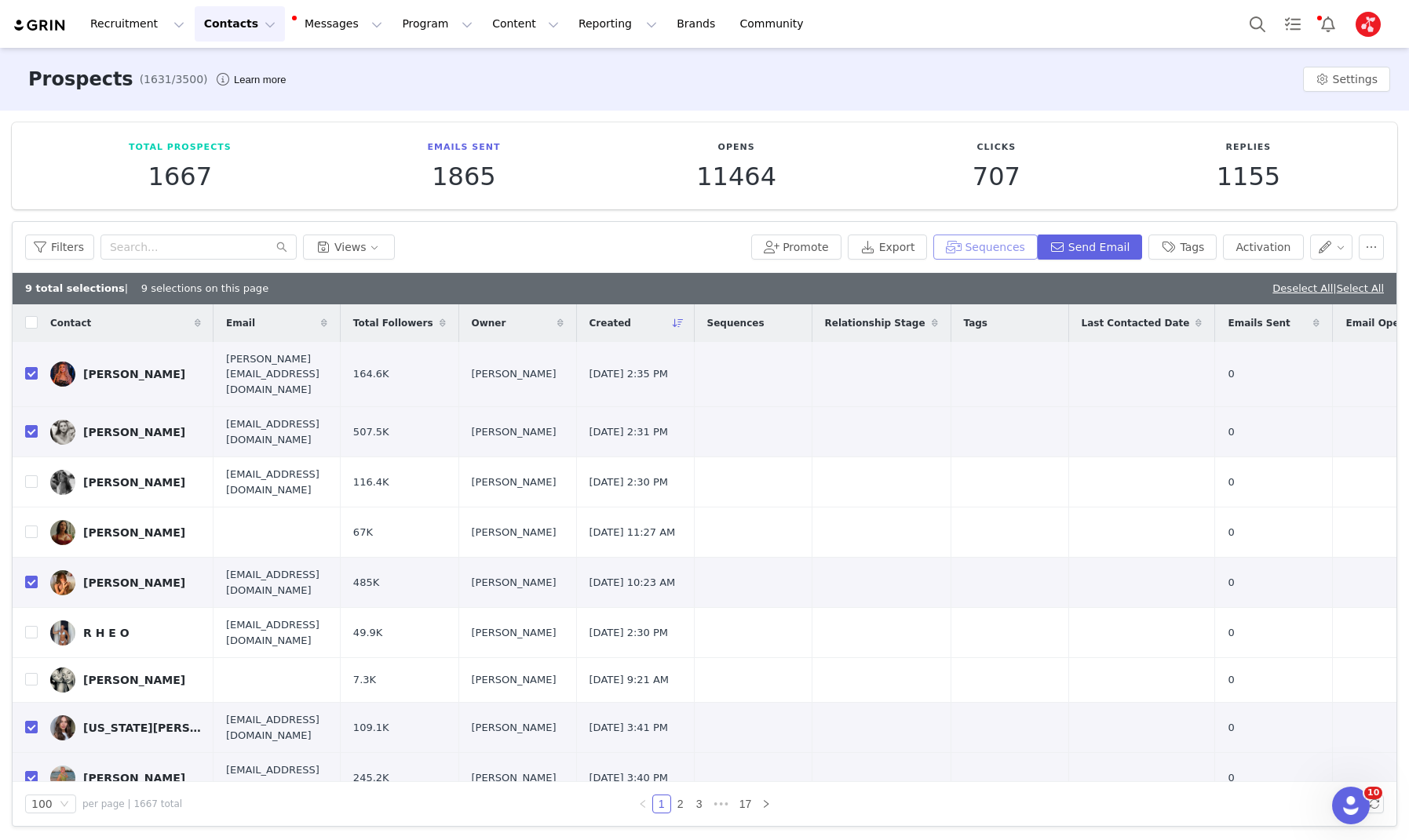
click at [1003, 253] on button "Sequences" at bounding box center [985, 247] width 104 height 25
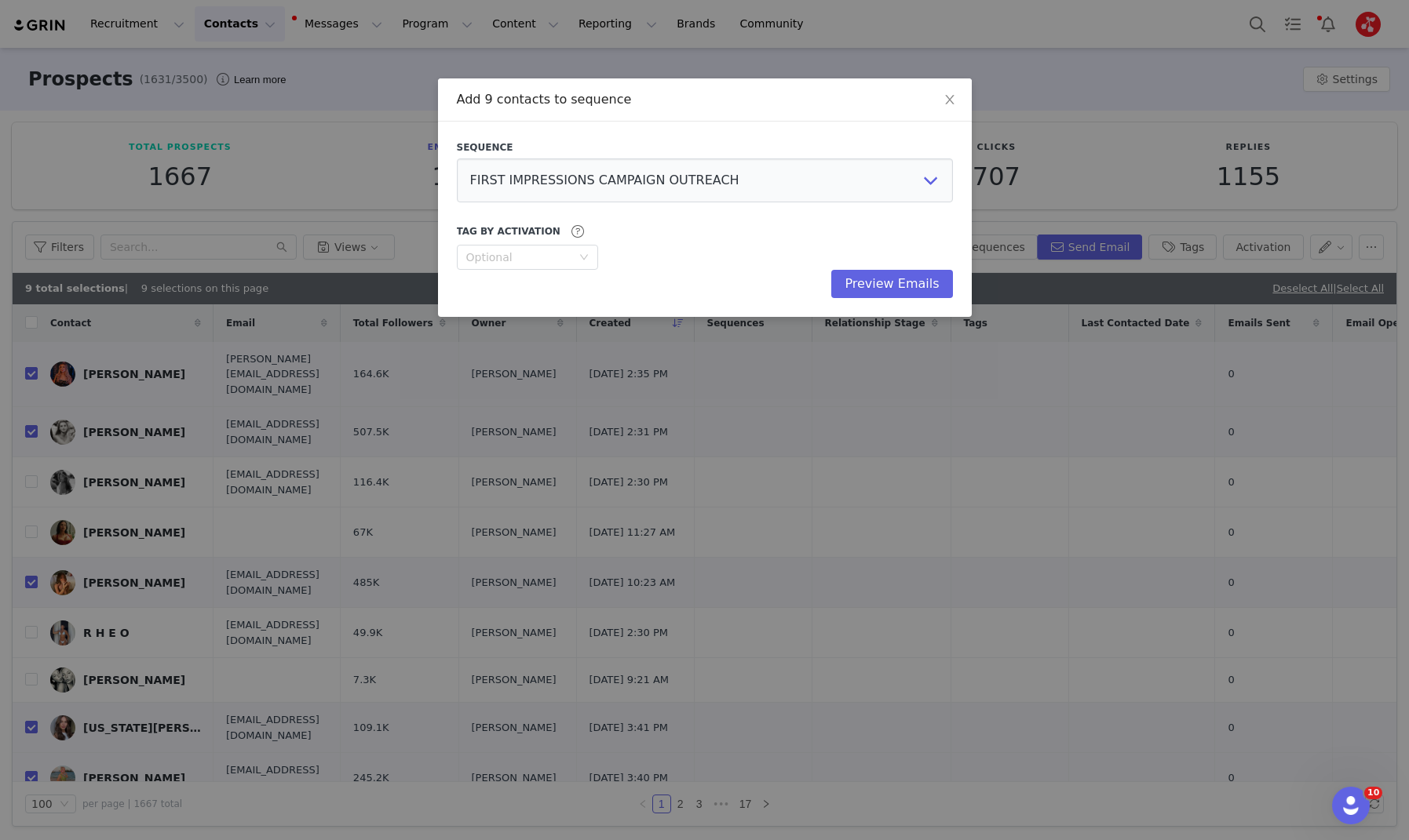
click at [722, 202] on div "Sequence FIRST IMPRESSIONS CAMPAIGN OUTREACH HITLIST (FOLLOW UP) JAN 2024 - MAN…" at bounding box center [704, 220] width 496 height 158
click at [724, 186] on select "FIRST IMPRESSIONS CAMPAIGN OUTREACH HITLIST (FOLLOW UP) JAN 2024 - MANAGER HITL…" at bounding box center [704, 180] width 496 height 44
select select "ea52907f-1b8e-4bf8-a8b7-83d20a882478"
click at [457, 159] on select "FIRST IMPRESSIONS CAMPAIGN OUTREACH HITLIST (FOLLOW UP) JAN 2024 - MANAGER HITL…" at bounding box center [704, 180] width 496 height 44
click at [891, 281] on button "Preview Emails" at bounding box center [891, 283] width 121 height 28
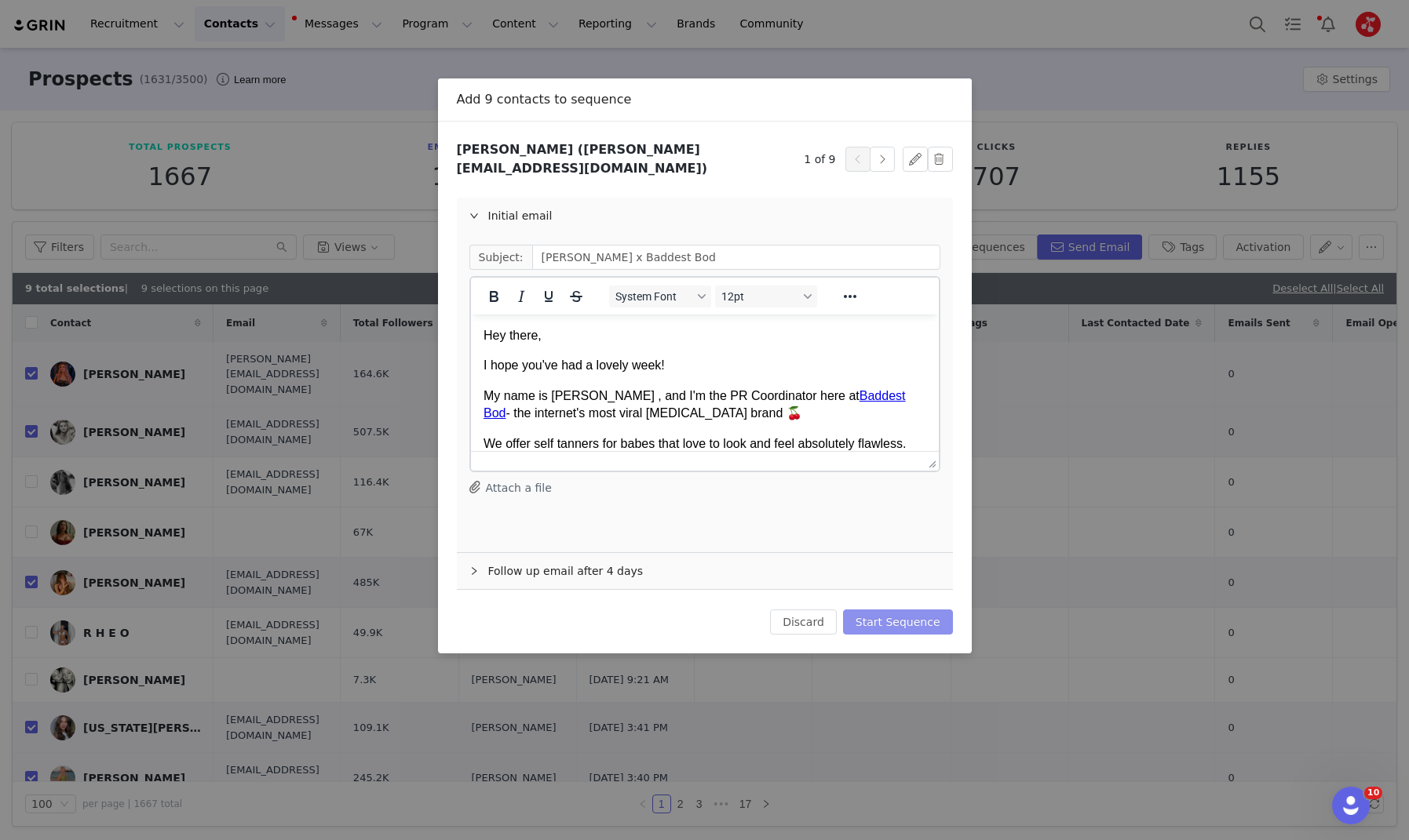
click at [897, 610] on button "Start Sequence" at bounding box center [898, 622] width 110 height 25
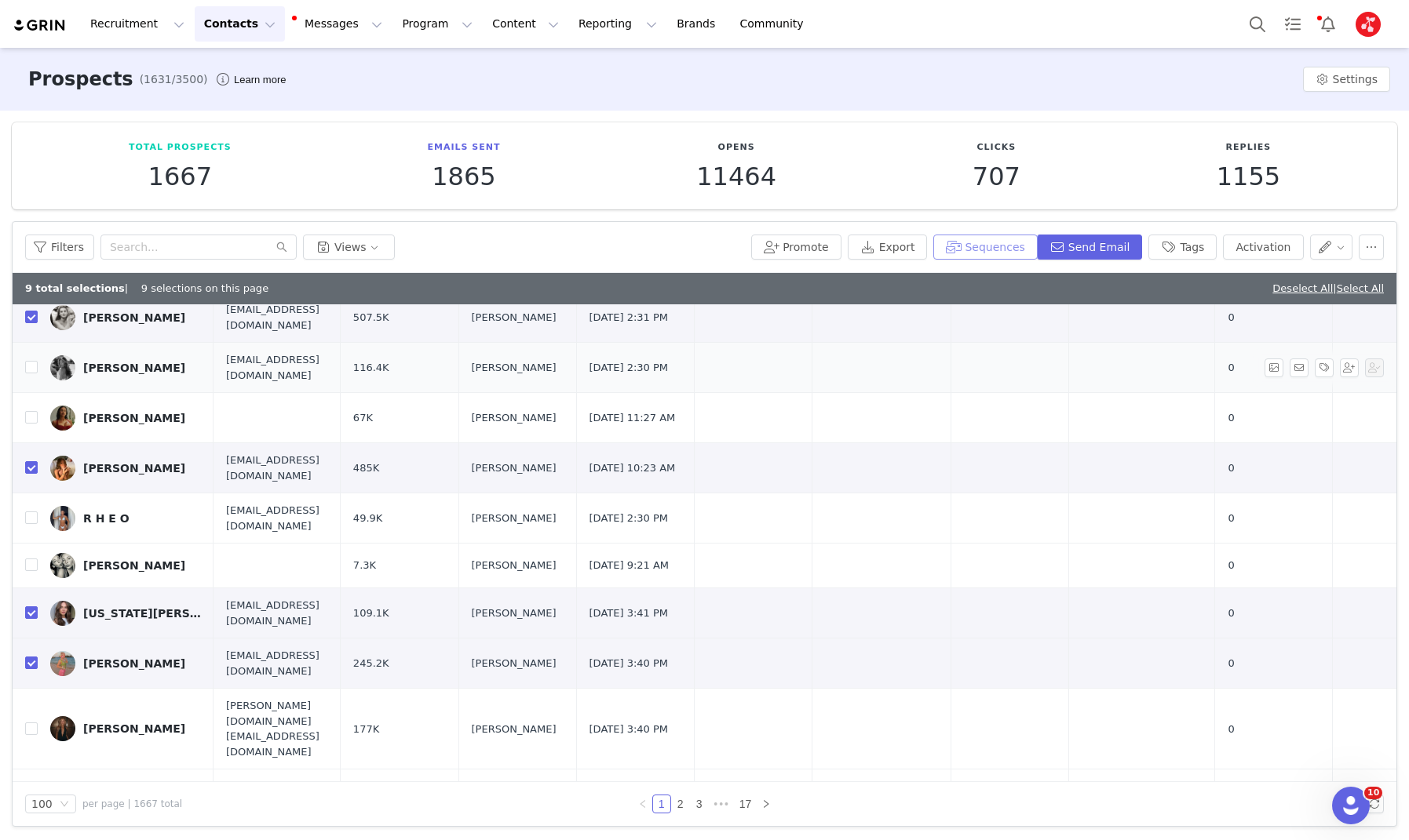
scroll to position [119, 0]
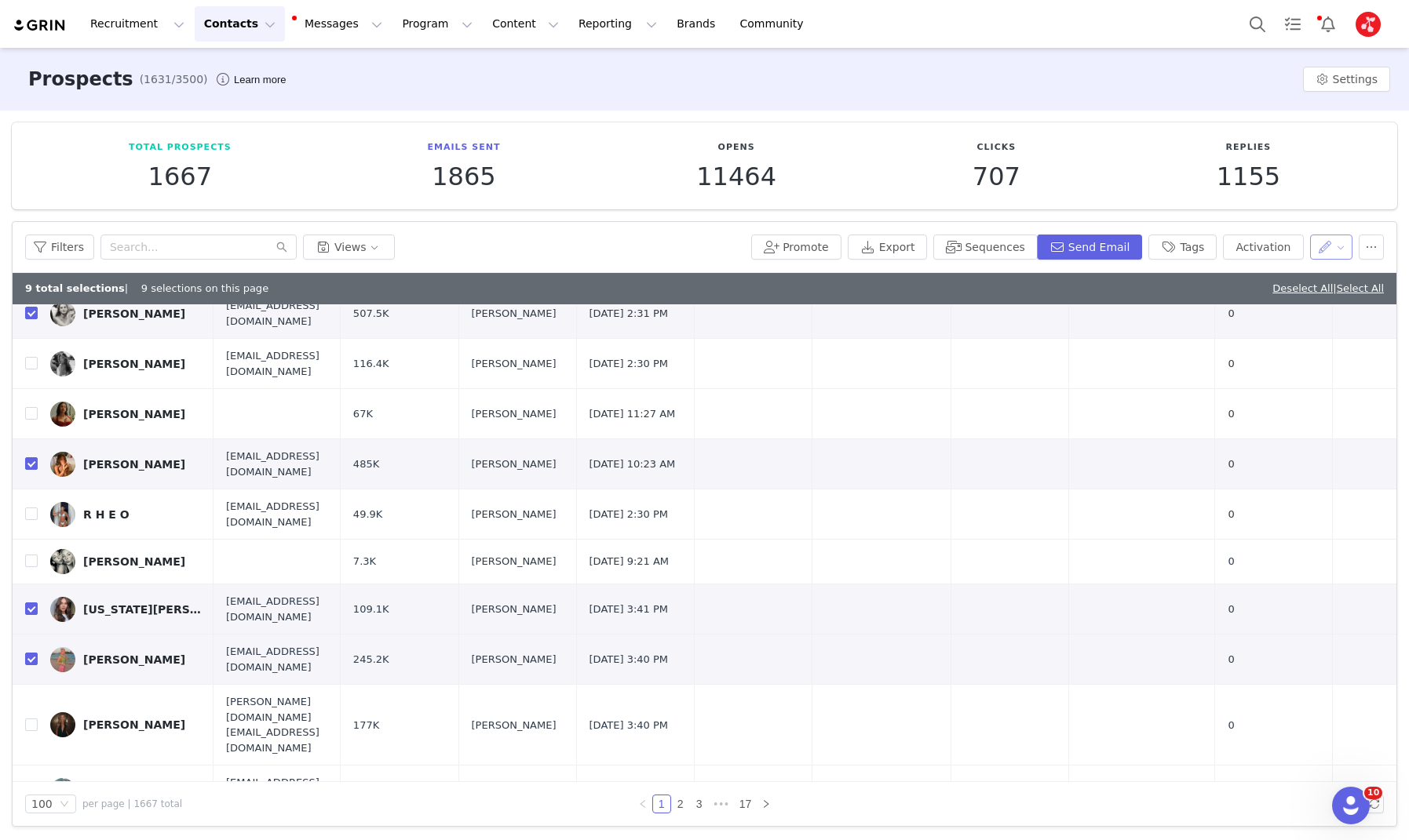
click at [1346, 253] on button "button" at bounding box center [1332, 247] width 43 height 25
drag, startPoint x: 1280, startPoint y: 325, endPoint x: 1245, endPoint y: 328, distance: 35.1
click at [1280, 325] on span "Set Relationship Stage" at bounding box center [1291, 328] width 124 height 17
click at [1247, 306] on div "Search relationship stages" at bounding box center [1246, 304] width 146 height 15
click at [1202, 367] on li "In Talks" at bounding box center [1254, 367] width 195 height 25
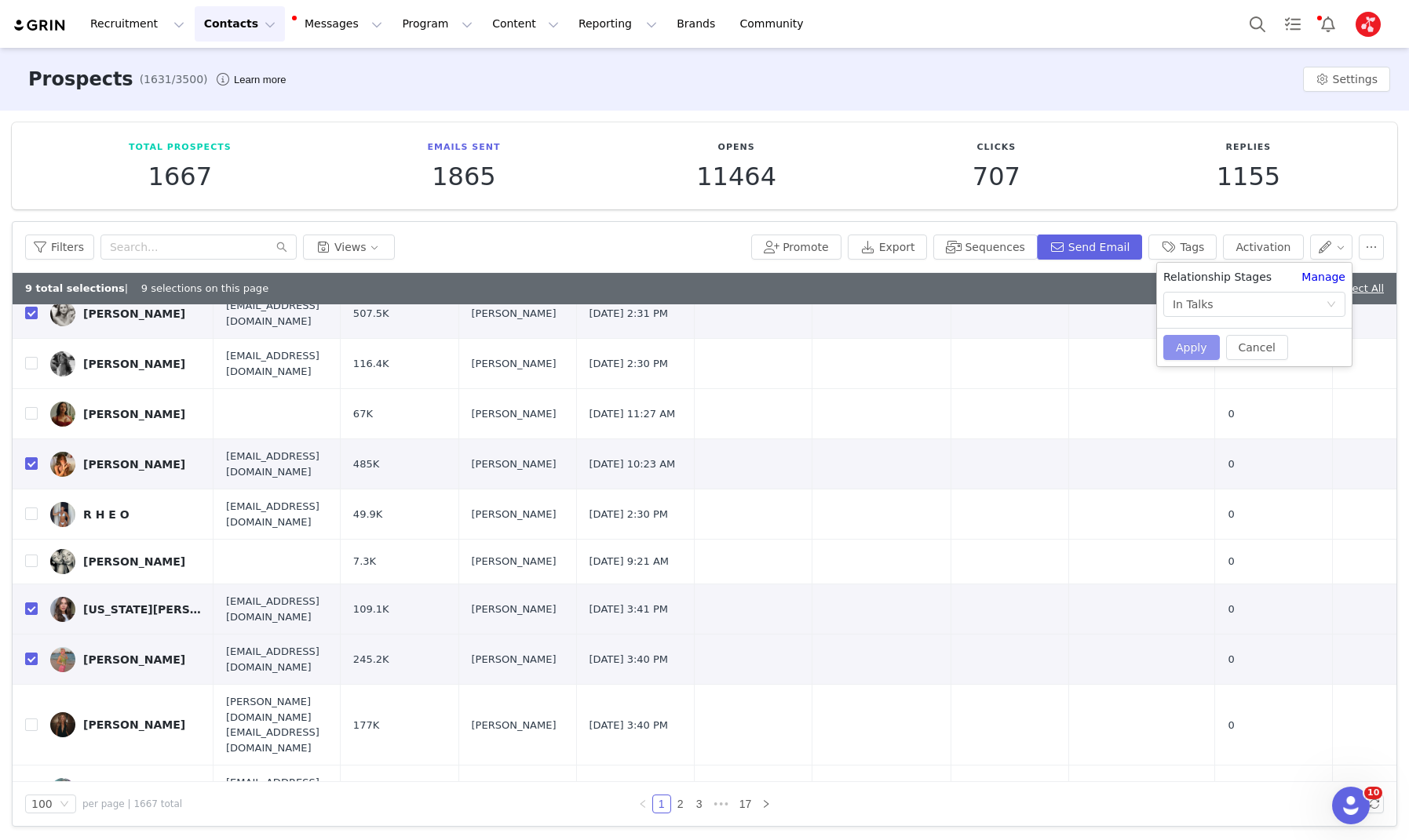
drag, startPoint x: 1184, startPoint y: 342, endPoint x: 1175, endPoint y: 344, distance: 9.2
click at [1184, 343] on button "Apply" at bounding box center [1192, 347] width 57 height 25
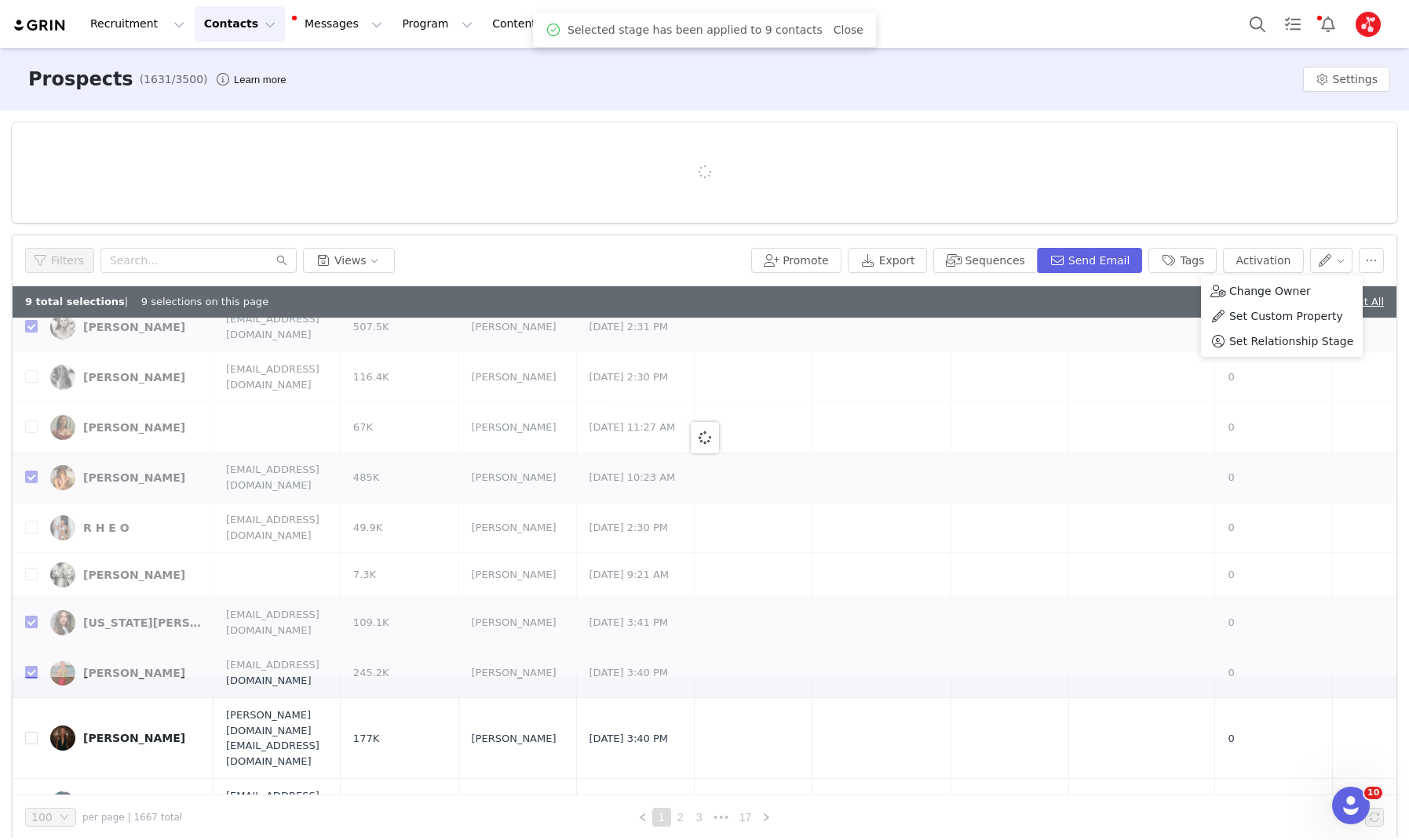
scroll to position [0, 0]
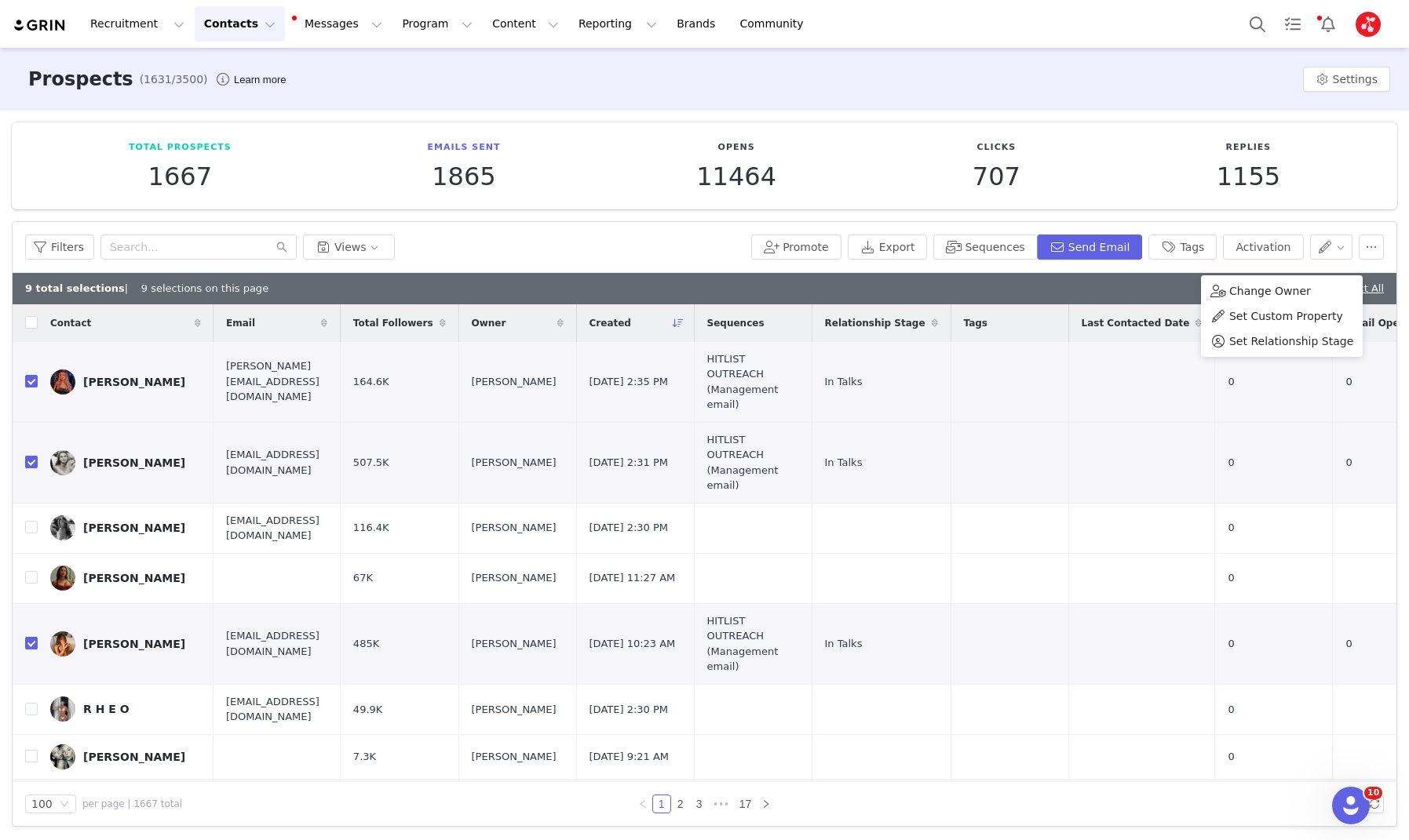
click at [729, 285] on div "9 total selections | 9 selections on this page Deselect All | Select All" at bounding box center [704, 289] width 1384 height 32
click at [1272, 283] on link "Deselect All" at bounding box center [1302, 289] width 60 height 12
checkbox input "false"
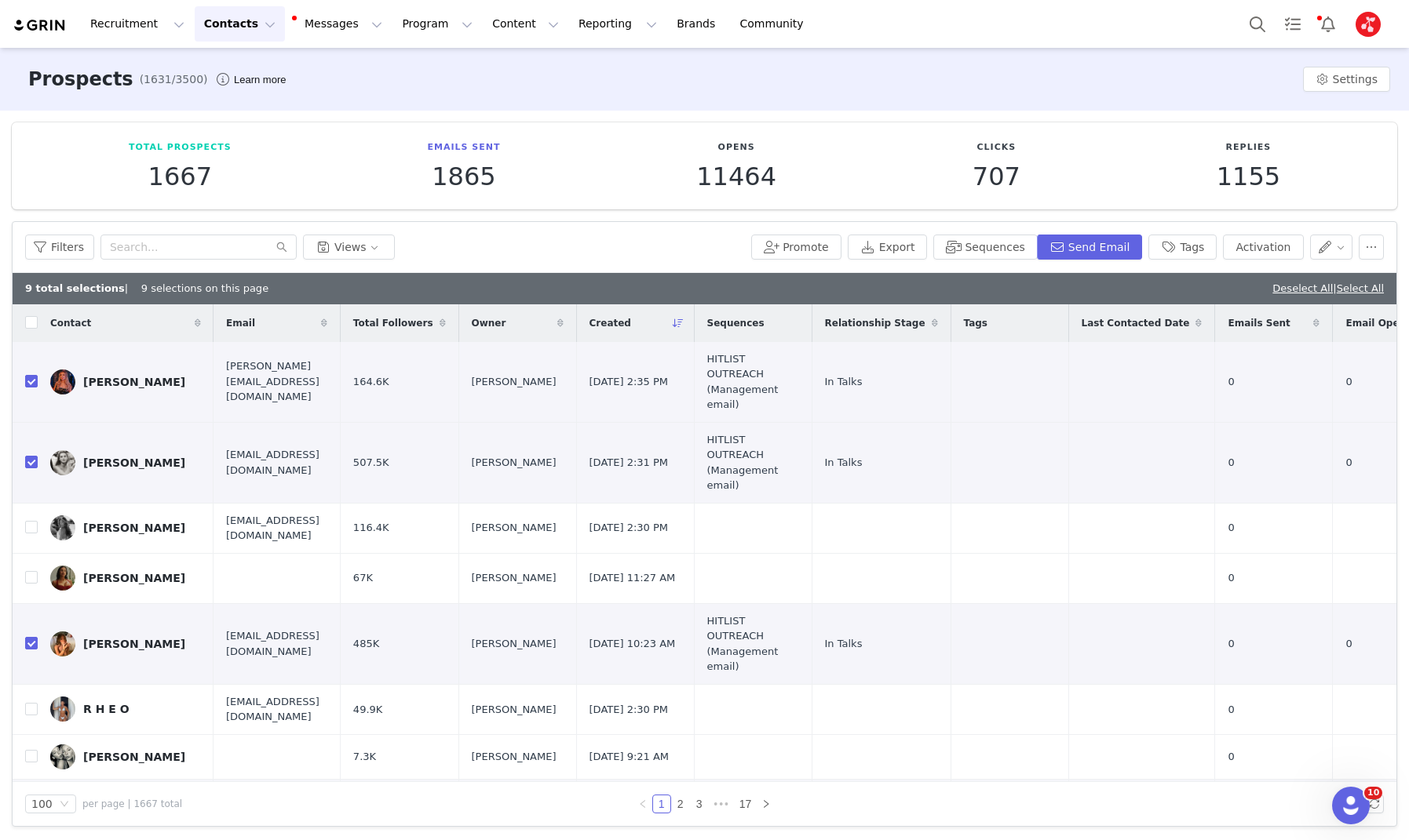
checkbox input "false"
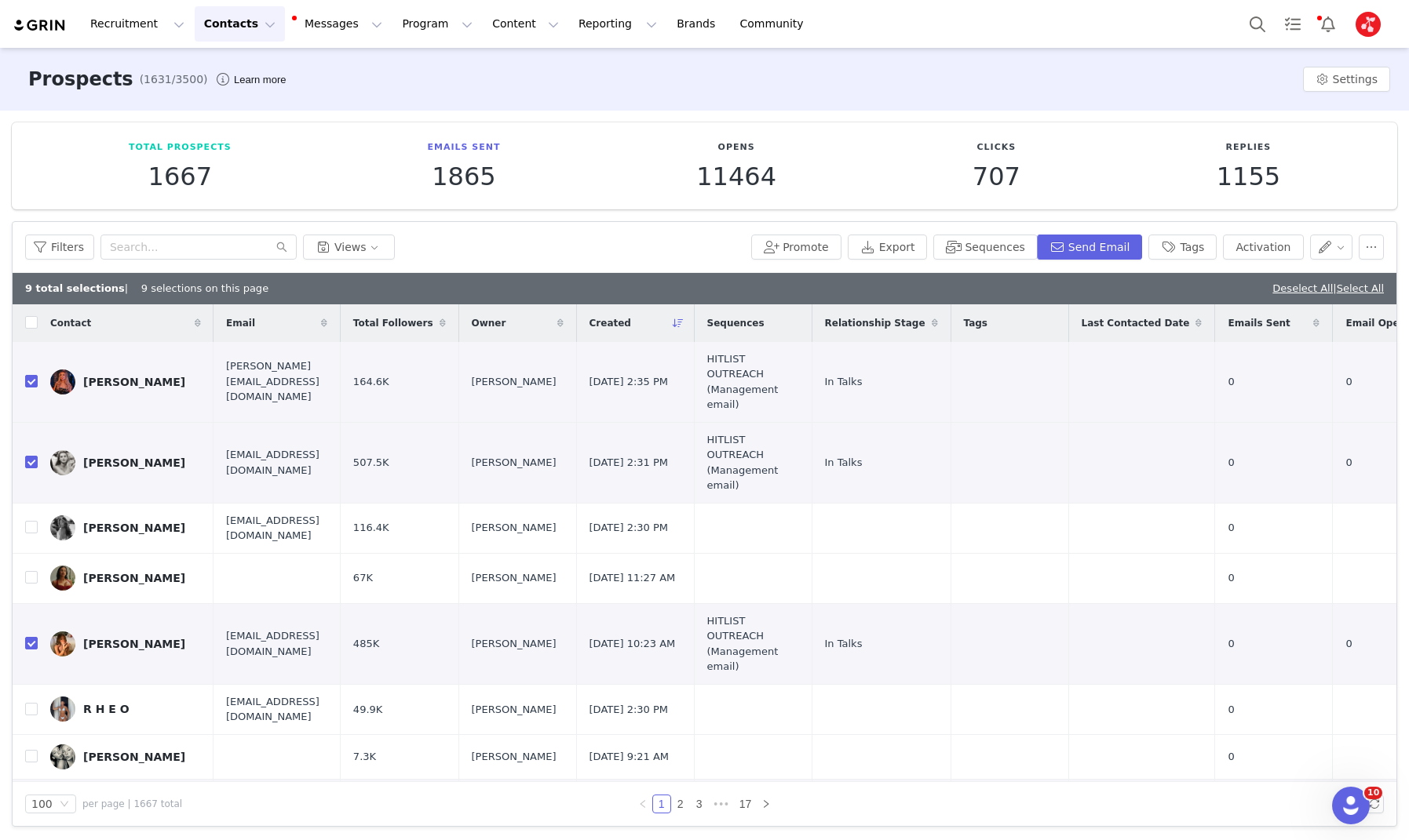
checkbox input "false"
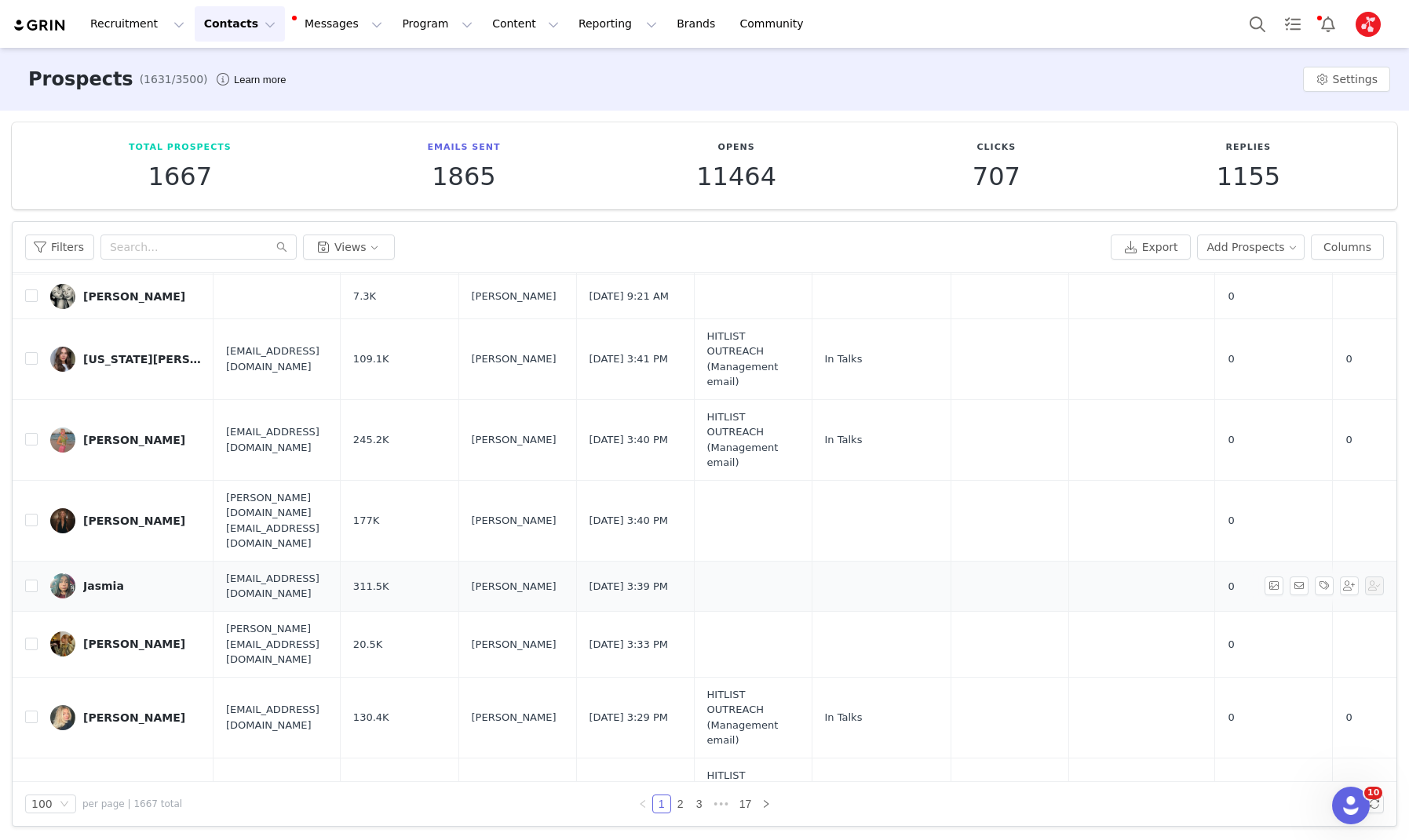
scroll to position [422, 0]
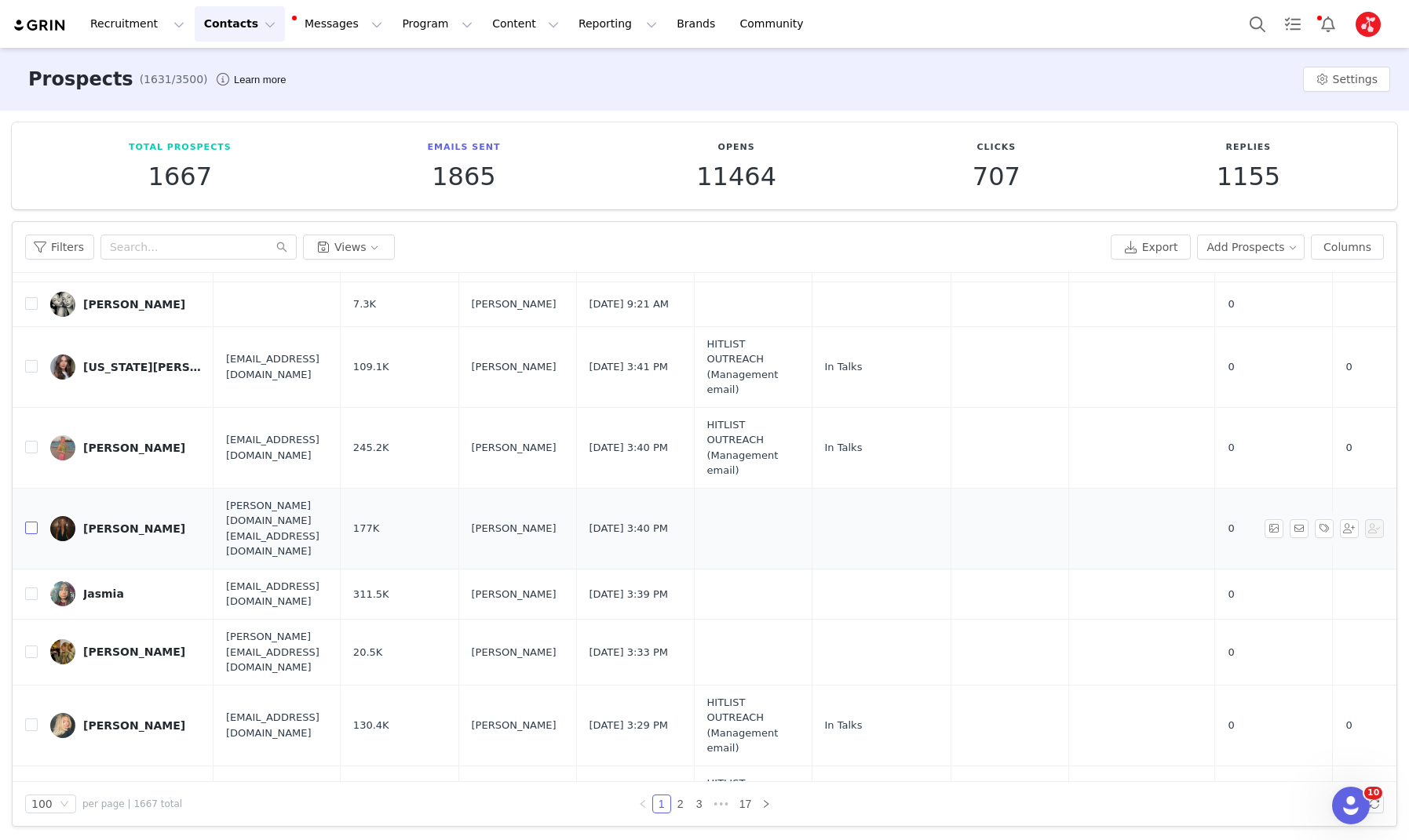
click at [26, 521] on input "checkbox" at bounding box center [31, 527] width 13 height 13
checkbox input "true"
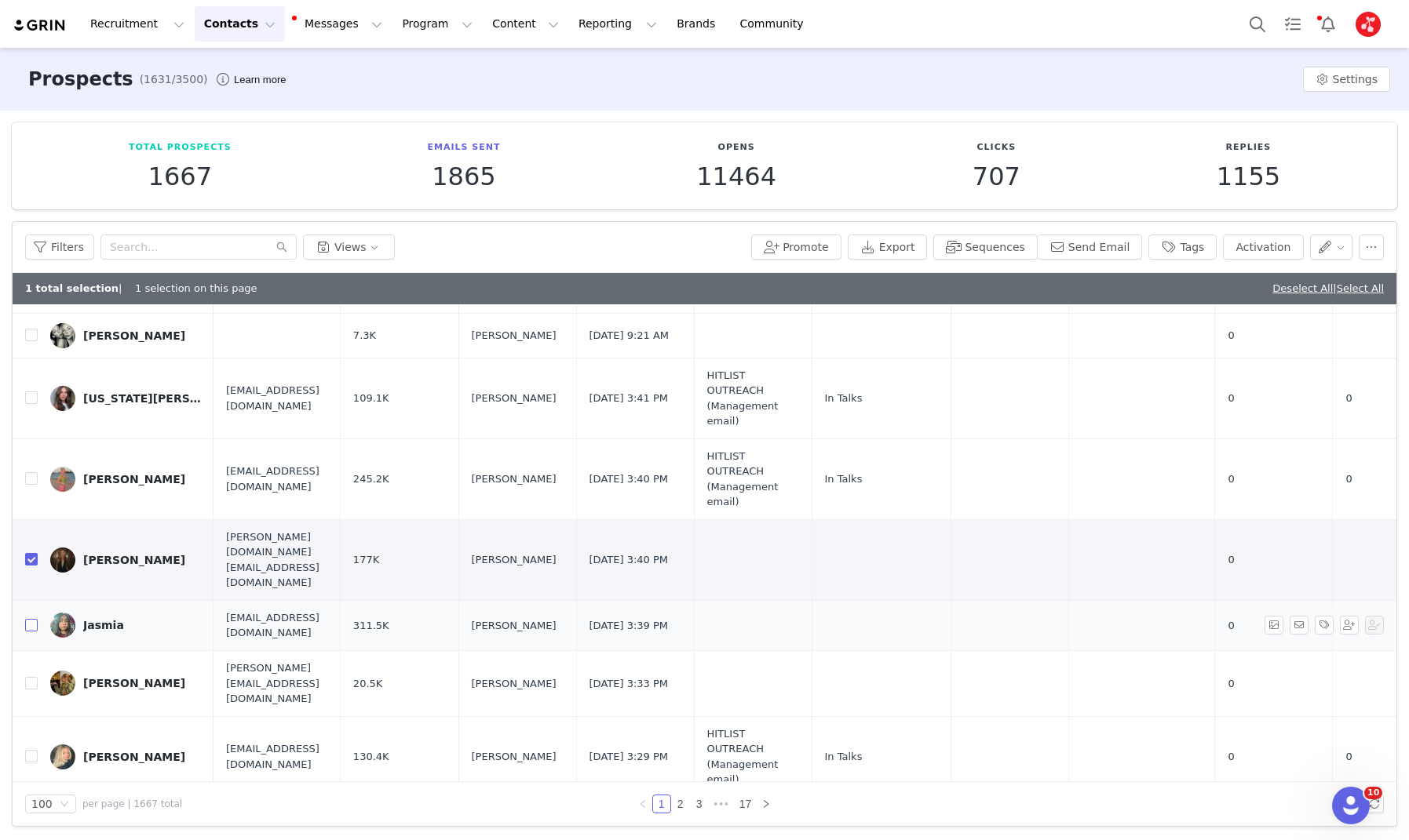
click at [27, 619] on input "checkbox" at bounding box center [31, 625] width 13 height 13
checkbox input "true"
click at [32, 677] on input "checkbox" at bounding box center [31, 683] width 13 height 13
checkbox input "true"
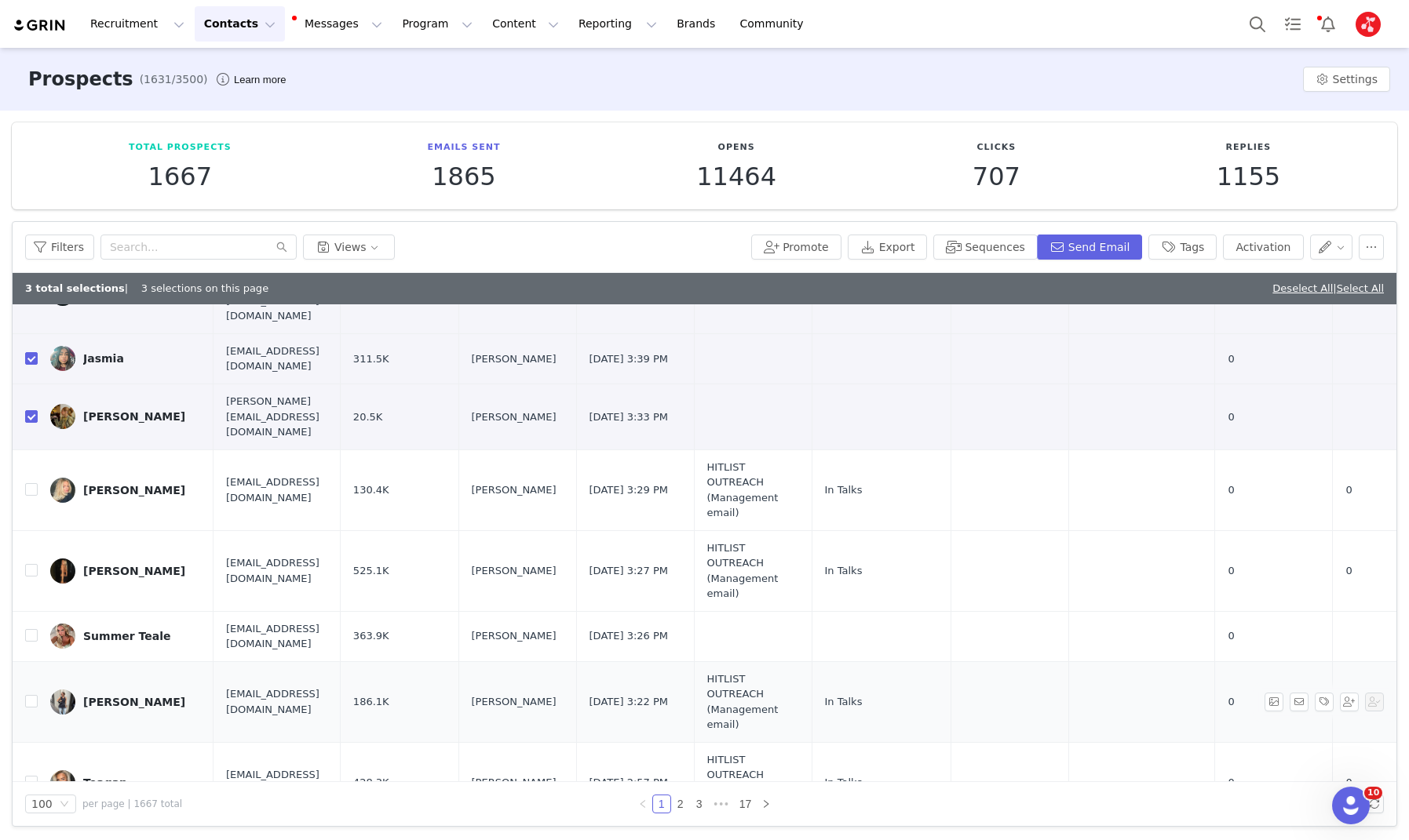
scroll to position [691, 0]
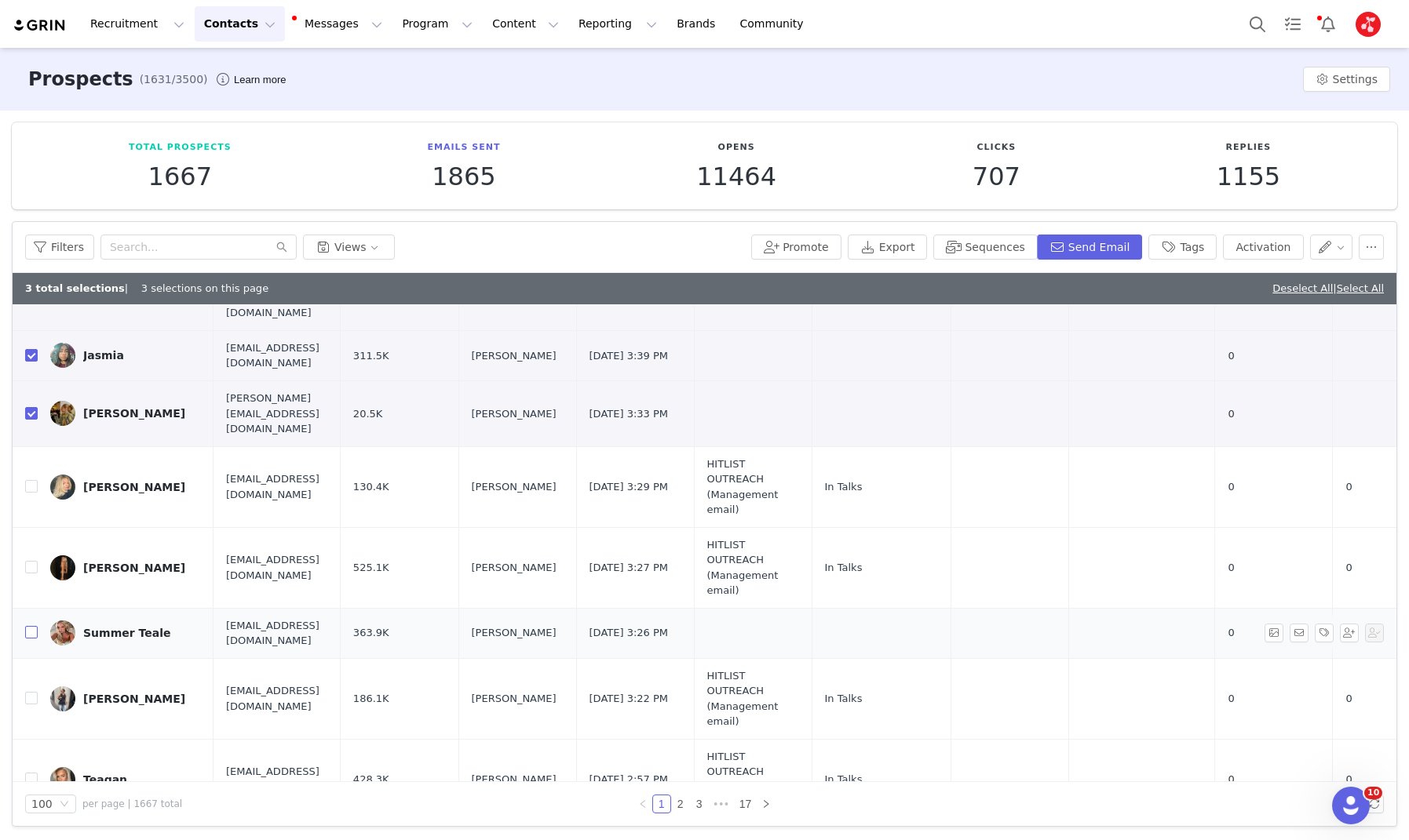
click at [33, 626] on input "checkbox" at bounding box center [31, 632] width 13 height 13
checkbox input "true"
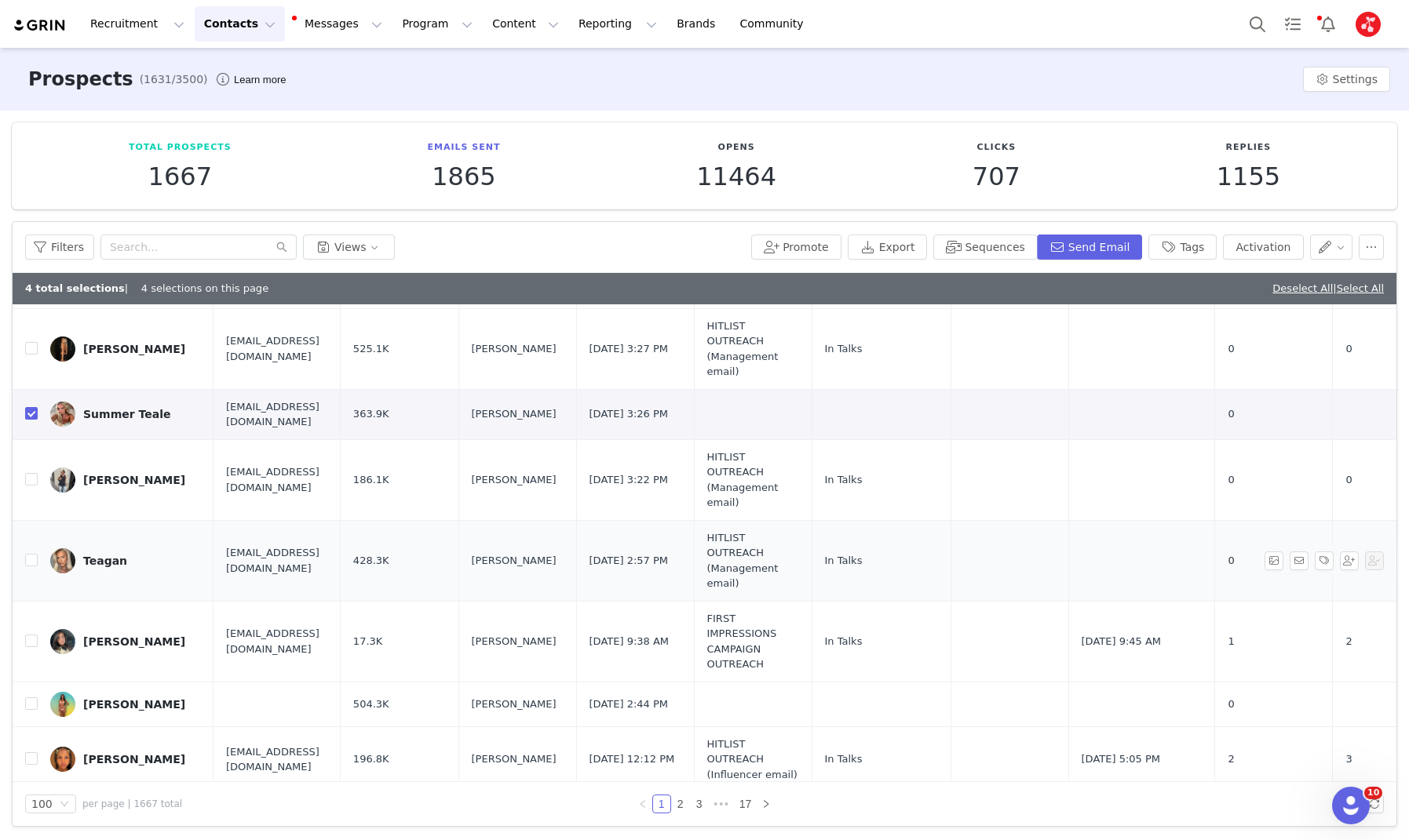
scroll to position [920, 0]
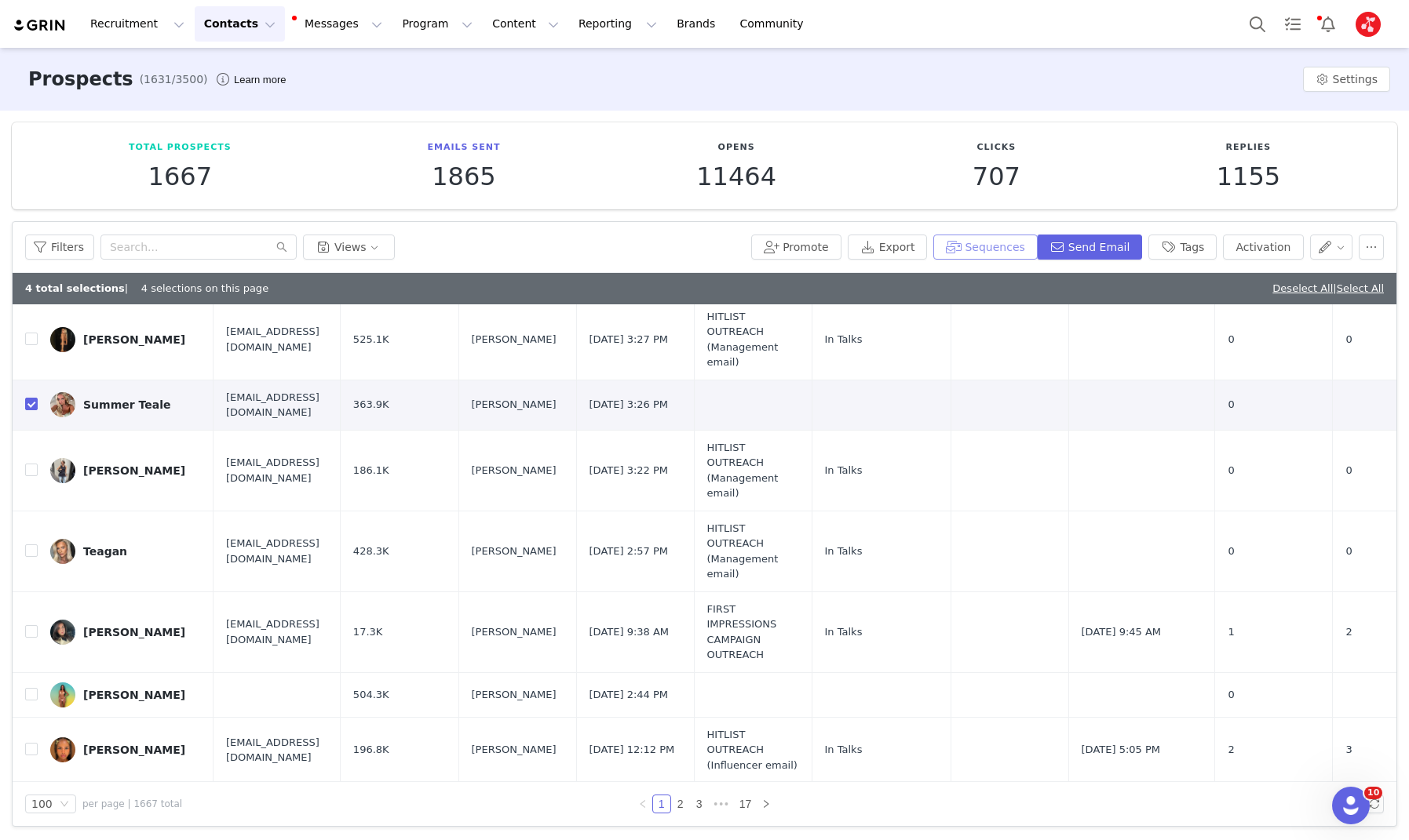
click at [998, 249] on button "Sequences" at bounding box center [985, 247] width 104 height 25
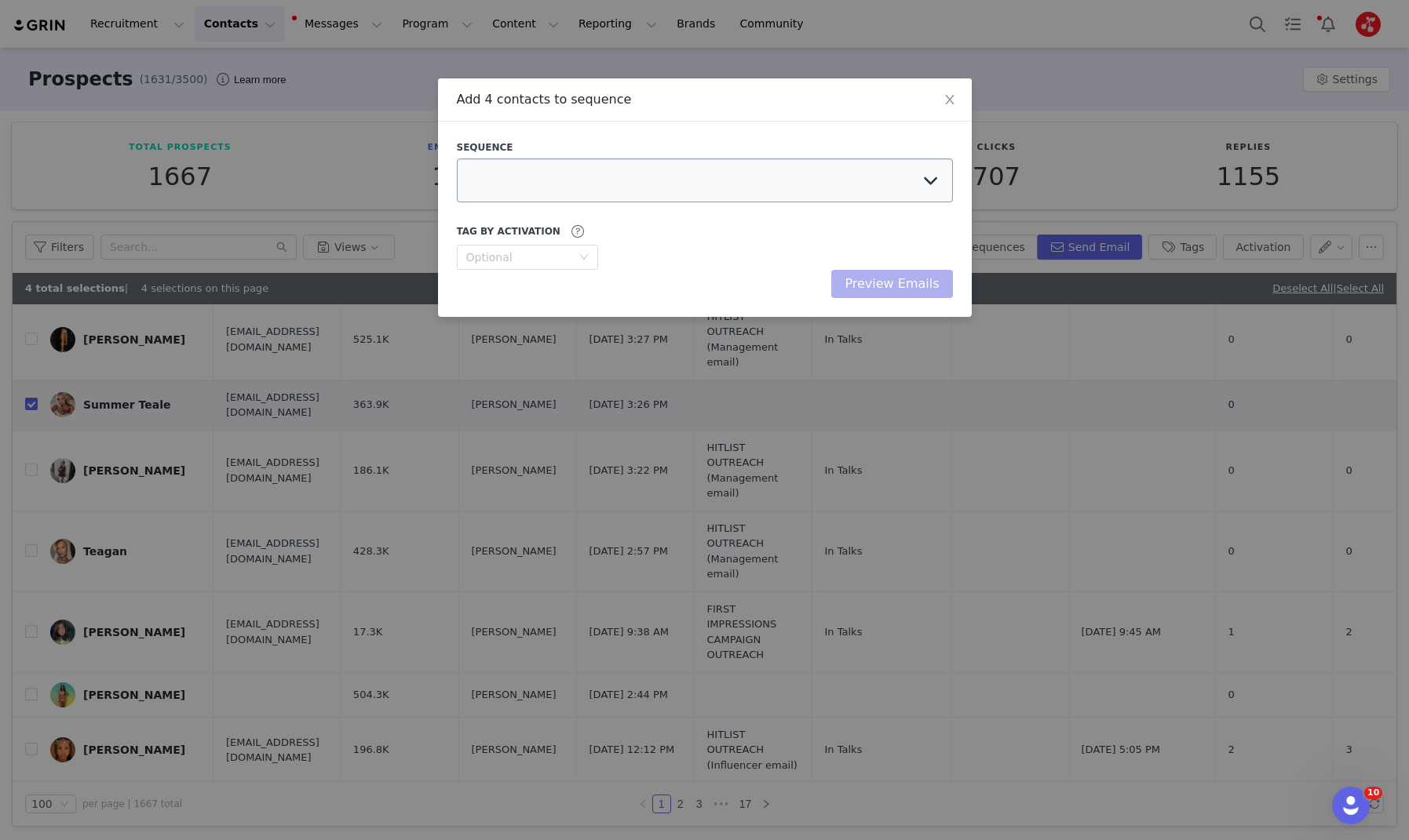
click at [747, 159] on div at bounding box center [704, 180] width 496 height 44
click at [668, 182] on select "FIRST IMPRESSIONS CAMPAIGN OUTREACH HITLIST (FOLLOW UP) JAN 2024 - MANAGER HITL…" at bounding box center [704, 180] width 496 height 44
click at [457, 159] on select "FIRST IMPRESSIONS CAMPAIGN OUTREACH HITLIST (FOLLOW UP) JAN 2024 - MANAGER HITL…" at bounding box center [704, 180] width 496 height 44
click at [642, 196] on select "FIRST IMPRESSIONS CAMPAIGN OUTREACH HITLIST (FOLLOW UP) JAN 2024 - MANAGER HITL…" at bounding box center [704, 180] width 496 height 44
select select "11fc1e92-9ce4-4b10-a9ca-cad60b5138af"
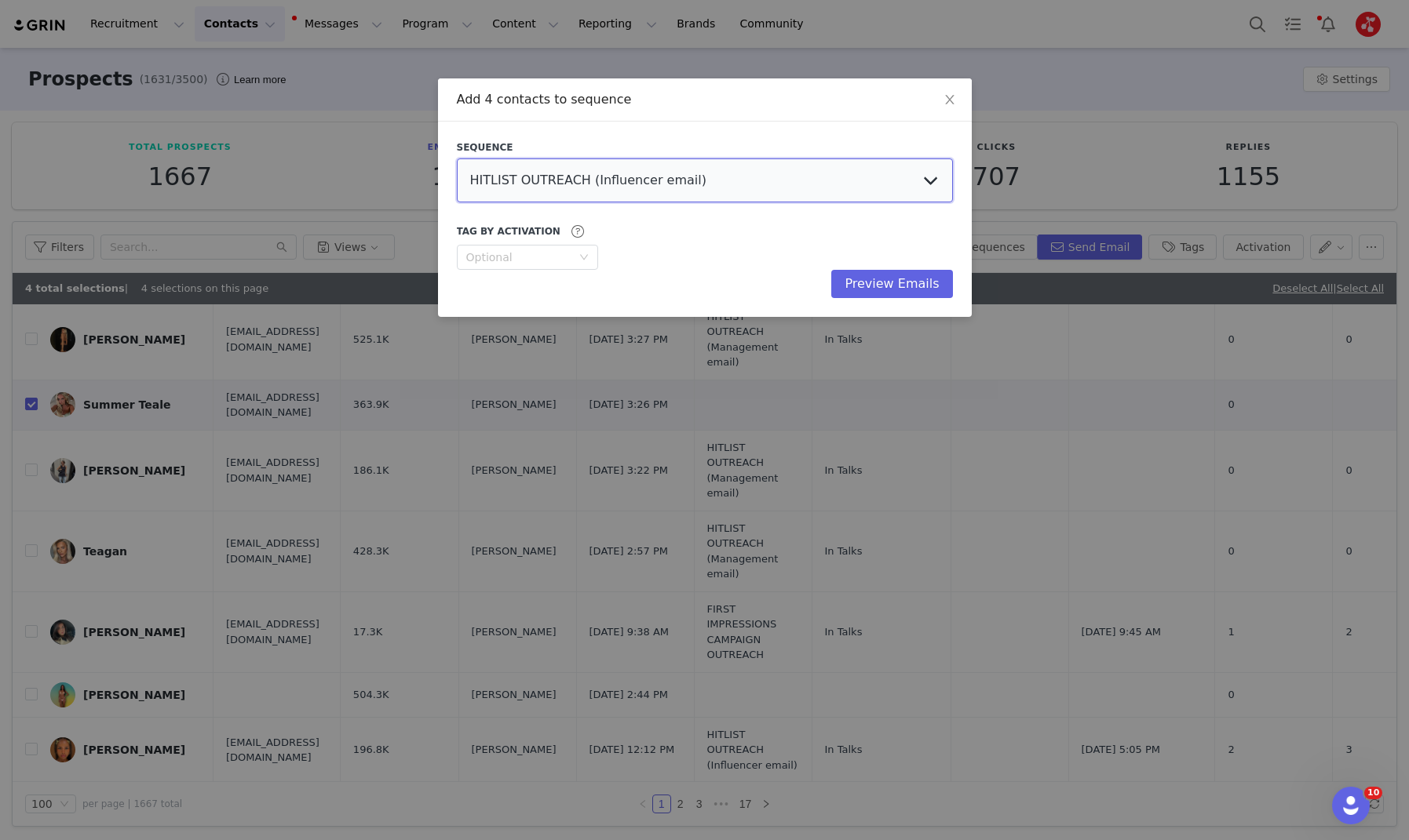
click at [457, 159] on select "FIRST IMPRESSIONS CAMPAIGN OUTREACH HITLIST (FOLLOW UP) JAN 2024 - MANAGER HITL…" at bounding box center [704, 180] width 496 height 44
click at [869, 286] on button "Preview Emails" at bounding box center [891, 283] width 121 height 28
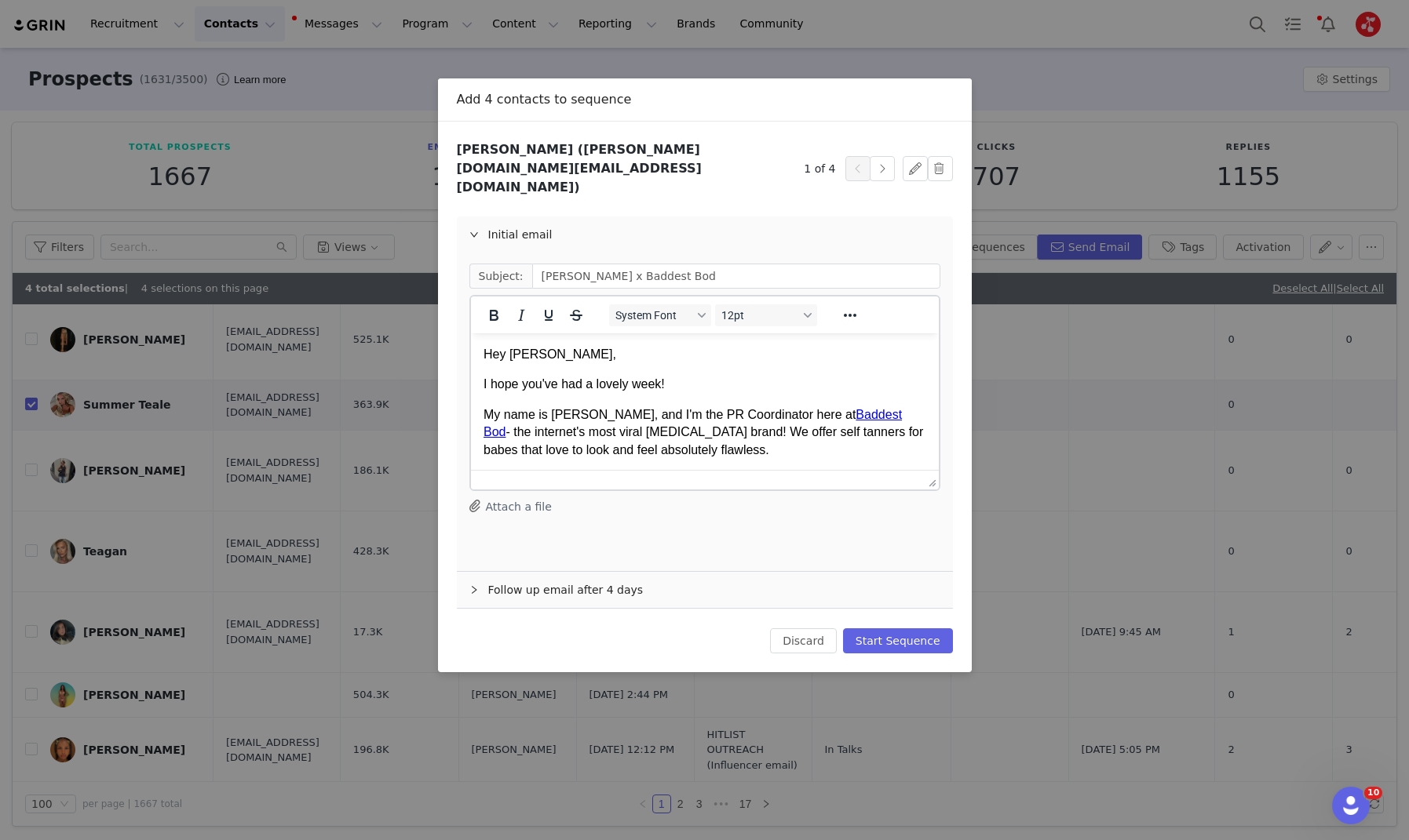
scroll to position [0, 0]
click at [894, 629] on button "Start Sequence" at bounding box center [898, 641] width 110 height 25
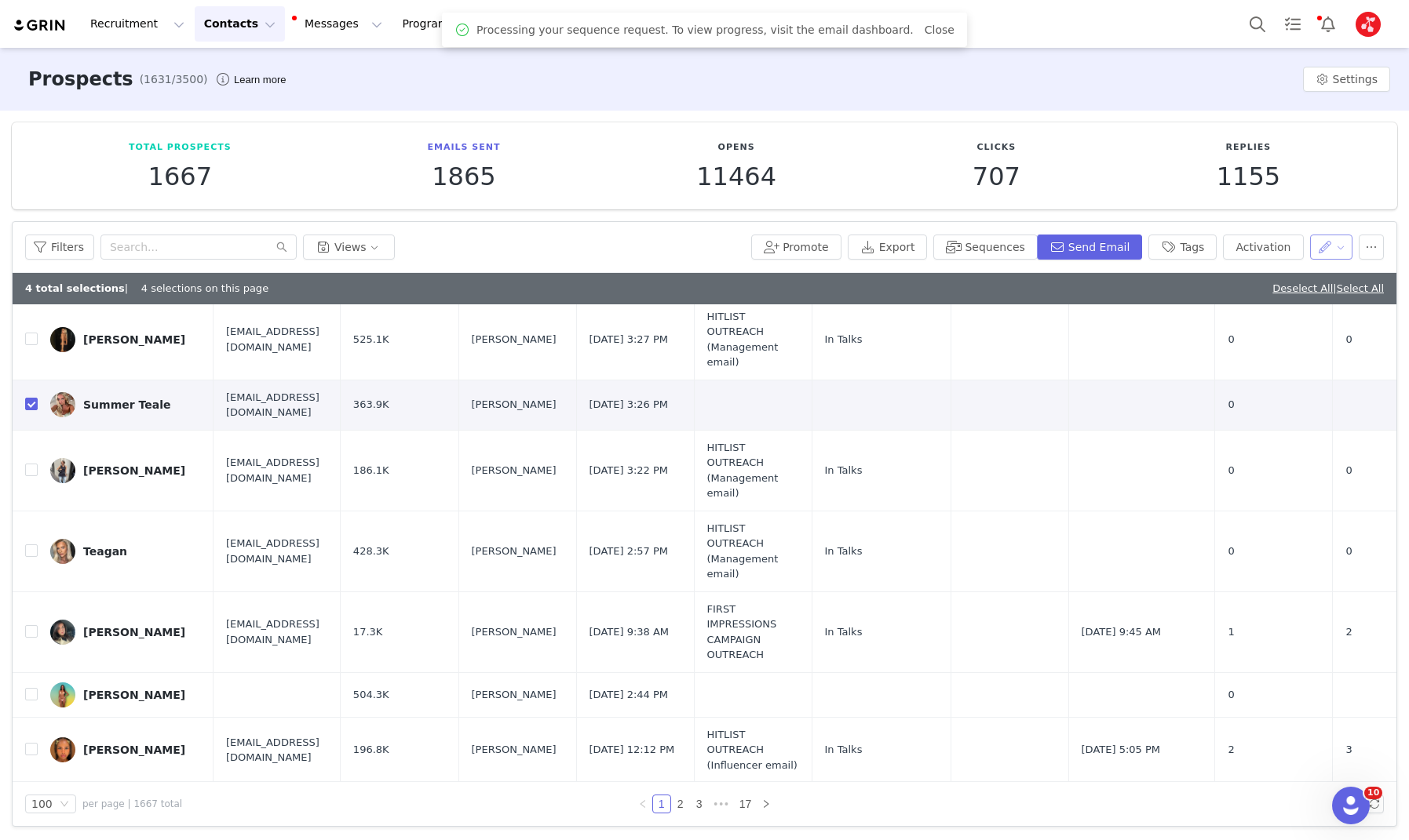
click at [1318, 248] on button "button" at bounding box center [1332, 247] width 43 height 25
click at [1273, 326] on span "Set Relationship Stage" at bounding box center [1291, 328] width 124 height 17
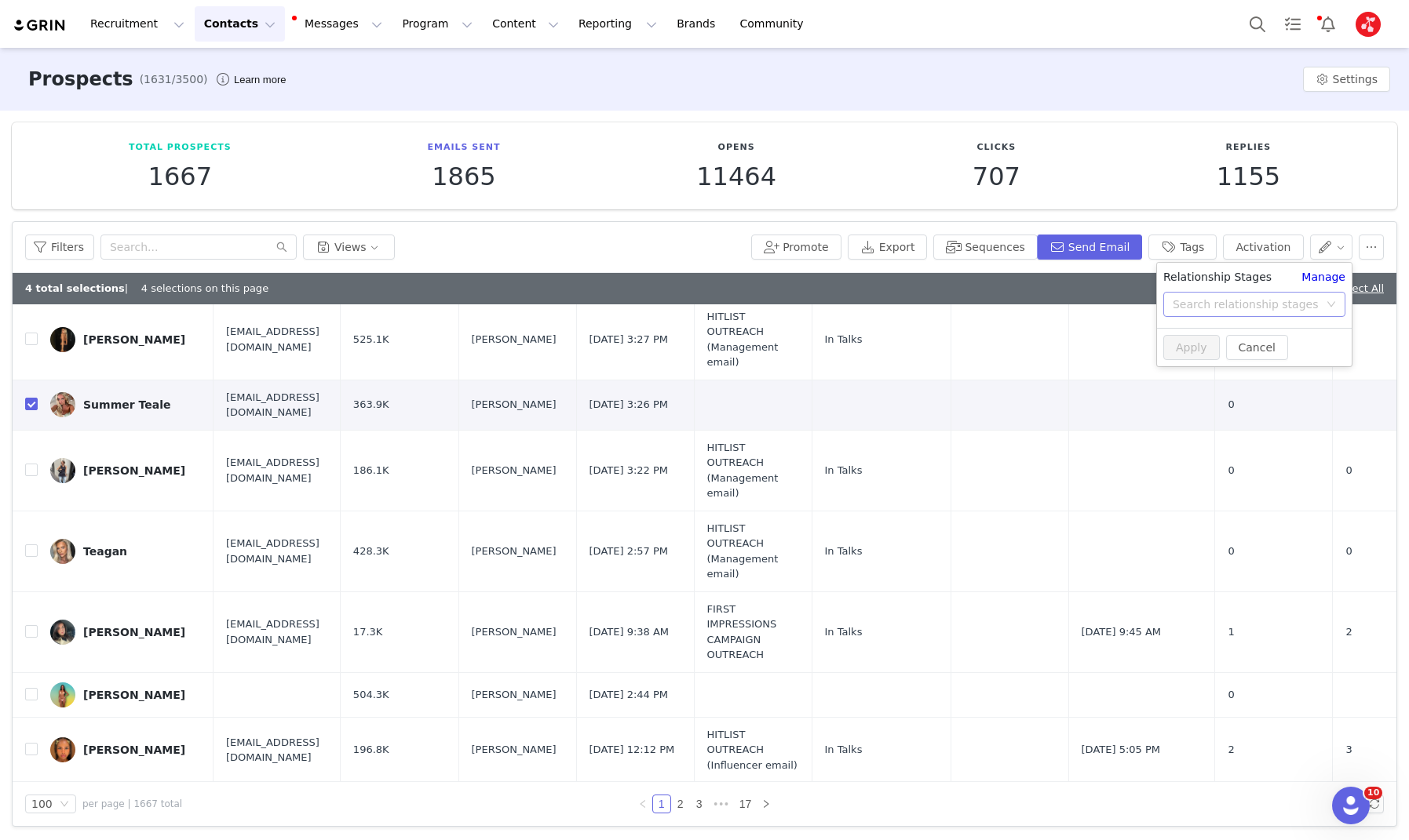
drag, startPoint x: 1197, startPoint y: 301, endPoint x: 1203, endPoint y: 319, distance: 19.0
click at [1197, 301] on div "Search relationship stages" at bounding box center [1246, 304] width 146 height 15
click at [1202, 365] on li "In Talks" at bounding box center [1254, 367] width 195 height 25
click at [1189, 338] on button "Apply" at bounding box center [1192, 347] width 57 height 25
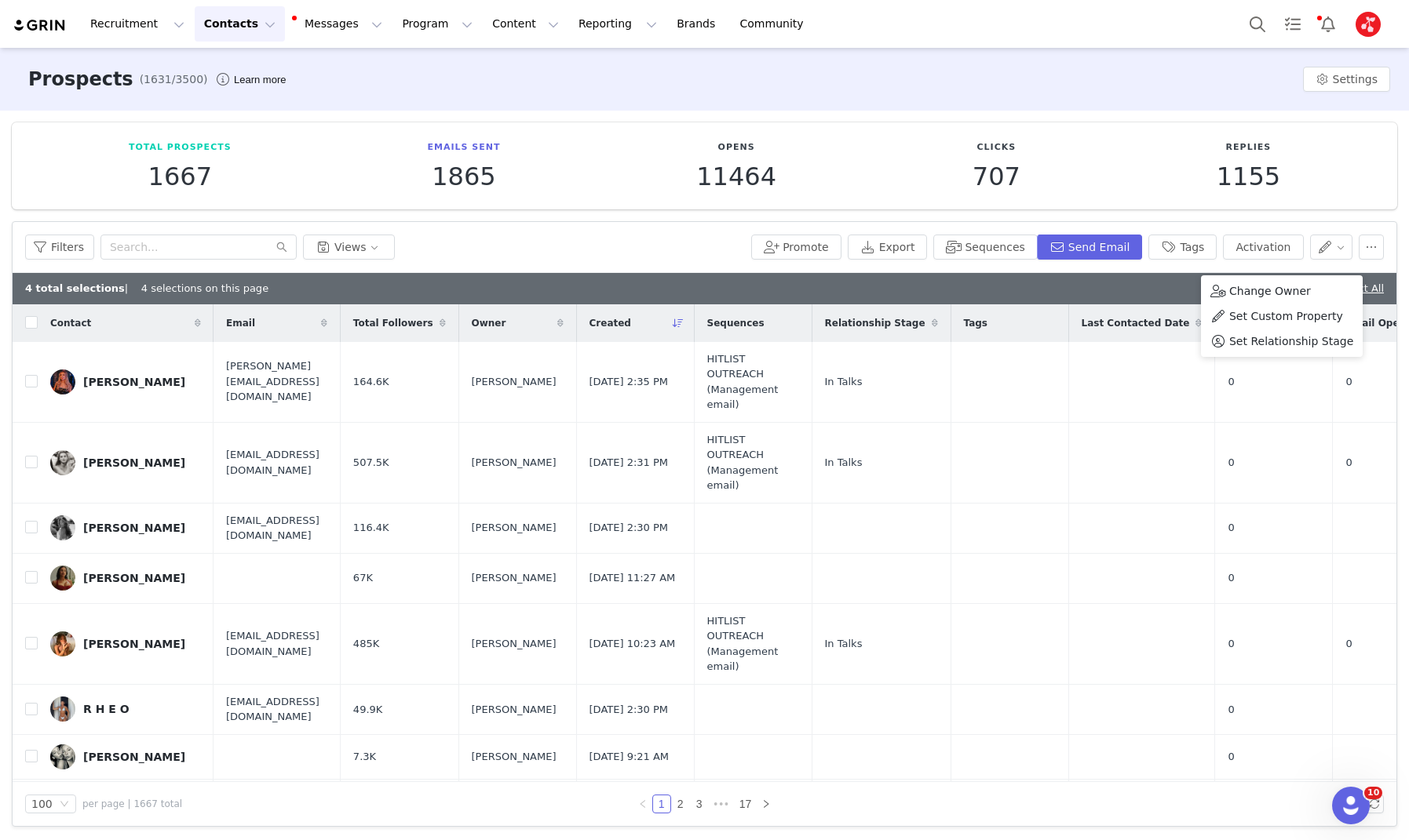
click at [1008, 277] on div "4 total selections | 4 selections on this page Deselect All | Select All" at bounding box center [704, 289] width 1384 height 32
click at [1272, 286] on link "Deselect All" at bounding box center [1302, 289] width 60 height 12
checkbox input "false"
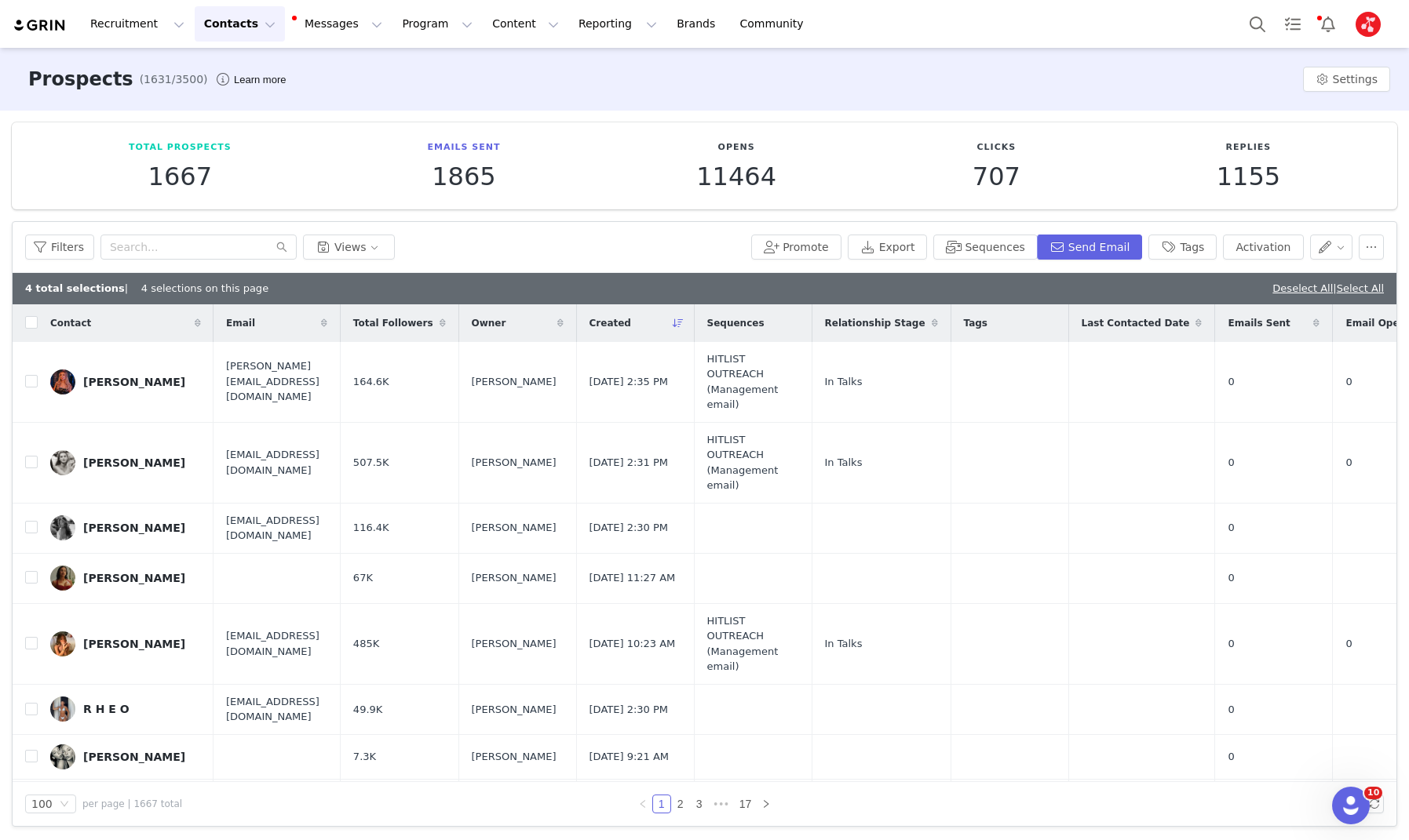
checkbox input "false"
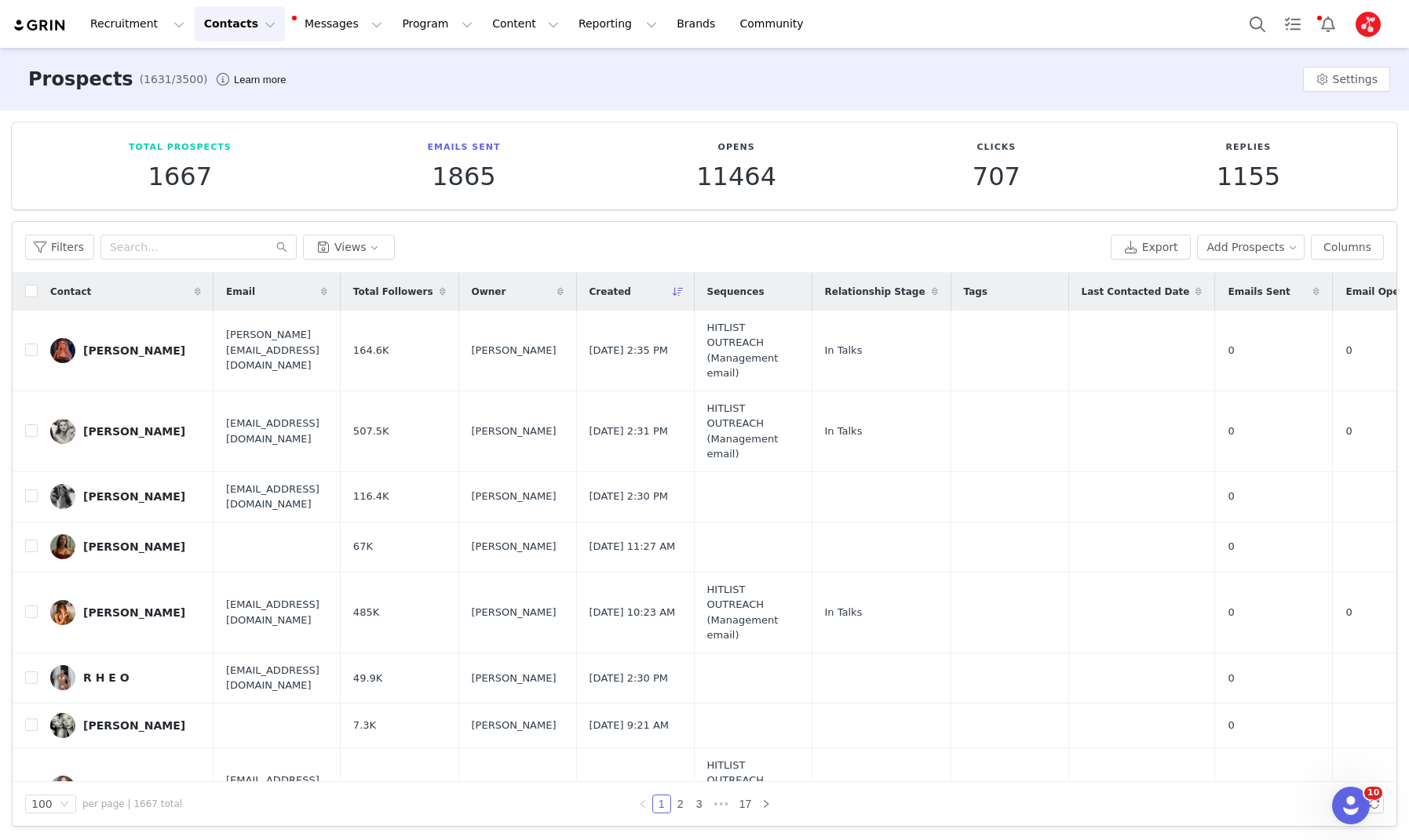
click at [812, 288] on div "Sequences" at bounding box center [753, 292] width 117 height 33
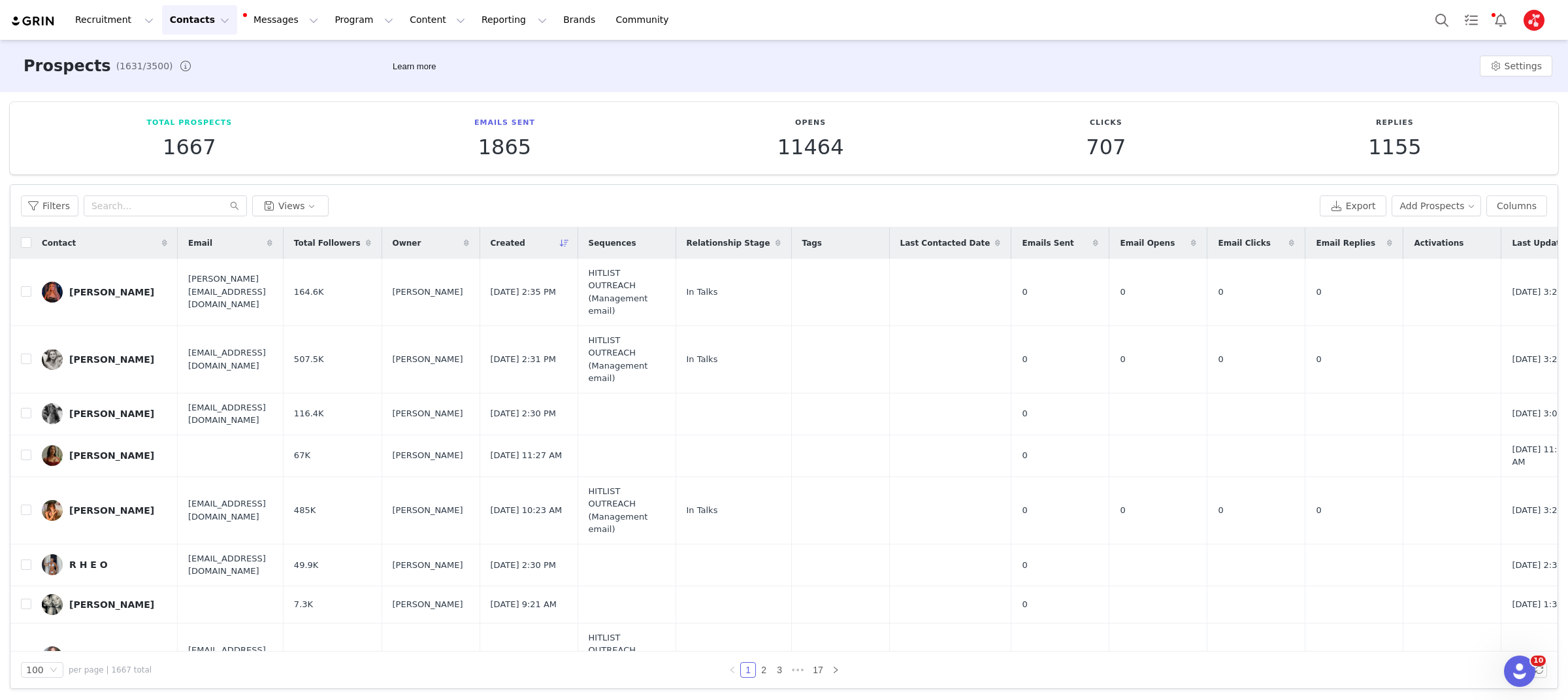
click at [578, 235] on div "Created" at bounding box center [529, 243] width 97 height 31
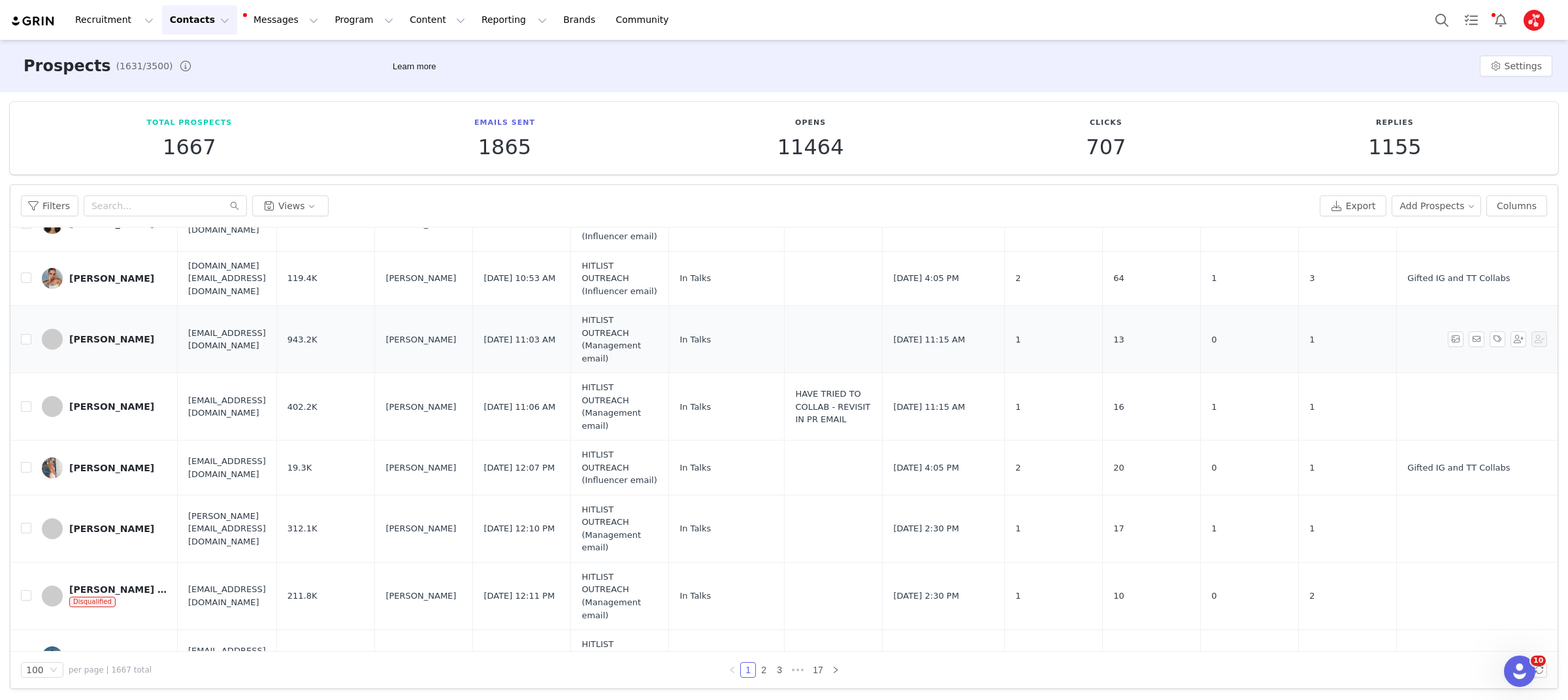
scroll to position [233, 0]
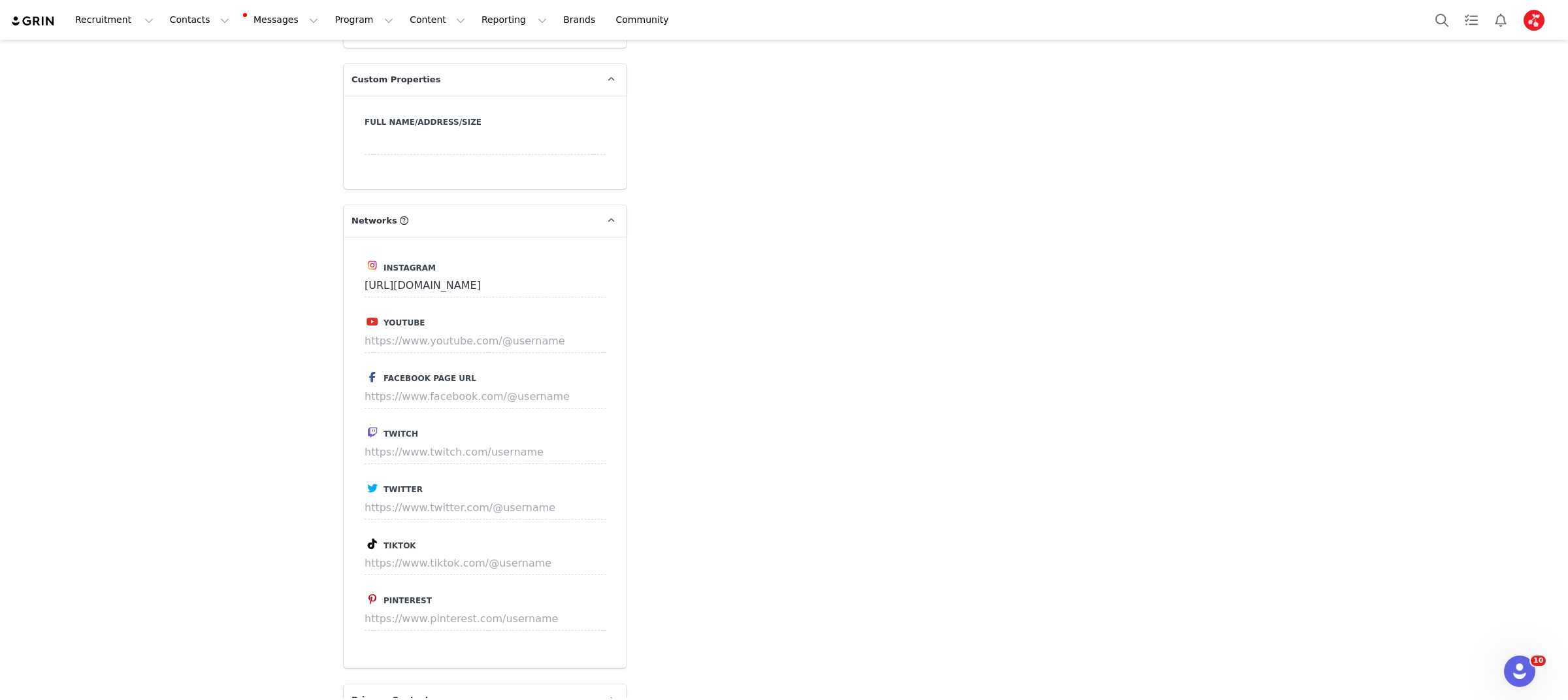
scroll to position [1486, 0]
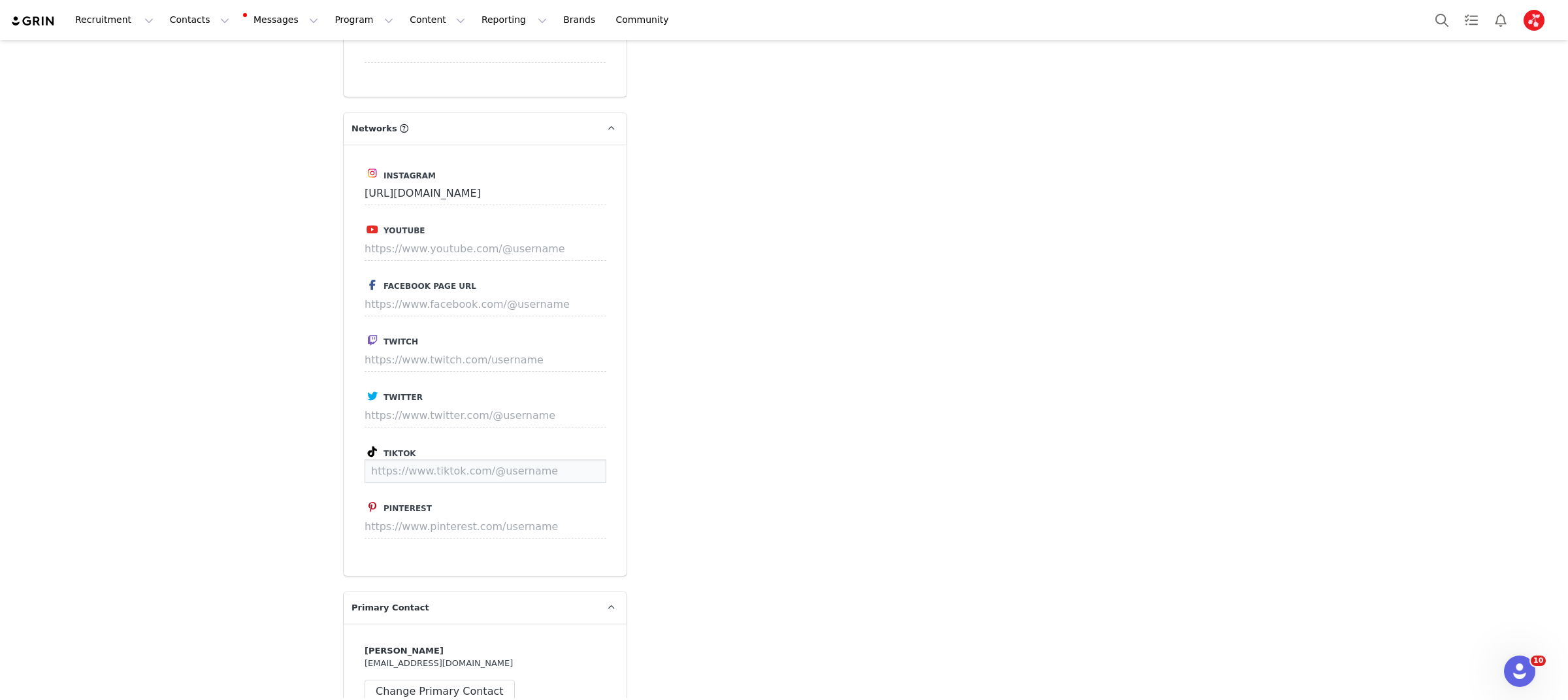
drag, startPoint x: 456, startPoint y: 444, endPoint x: 542, endPoint y: 439, distance: 86.1
click at [456, 460] on input at bounding box center [486, 471] width 242 height 24
paste input "https://www.tiktok.com/@Cleanwithnessa"
type input "https://www.tiktok.com/@Cleanwithnessa"
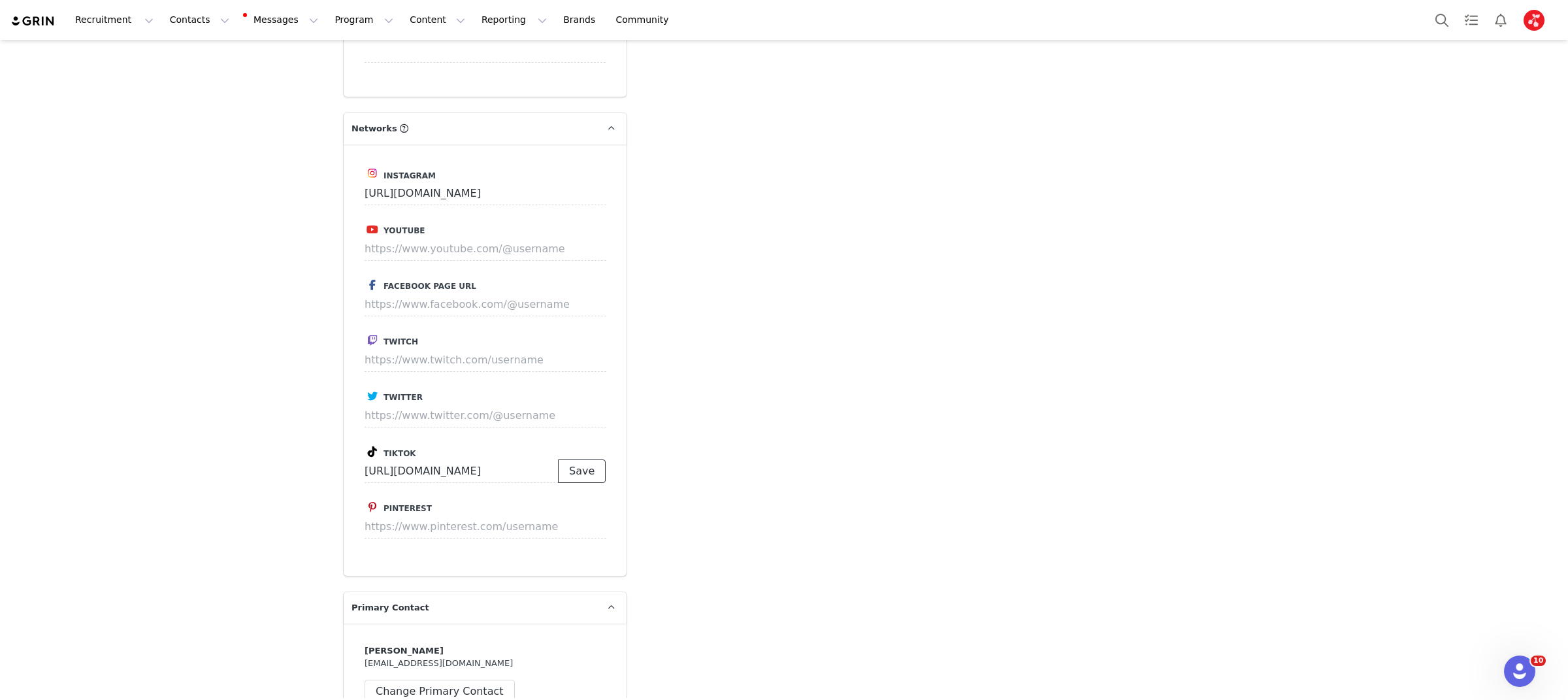
click at [598, 460] on button "Save" at bounding box center [582, 471] width 48 height 24
drag, startPoint x: 424, startPoint y: 228, endPoint x: 568, endPoint y: 240, distance: 144.5
click at [424, 238] on input at bounding box center [486, 249] width 242 height 24
paste input "https://www.youtube.com/@Cleanwithnessa/videos"
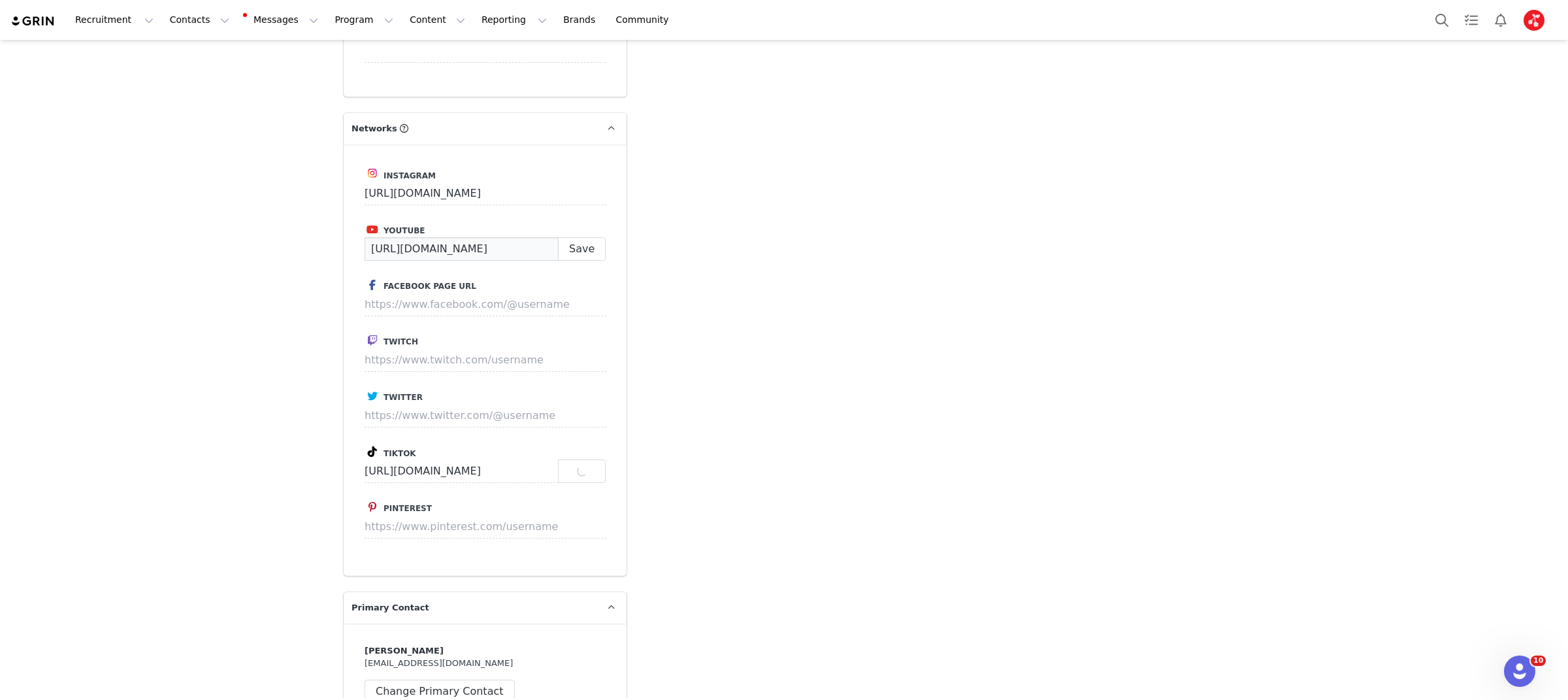
scroll to position [0, 56]
click at [540, 238] on input "https://www.youtube.com/@Cleanwithnessa/videos" at bounding box center [461, 249] width 194 height 24
type input "https://www.youtube.com/@Cleanwithnessa/"
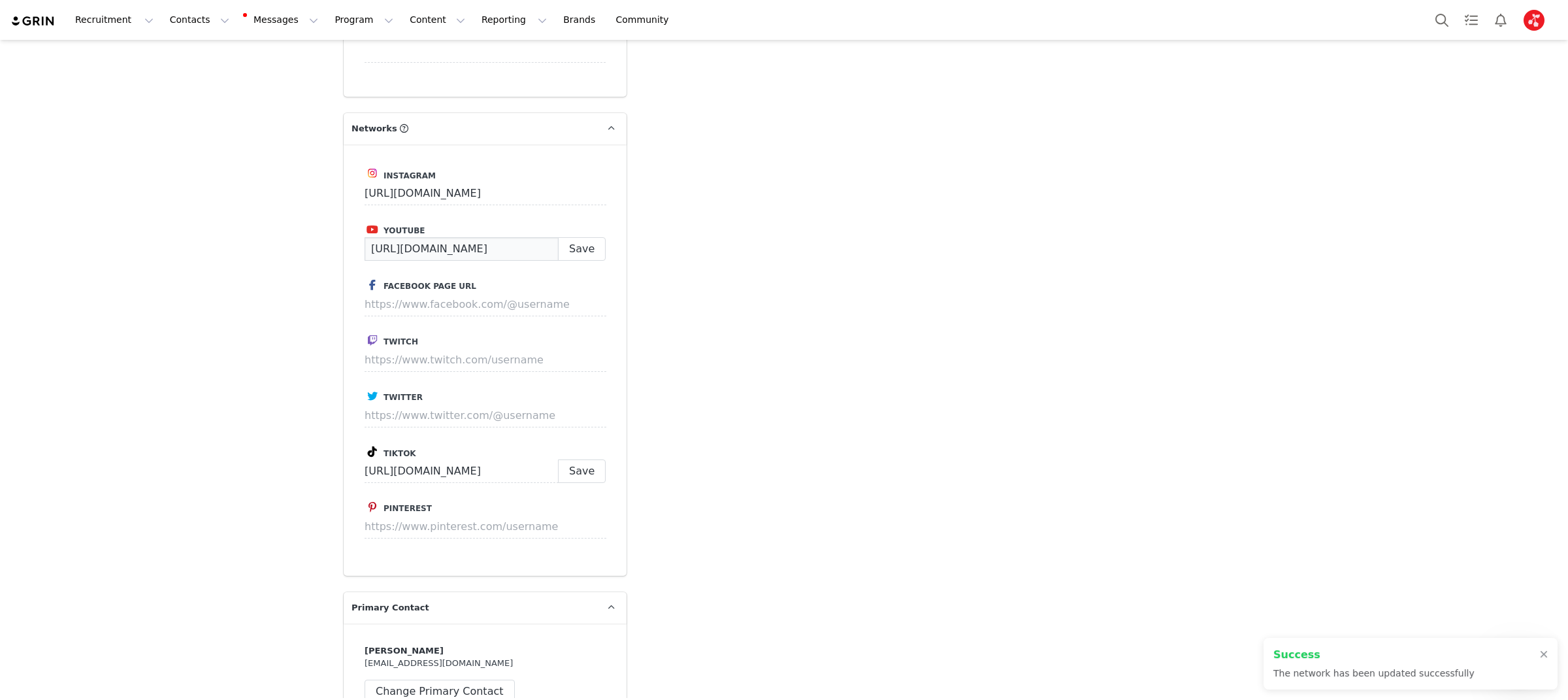
type input "https://www.tiktok.com/@cleanwithnessa"
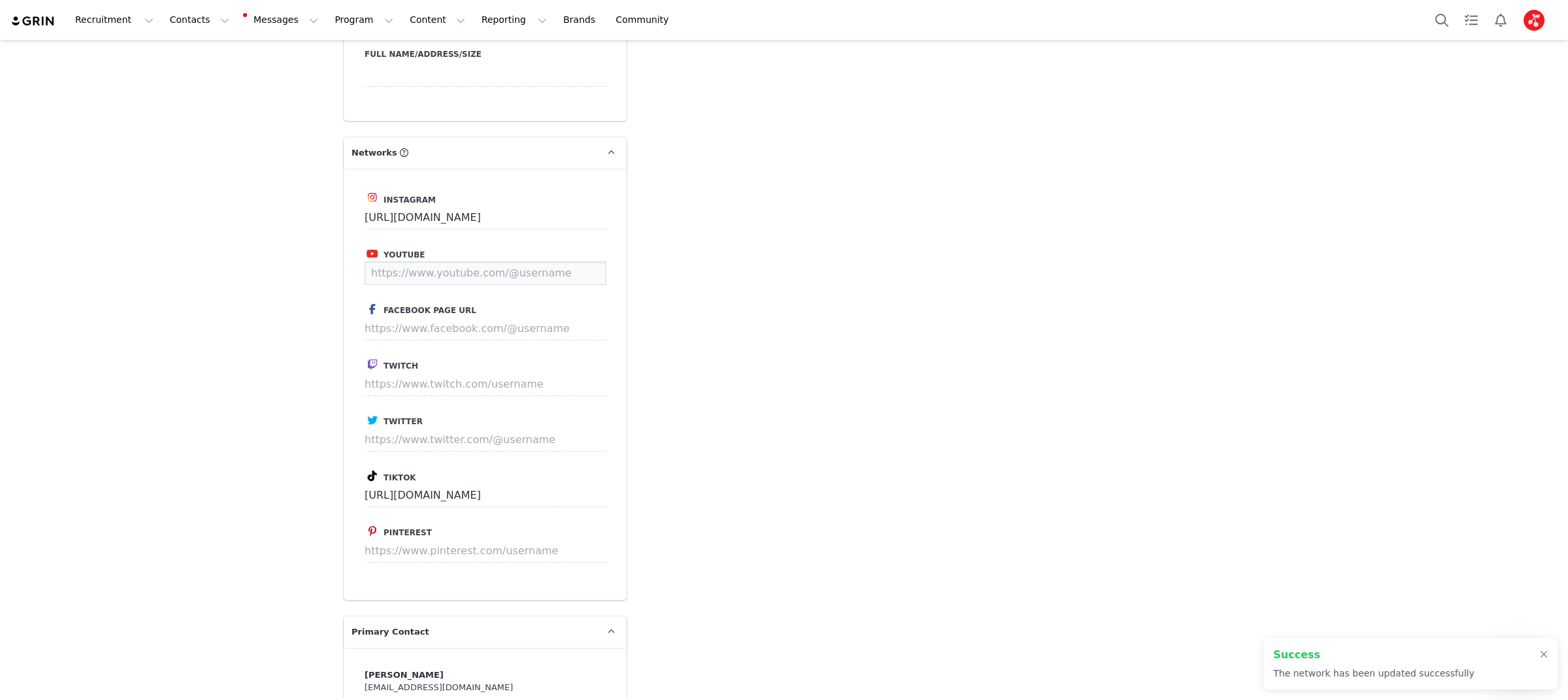
scroll to position [1510, 0]
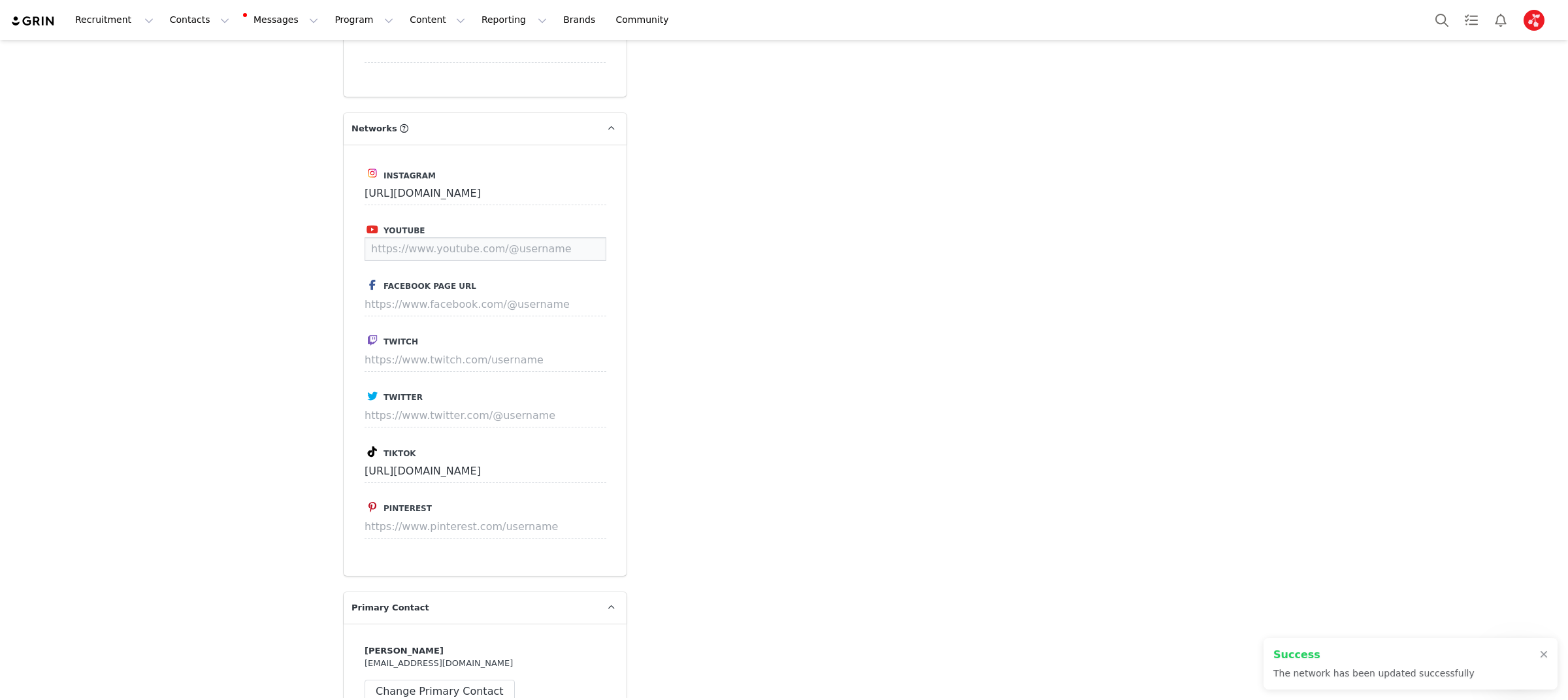
click at [587, 238] on input at bounding box center [486, 249] width 242 height 24
click at [542, 238] on input at bounding box center [486, 249] width 242 height 24
paste input "https://www.youtube.com/@Cleanwithnessa/videos"
type input "https://www.youtube.com/@Cleanwithnessa/"
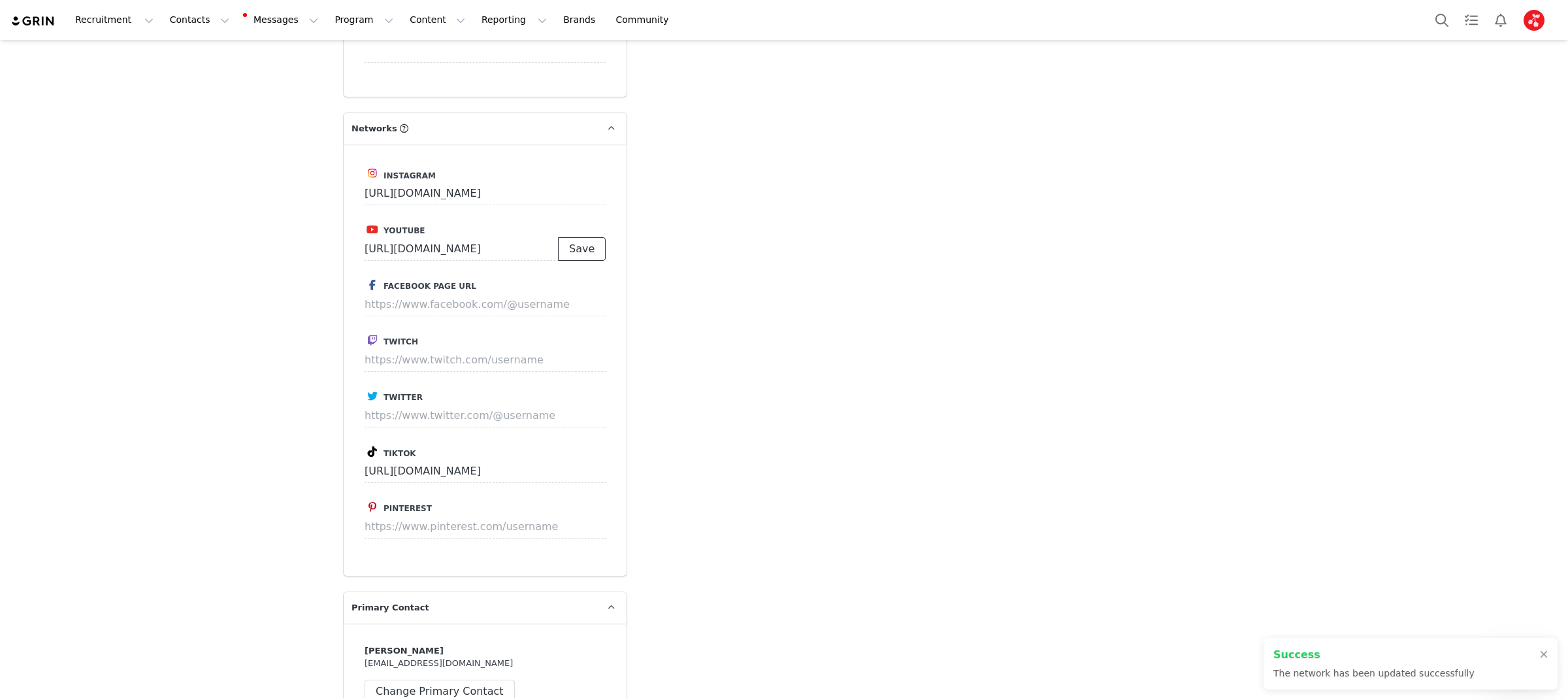
scroll to position [0, 0]
click at [586, 238] on button "Save" at bounding box center [582, 249] width 48 height 24
click at [1258, 613] on div at bounding box center [1544, 613] width 8 height 11
